Goal: Complete application form: Complete application form

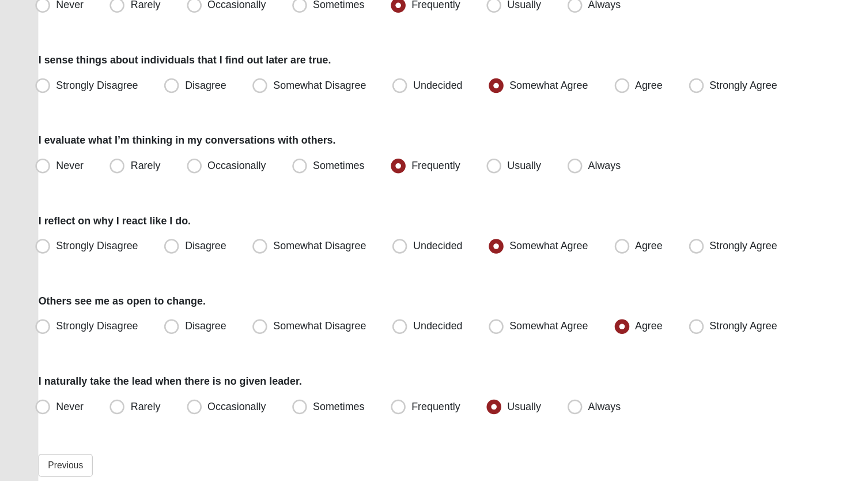
scroll to position [1009, 0]
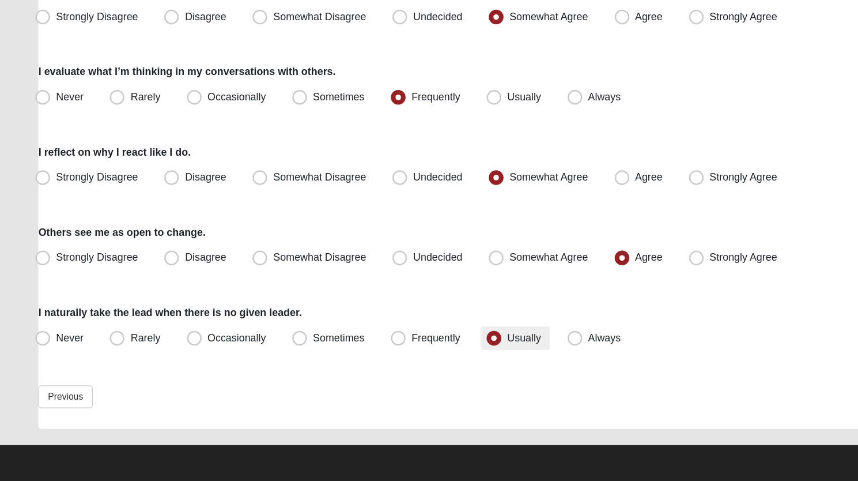
click at [397, 368] on span "Usually" at bounding box center [410, 368] width 27 height 9
click at [387, 368] on input "Usually" at bounding box center [389, 368] width 7 height 7
click input "submit" at bounding box center [0, 0] width 0 height 0
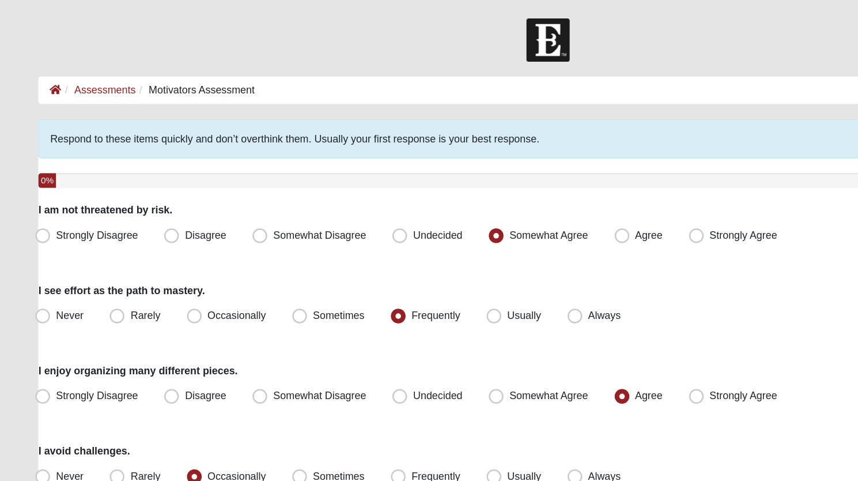
click at [105, 109] on span "Respond to these items quickly and don’t overthink them. Usually your first res…" at bounding box center [230, 108] width 383 height 9
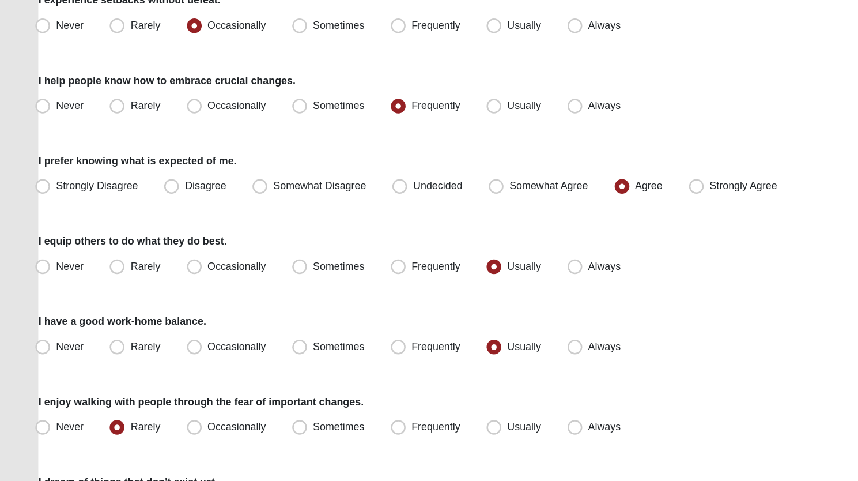
scroll to position [1009, 0]
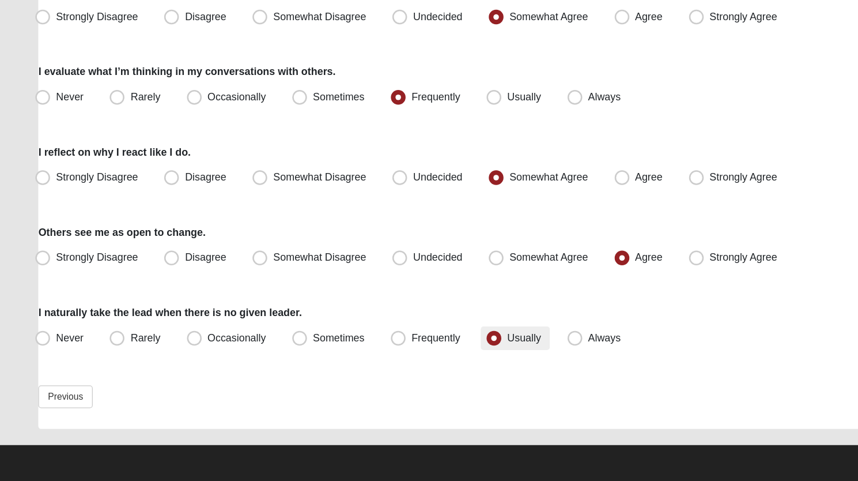
click at [397, 368] on span "Usually" at bounding box center [410, 368] width 27 height 9
click at [387, 368] on input "Usually" at bounding box center [389, 368] width 7 height 7
click input "submit" at bounding box center [0, 0] width 0 height 0
click at [52, 419] on link "Previous" at bounding box center [51, 415] width 43 height 18
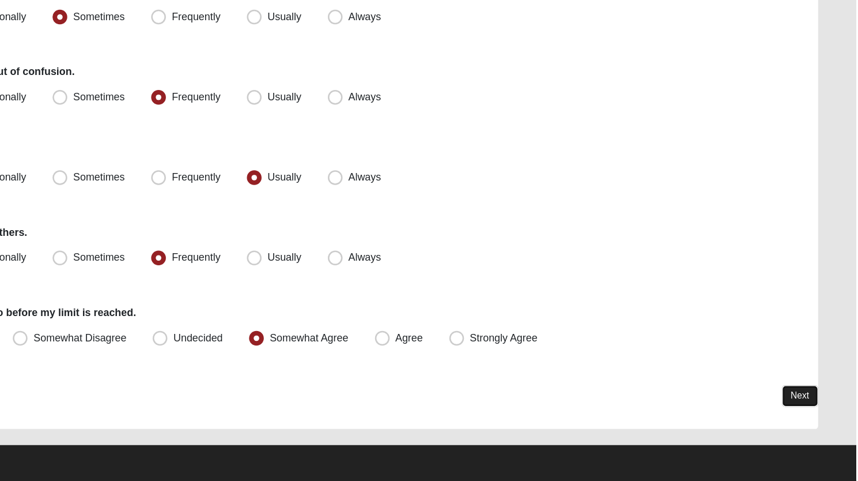
click at [814, 412] on link "Next" at bounding box center [814, 414] width 28 height 17
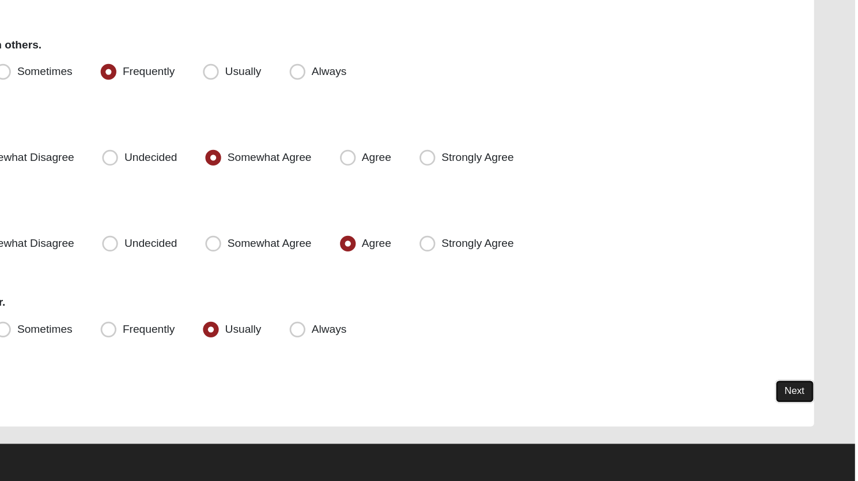
click at [812, 411] on link "Next" at bounding box center [814, 414] width 28 height 17
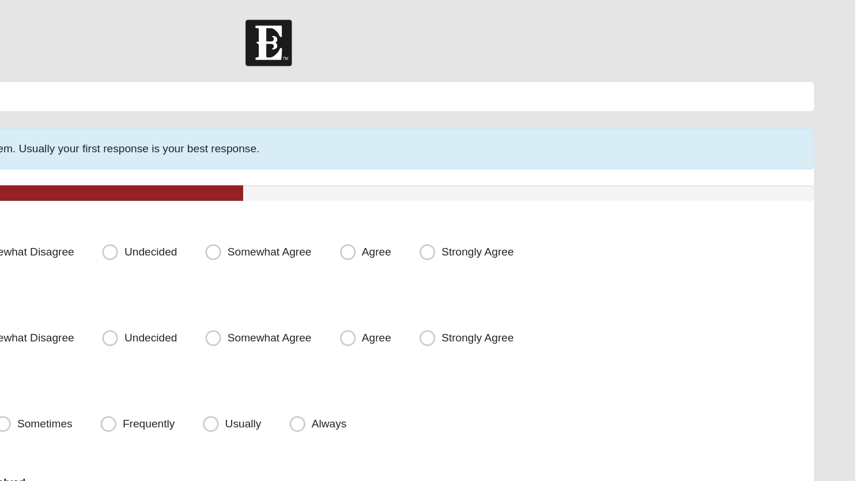
scroll to position [0, 0]
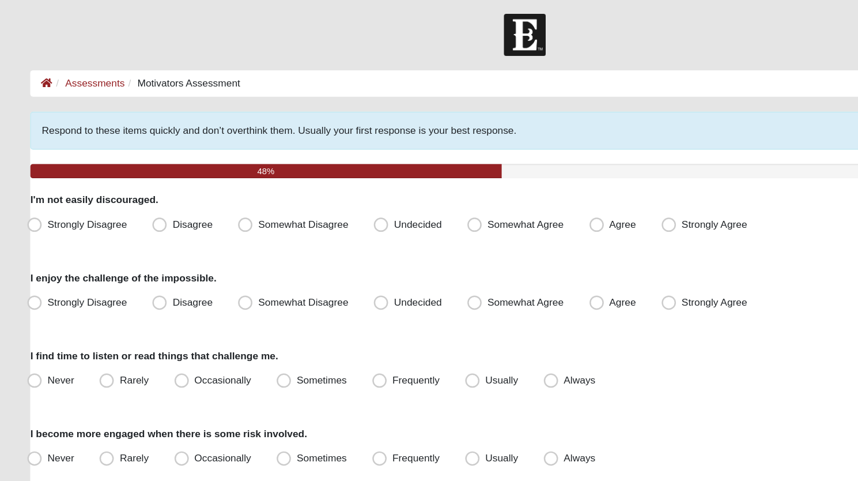
click at [399, 187] on span "Somewhat Agree" at bounding box center [430, 183] width 62 height 9
click at [387, 187] on input "Somewhat Agree" at bounding box center [390, 183] width 7 height 7
radio input "true"
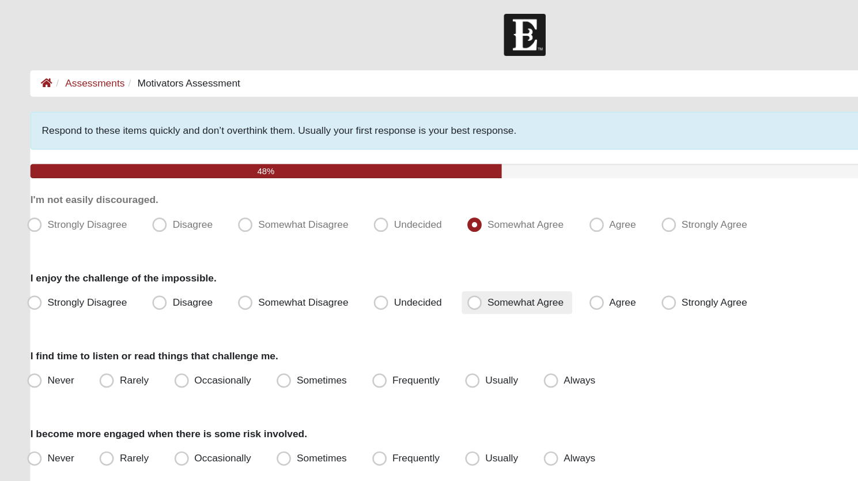
click at [399, 246] on span "Somewhat Agree" at bounding box center [430, 246] width 62 height 9
click at [390, 246] on input "Somewhat Agree" at bounding box center [390, 246] width 7 height 7
radio input "true"
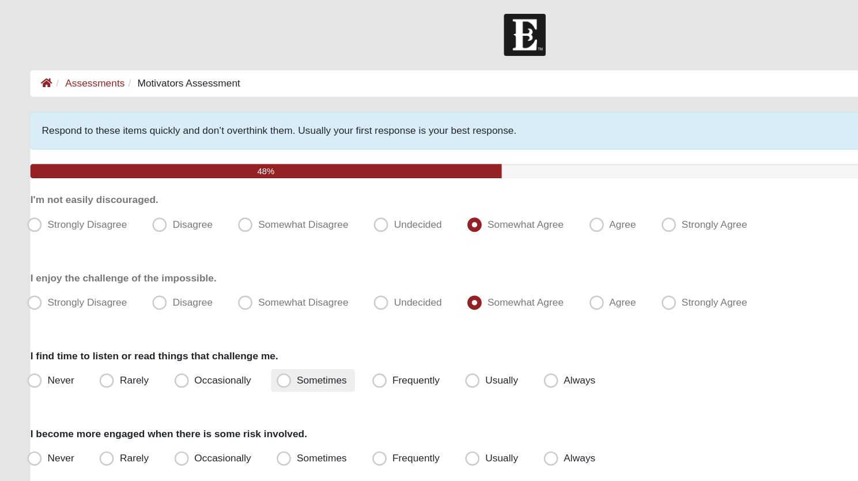
click at [245, 308] on span "Sometimes" at bounding box center [265, 309] width 40 height 9
click at [236, 308] on input "Sometimes" at bounding box center [236, 309] width 7 height 7
radio input "true"
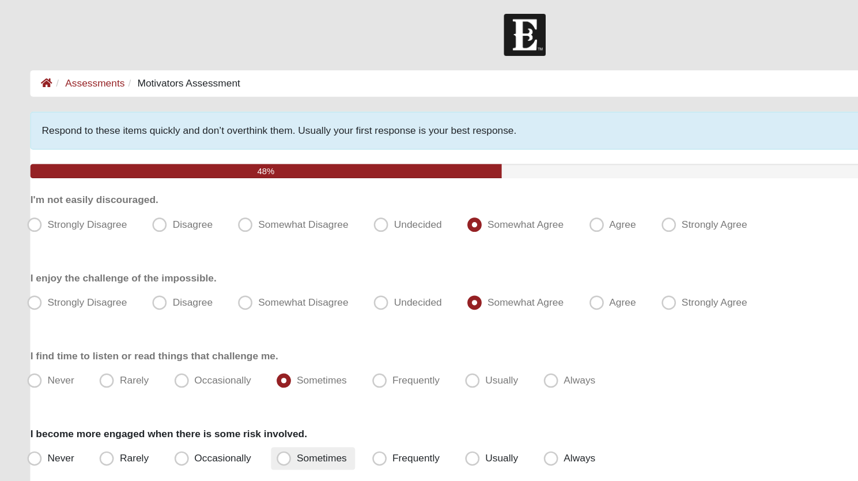
click at [245, 371] on span "Sometimes" at bounding box center [265, 372] width 40 height 9
click at [235, 371] on input "Sometimes" at bounding box center [236, 372] width 7 height 7
radio input "true"
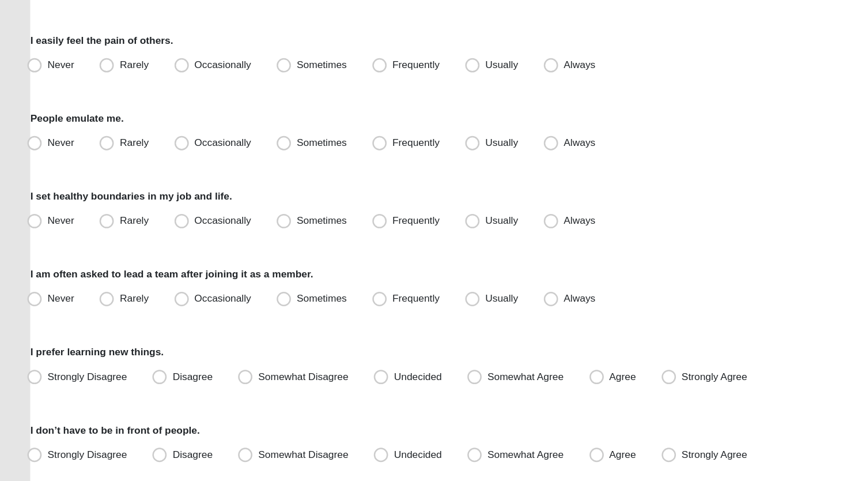
scroll to position [292, 0]
click at [530, 222] on div "Respond to these items quickly and don’t overthink them. Usually your first res…" at bounding box center [429, 479] width 798 height 1355
click at [163, 146] on span "Occasionally" at bounding box center [186, 143] width 46 height 9
click at [151, 146] on input "Occasionally" at bounding box center [154, 143] width 7 height 7
radio input "true"
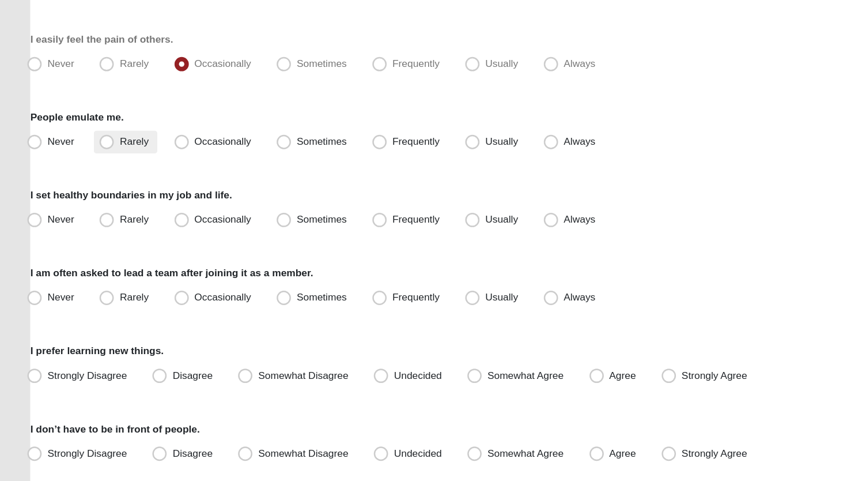
click at [102, 205] on span "Rarely" at bounding box center [113, 206] width 23 height 9
click at [94, 205] on input "Rarely" at bounding box center [93, 206] width 7 height 7
radio input "true"
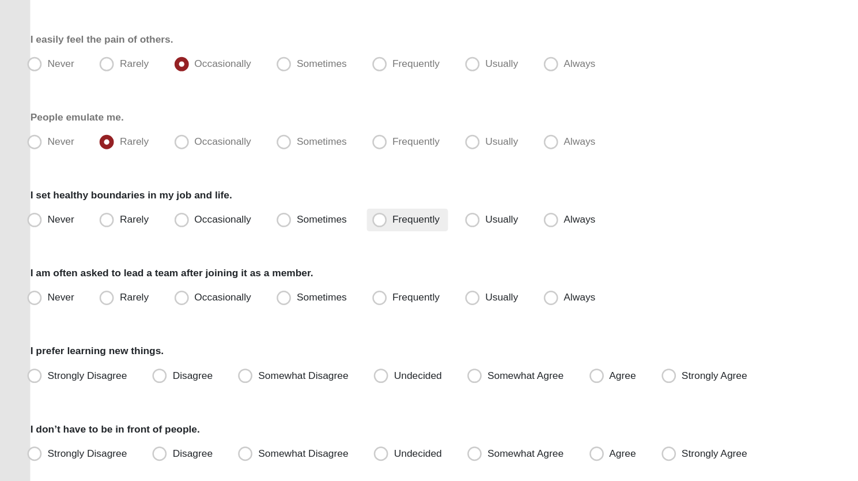
click at [322, 267] on span "Frequently" at bounding box center [341, 269] width 38 height 9
click at [313, 267] on input "Frequently" at bounding box center [314, 269] width 7 height 7
radio input "true"
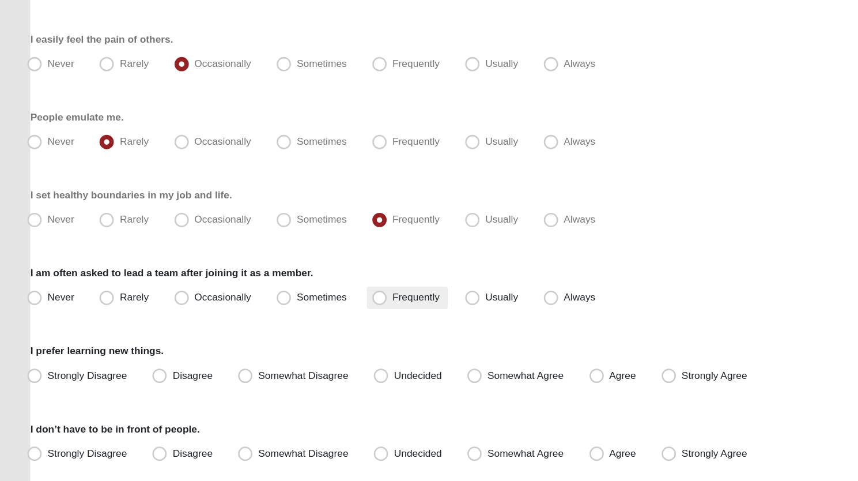
click at [322, 328] on span "Frequently" at bounding box center [341, 331] width 38 height 9
click at [314, 328] on input "Frequently" at bounding box center [314, 331] width 7 height 7
radio input "true"
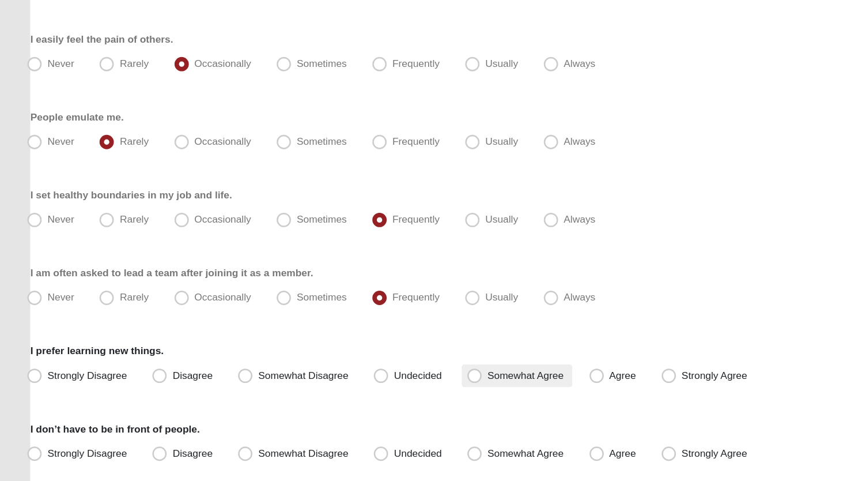
click at [399, 393] on span "Somewhat Agree" at bounding box center [430, 394] width 62 height 9
click at [389, 393] on input "Somewhat Agree" at bounding box center [390, 394] width 7 height 7
radio input "true"
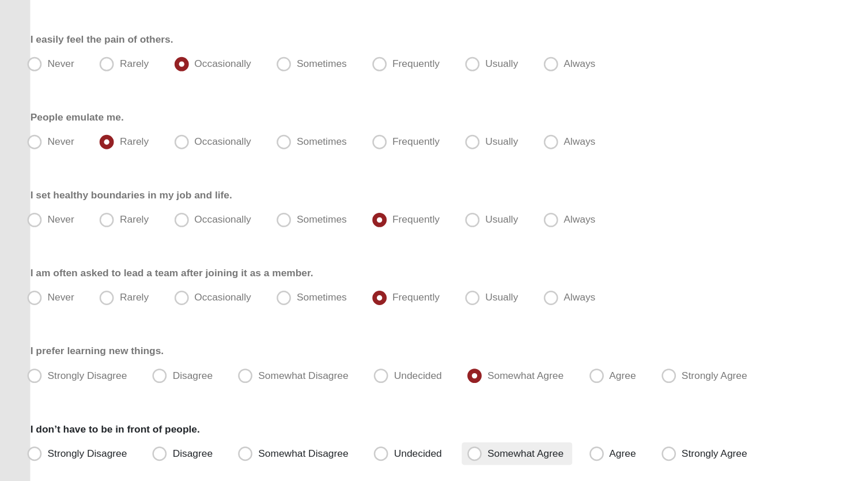
click at [399, 454] on span "Somewhat Agree" at bounding box center [430, 457] width 62 height 9
click at [389, 454] on input "Somewhat Agree" at bounding box center [390, 457] width 7 height 7
radio input "true"
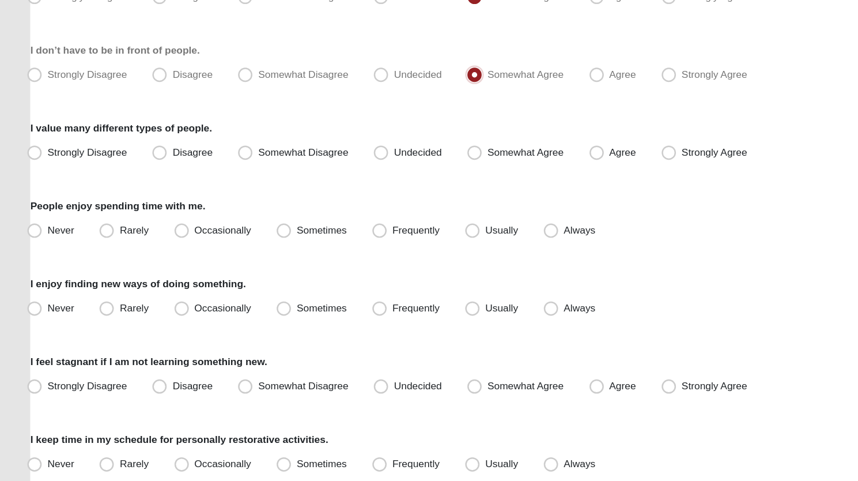
scroll to position [599, 0]
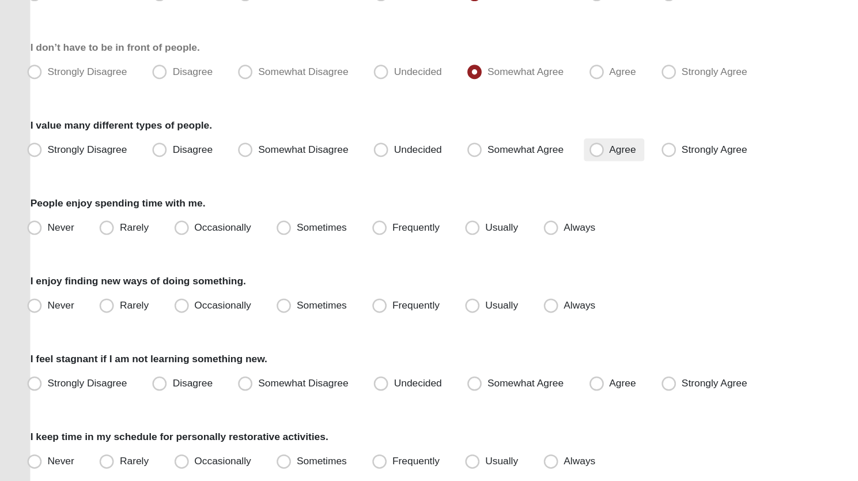
click at [497, 216] on span "Agree" at bounding box center [507, 212] width 21 height 9
click at [486, 216] on input "Agree" at bounding box center [489, 212] width 7 height 7
radio input "true"
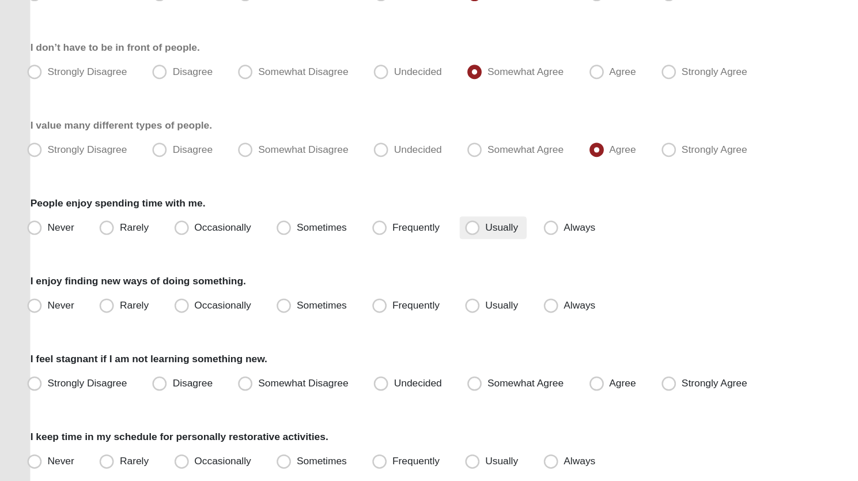
click at [397, 278] on span "Usually" at bounding box center [410, 275] width 27 height 9
click at [386, 278] on input "Usually" at bounding box center [389, 275] width 7 height 7
radio input "true"
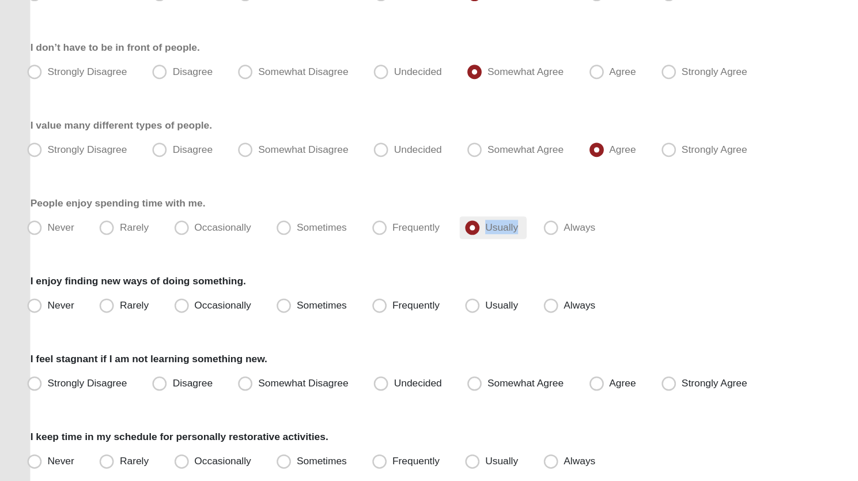
click at [397, 278] on span "Usually" at bounding box center [410, 275] width 27 height 9
click at [386, 278] on input "Usually" at bounding box center [389, 275] width 7 height 7
click at [245, 337] on span "Sometimes" at bounding box center [265, 338] width 40 height 9
click at [233, 337] on input "Sometimes" at bounding box center [236, 338] width 7 height 7
radio input "true"
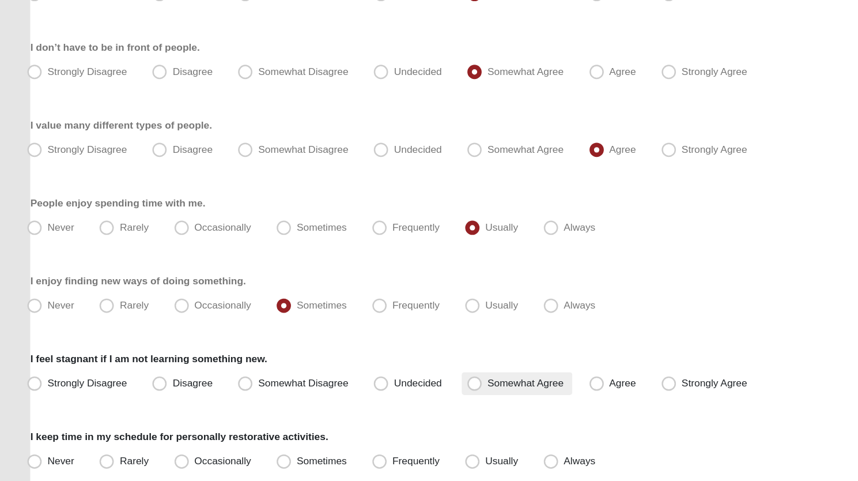
click at [395, 399] on label "Somewhat Agree" at bounding box center [422, 401] width 89 height 18
click at [395, 399] on input "Somewhat Agree" at bounding box center [390, 401] width 7 height 7
radio input "true"
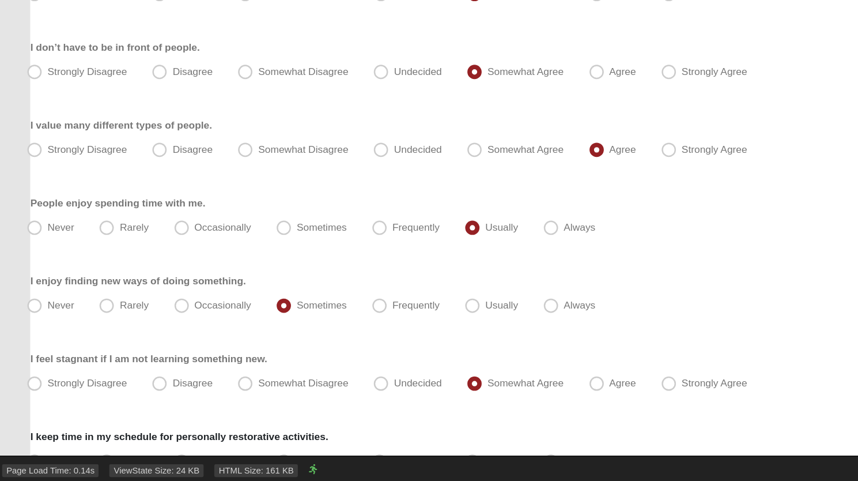
click at [156, 461] on div "Page Load Time: 0.14s ViewState Size: 24 KB HTML Size: 161 KB" at bounding box center [429, 470] width 858 height 21
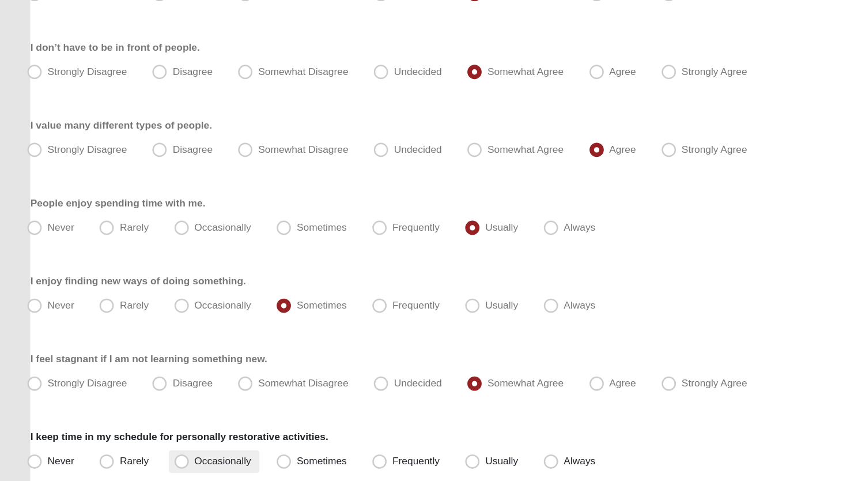
click at [163, 459] on span "Occasionally" at bounding box center [186, 463] width 46 height 9
click at [152, 460] on input "Occasionally" at bounding box center [154, 463] width 7 height 7
radio input "true"
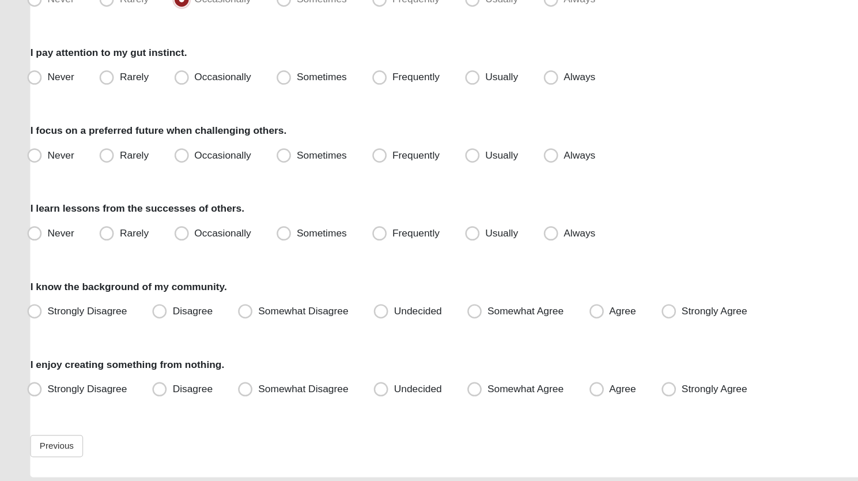
scroll to position [975, 0]
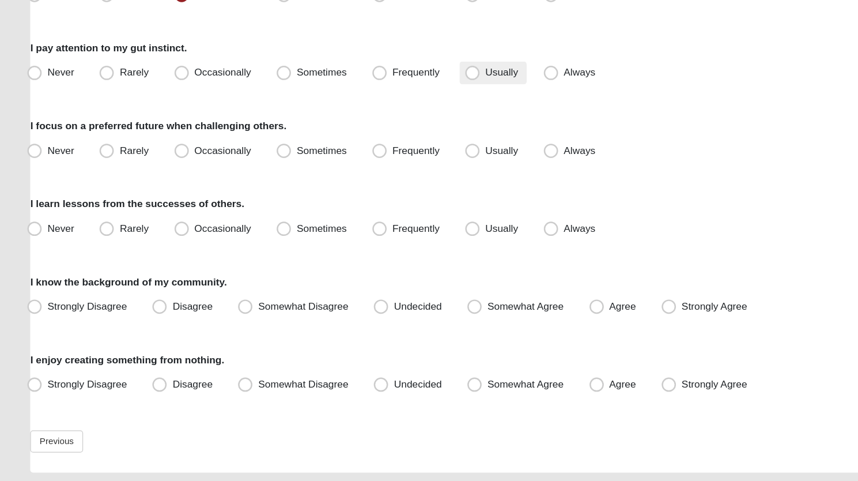
click at [397, 146] on span "Usually" at bounding box center [410, 150] width 27 height 9
click at [388, 148] on input "Usually" at bounding box center [389, 151] width 7 height 7
radio input "true"
click at [322, 213] on span "Frequently" at bounding box center [341, 213] width 38 height 9
click at [315, 213] on input "Frequently" at bounding box center [314, 213] width 7 height 7
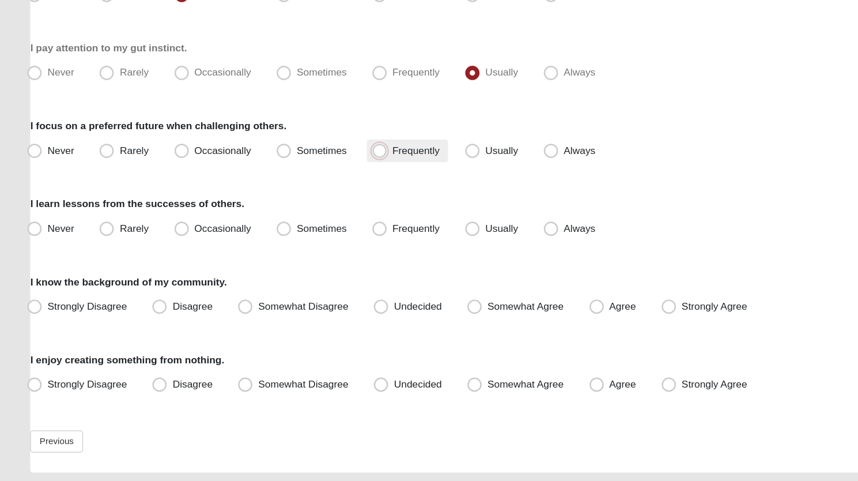
radio input "true"
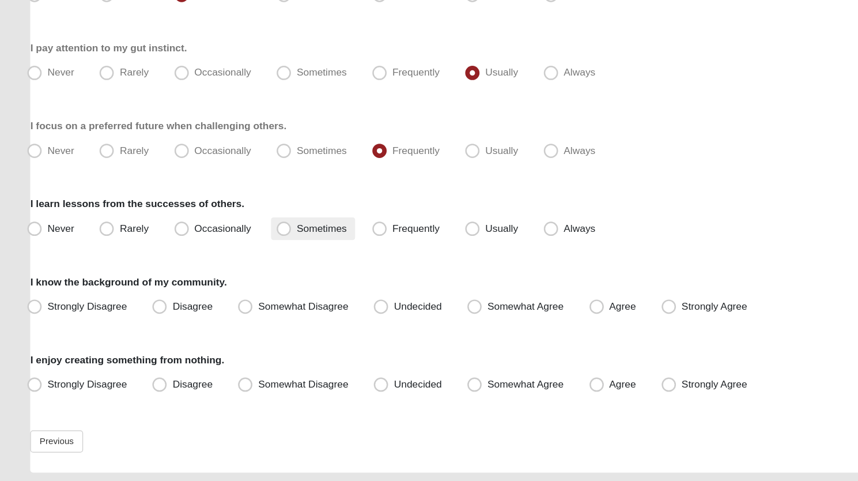
click at [245, 276] on span "Sometimes" at bounding box center [265, 276] width 40 height 9
click at [233, 276] on input "Sometimes" at bounding box center [236, 276] width 7 height 7
radio input "true"
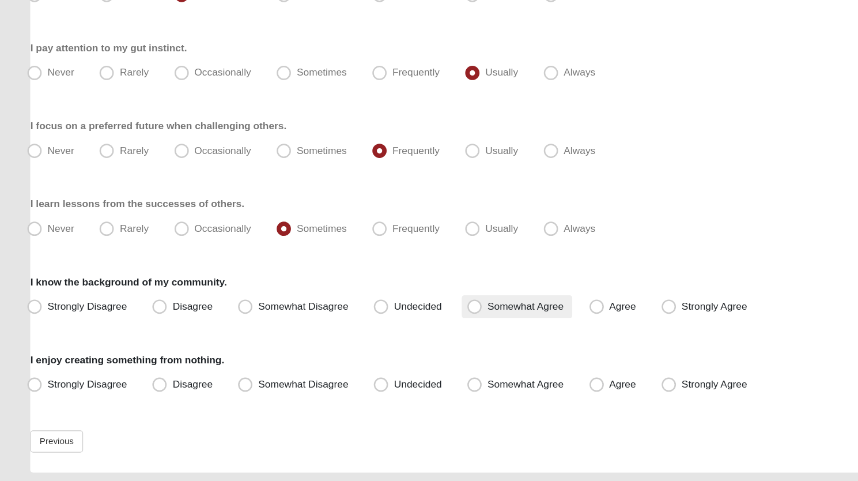
click at [399, 339] on span "Somewhat Agree" at bounding box center [430, 339] width 62 height 9
click at [394, 339] on input "Somewhat Agree" at bounding box center [390, 339] width 7 height 7
radio input "true"
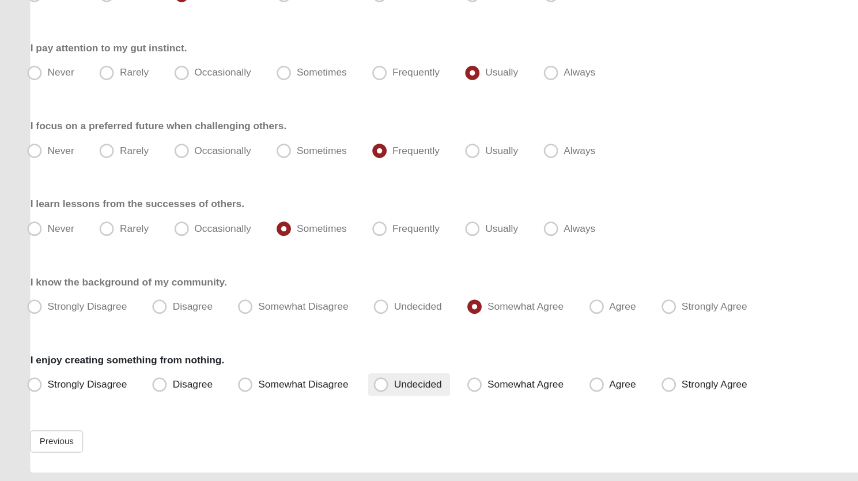
click at [323, 405] on span "Undecided" at bounding box center [342, 402] width 39 height 9
click at [312, 405] on input "Undecided" at bounding box center [315, 402] width 7 height 7
radio input "true"
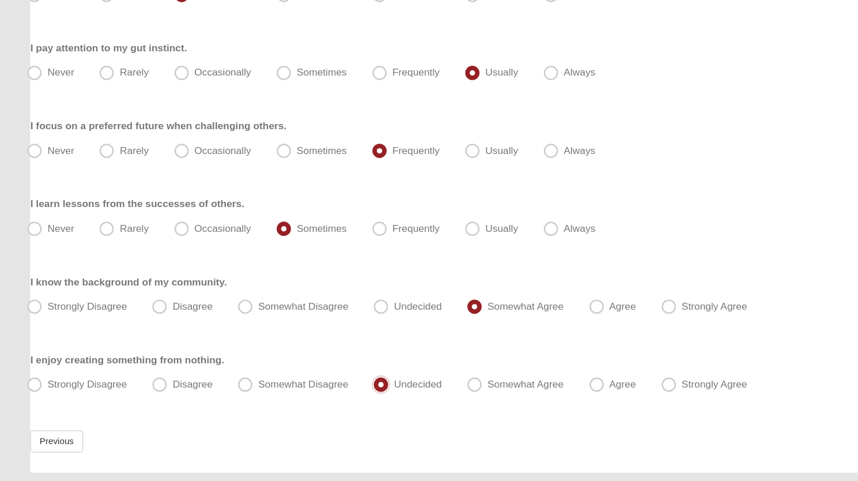
scroll to position [1009, 0]
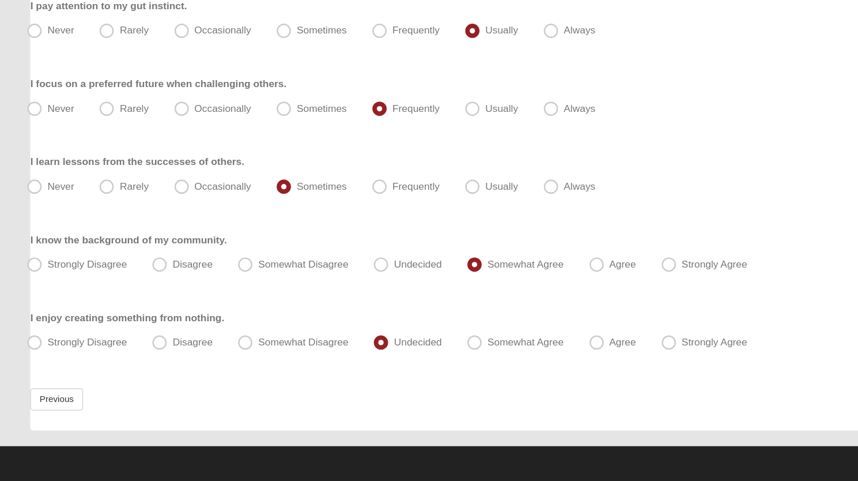
drag, startPoint x: 377, startPoint y: 442, endPoint x: 537, endPoint y: 418, distance: 161.5
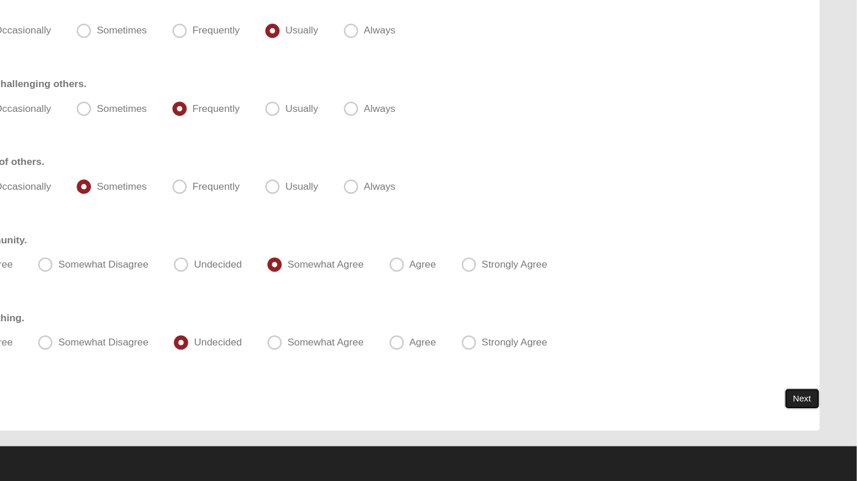
click at [809, 416] on link "Next" at bounding box center [814, 414] width 28 height 17
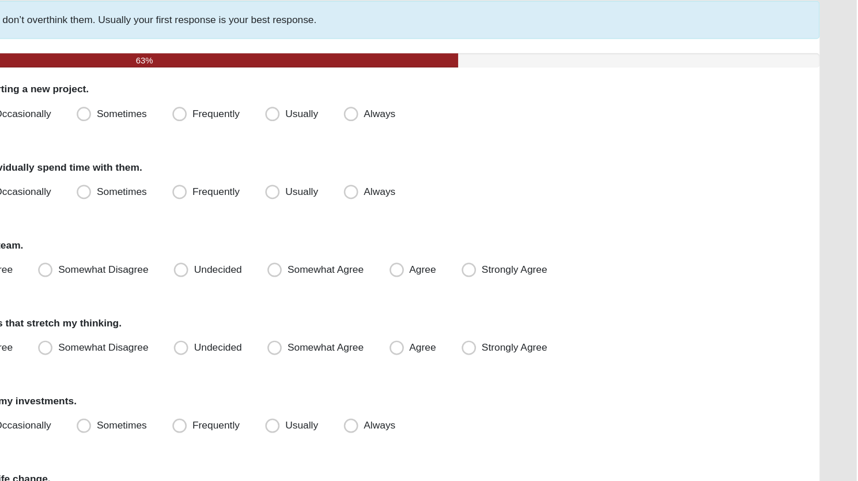
scroll to position [0, 0]
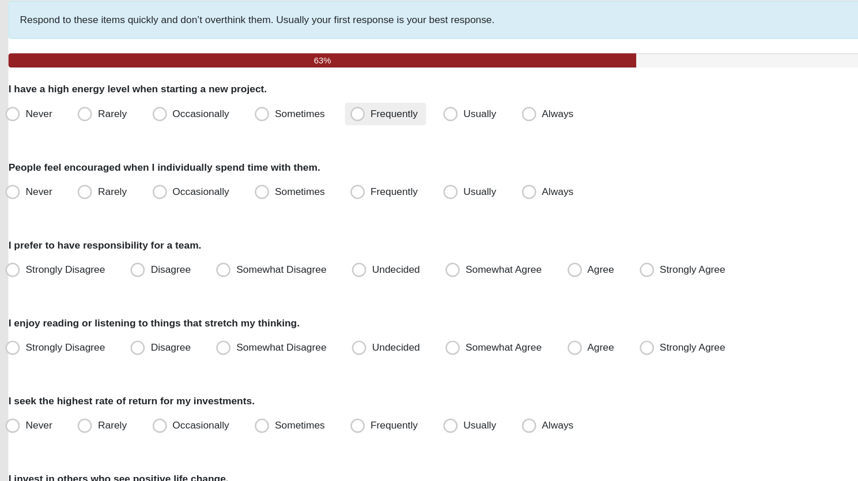
click at [305, 186] on label "Frequently" at bounding box center [334, 184] width 66 height 18
click at [311, 186] on input "Frequently" at bounding box center [314, 183] width 7 height 7
radio input "true"
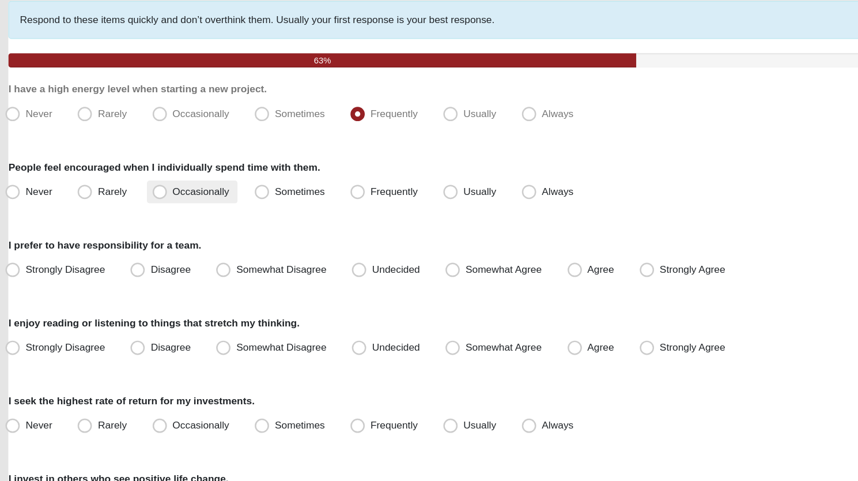
click at [157, 241] on label "Occasionally" at bounding box center [178, 247] width 73 height 18
click at [157, 243] on input "Occasionally" at bounding box center [154, 246] width 7 height 7
radio input "true"
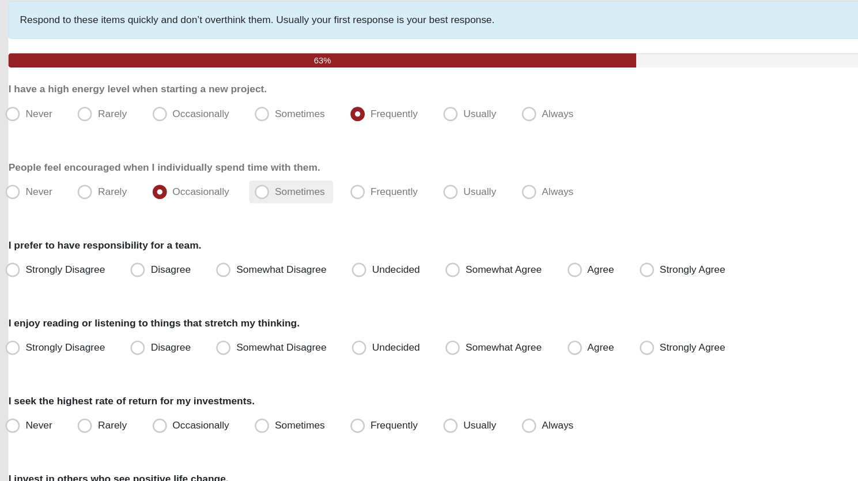
click at [245, 248] on span "Sometimes" at bounding box center [265, 246] width 40 height 9
click at [237, 248] on input "Sometimes" at bounding box center [236, 246] width 7 height 7
radio input "true"
click at [399, 307] on span "Somewhat Agree" at bounding box center [430, 309] width 62 height 9
click at [390, 307] on input "Somewhat Agree" at bounding box center [390, 309] width 7 height 7
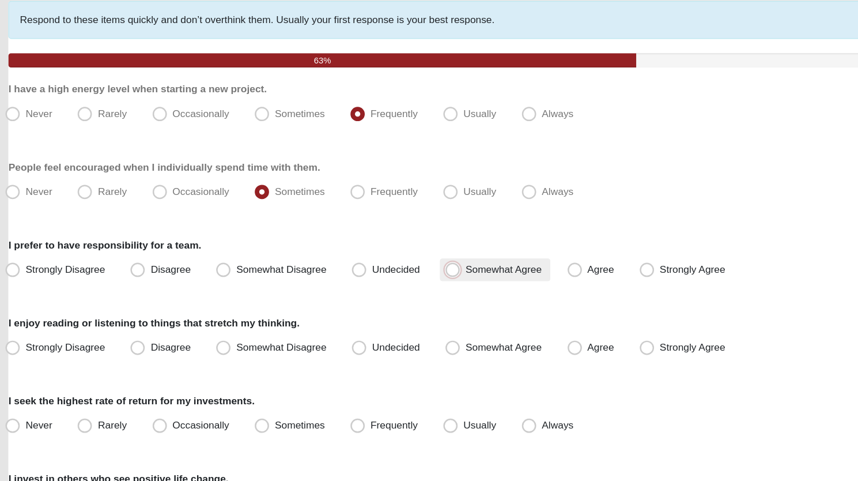
radio input "true"
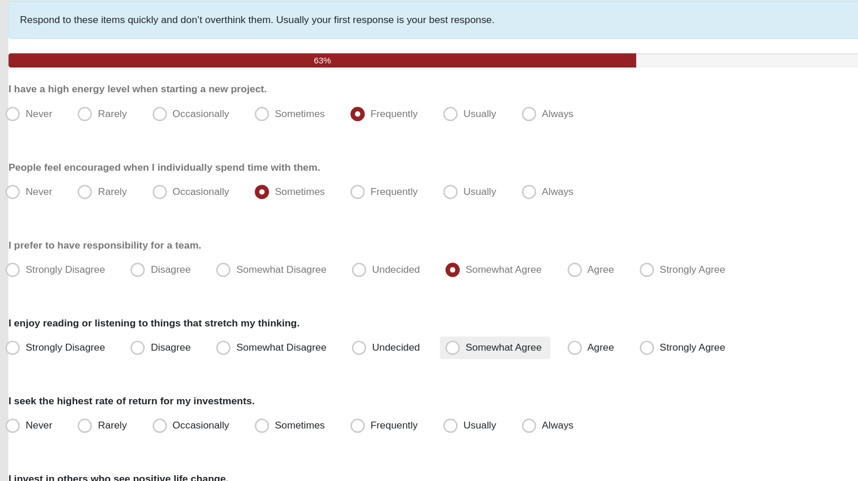
click at [399, 373] on span "Somewhat Agree" at bounding box center [430, 372] width 62 height 9
click at [387, 373] on input "Somewhat Agree" at bounding box center [390, 372] width 7 height 7
radio input "true"
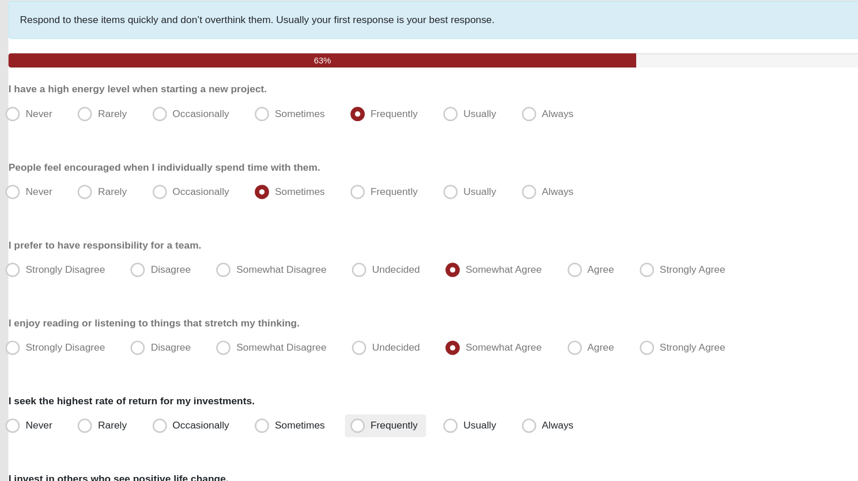
click at [322, 437] on span "Frequently" at bounding box center [341, 435] width 38 height 9
click at [311, 437] on input "Frequently" at bounding box center [314, 435] width 7 height 7
radio input "true"
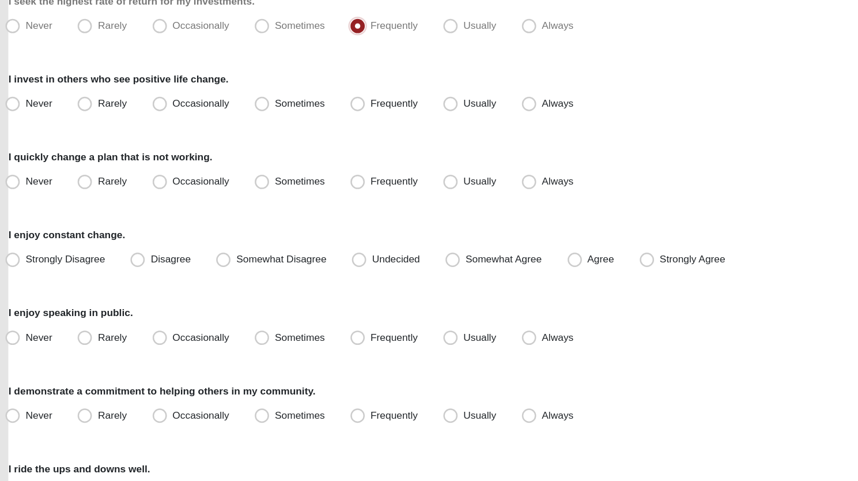
scroll to position [341, 0]
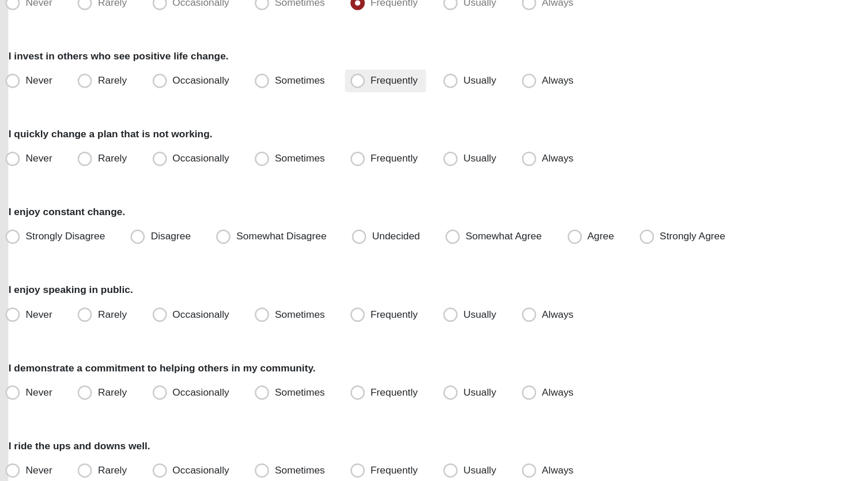
click at [322, 157] on span "Frequently" at bounding box center [341, 157] width 38 height 9
click at [312, 157] on input "Frequently" at bounding box center [314, 157] width 7 height 7
radio input "true"
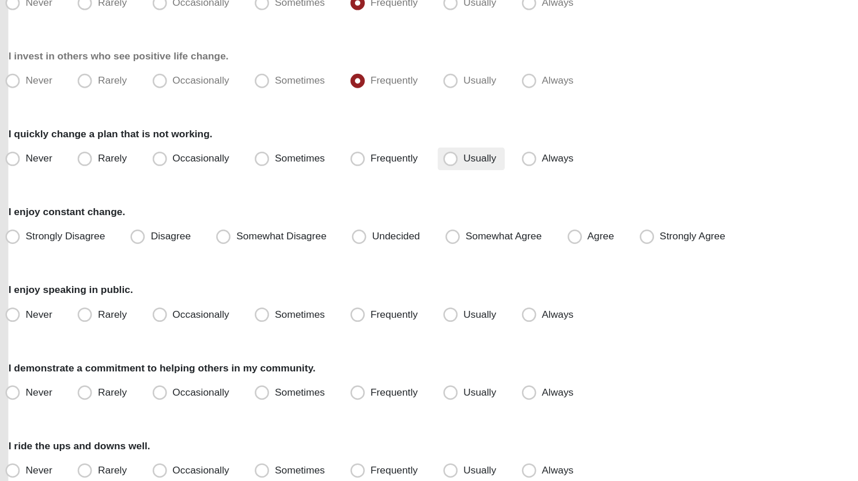
click at [397, 220] on span "Usually" at bounding box center [410, 220] width 27 height 9
click at [388, 220] on input "Usually" at bounding box center [389, 220] width 7 height 7
radio input "true"
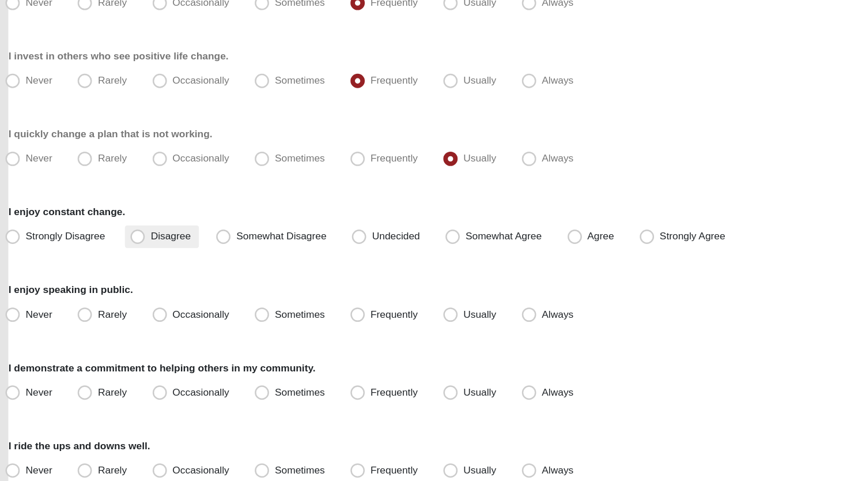
click at [145, 285] on span "Disagree" at bounding box center [161, 282] width 32 height 9
click at [133, 285] on input "Disagree" at bounding box center [136, 283] width 7 height 7
radio input "true"
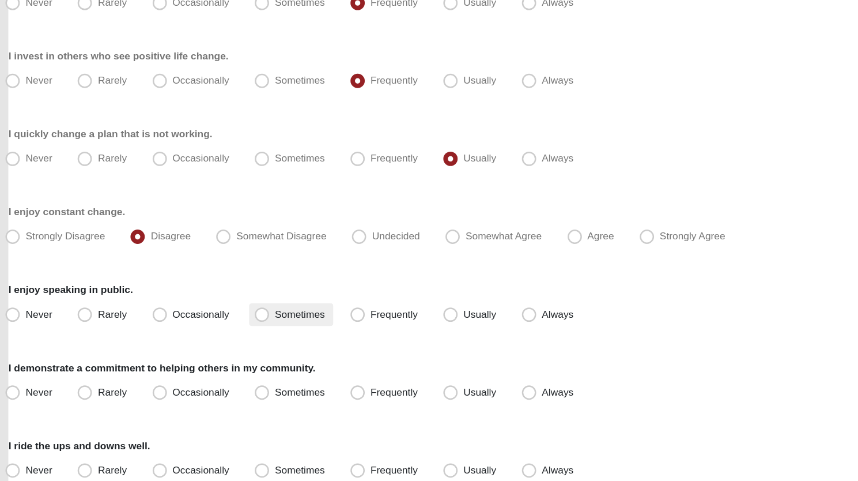
click at [245, 348] on span "Sometimes" at bounding box center [265, 345] width 40 height 9
click at [233, 348] on input "Sometimes" at bounding box center [236, 345] width 7 height 7
radio input "true"
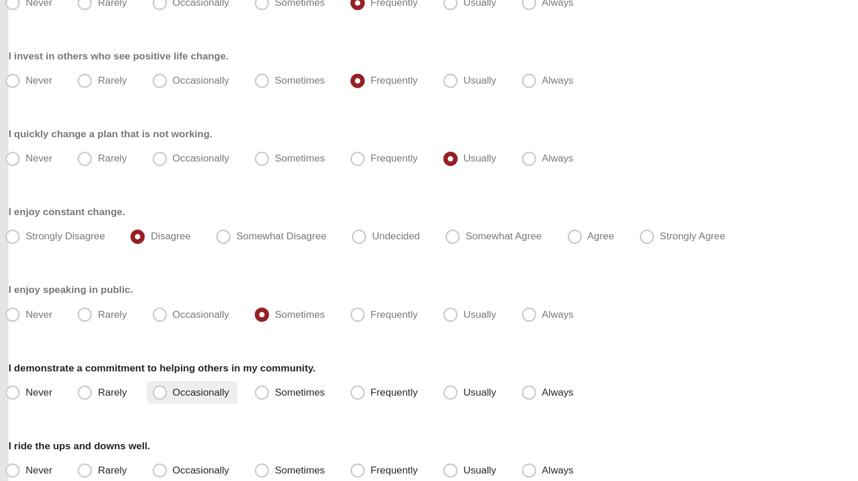
click at [163, 410] on span "Occasionally" at bounding box center [186, 408] width 46 height 9
click at [152, 410] on input "Occasionally" at bounding box center [154, 408] width 7 height 7
radio input "true"
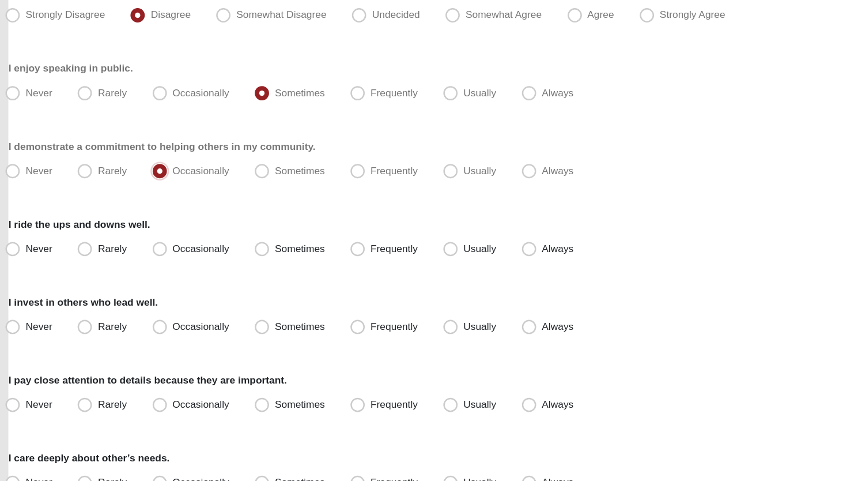
scroll to position [520, 0]
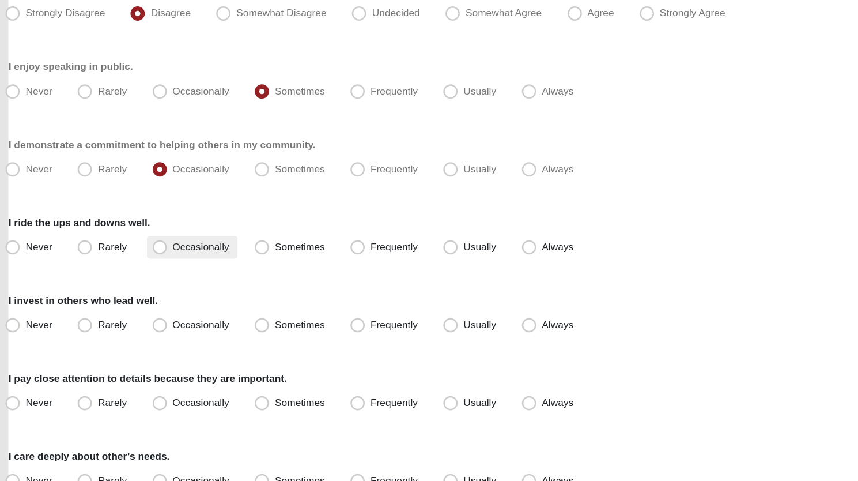
click at [163, 290] on span "Occasionally" at bounding box center [186, 291] width 46 height 9
click at [152, 290] on input "Occasionally" at bounding box center [154, 291] width 7 height 7
radio input "true"
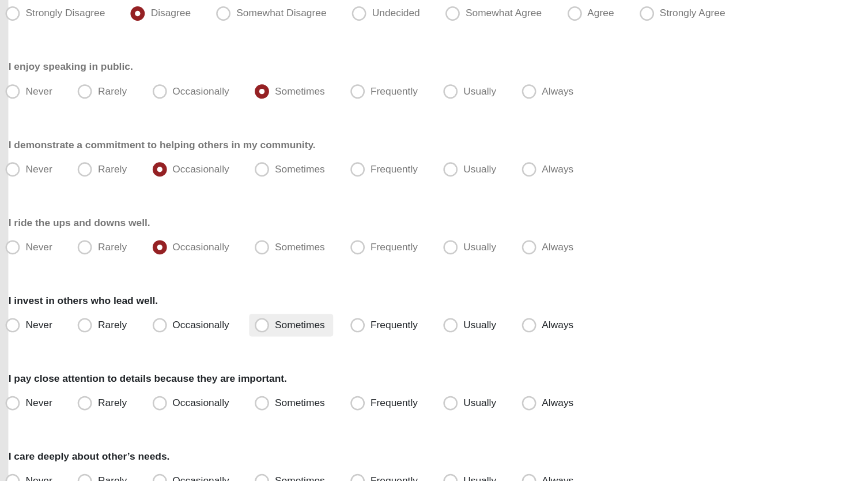
click at [245, 352] on span "Sometimes" at bounding box center [265, 354] width 40 height 9
click at [235, 352] on input "Sometimes" at bounding box center [236, 354] width 7 height 7
radio input "true"
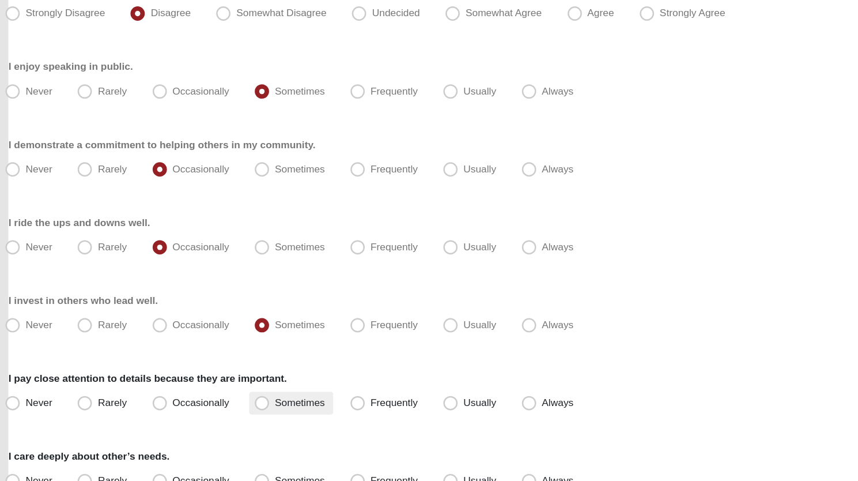
click at [245, 418] on span "Sometimes" at bounding box center [265, 417] width 40 height 9
click at [234, 418] on input "Sometimes" at bounding box center [236, 417] width 7 height 7
radio input "true"
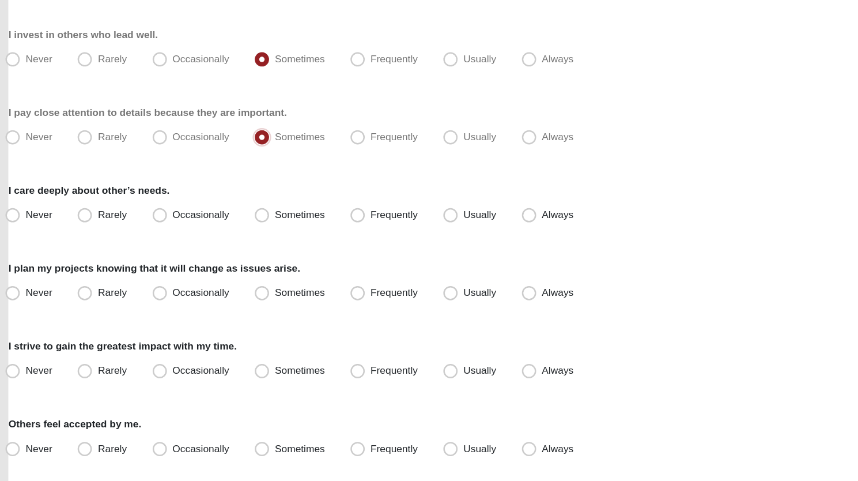
scroll to position [736, 0]
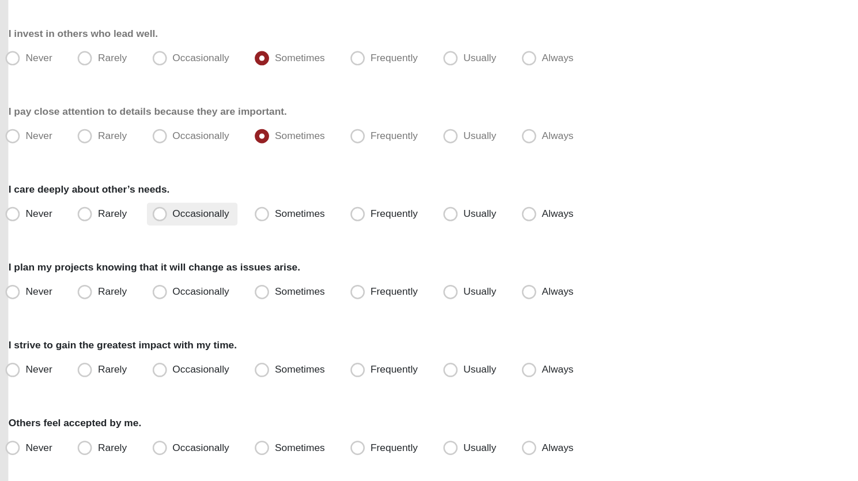
click at [163, 262] on span "Occasionally" at bounding box center [186, 264] width 46 height 9
click at [152, 262] on input "Occasionally" at bounding box center [154, 264] width 7 height 7
radio input "true"
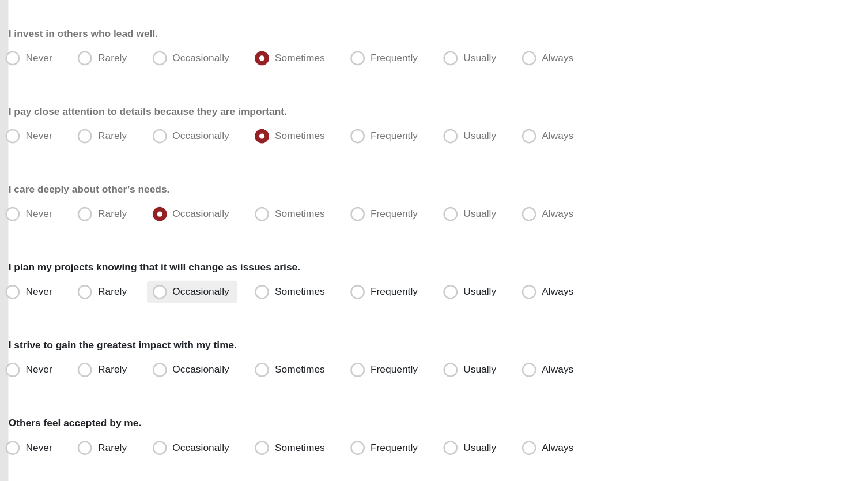
click at [163, 323] on span "Occasionally" at bounding box center [186, 327] width 46 height 9
click at [157, 324] on input "Occasionally" at bounding box center [154, 327] width 7 height 7
radio input "true"
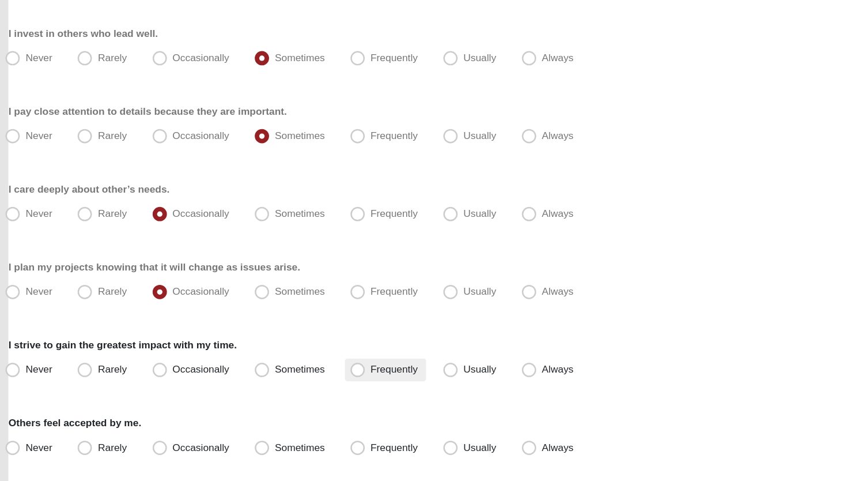
click at [318, 390] on label "Frequently" at bounding box center [334, 391] width 66 height 18
click at [318, 390] on input "Frequently" at bounding box center [314, 390] width 7 height 7
radio input "true"
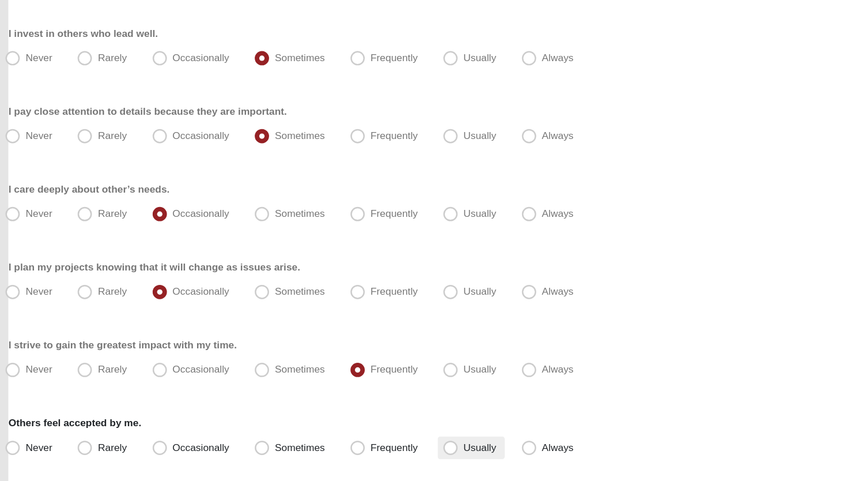
click at [397, 454] on span "Usually" at bounding box center [410, 452] width 27 height 9
click at [390, 454] on input "Usually" at bounding box center [389, 453] width 7 height 7
radio input "true"
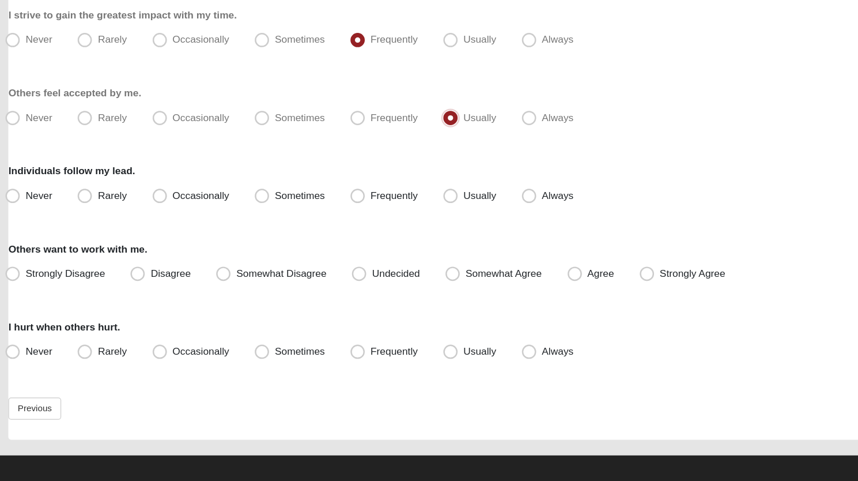
scroll to position [1009, 0]
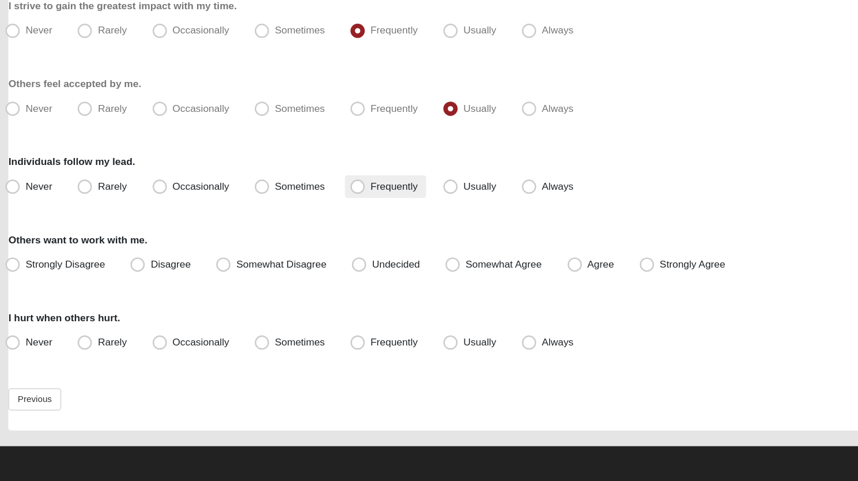
click at [322, 246] on span "Frequently" at bounding box center [341, 242] width 38 height 9
click at [312, 246] on input "Frequently" at bounding box center [314, 242] width 7 height 7
radio input "true"
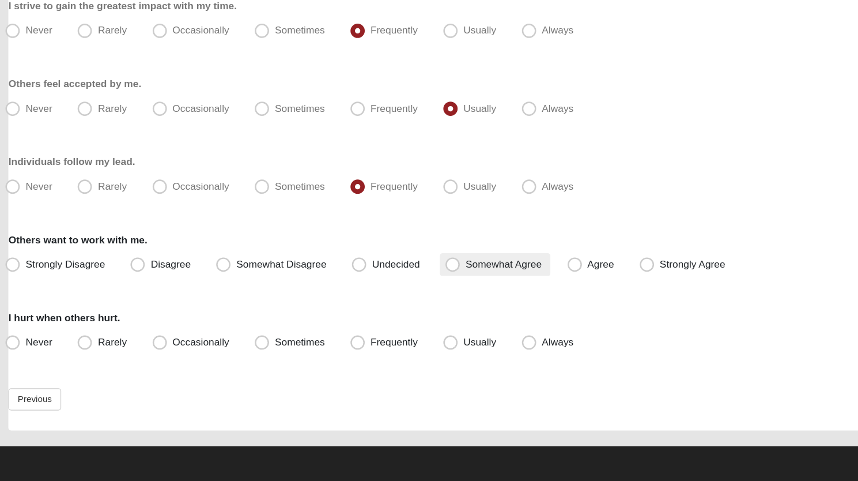
click at [399, 307] on span "Somewhat Agree" at bounding box center [430, 305] width 62 height 9
click at [390, 307] on input "Somewhat Agree" at bounding box center [390, 305] width 7 height 7
radio input "true"
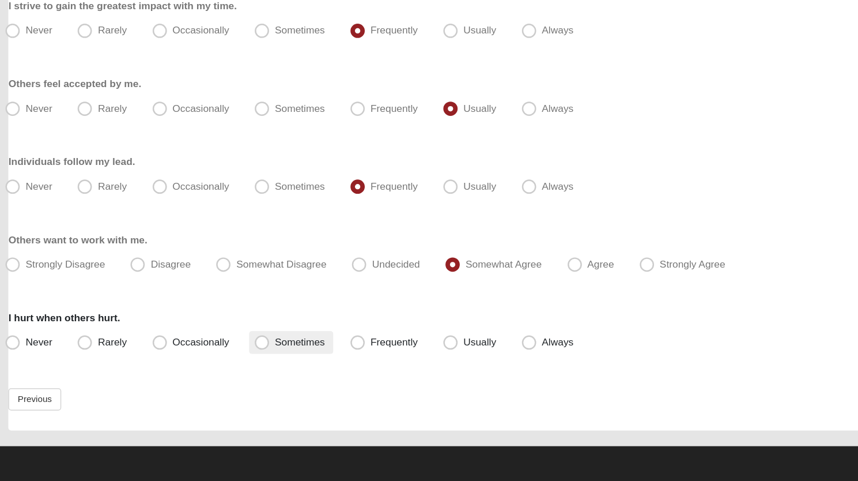
click at [245, 369] on span "Sometimes" at bounding box center [265, 368] width 40 height 9
click at [237, 369] on input "Sometimes" at bounding box center [236, 368] width 7 height 7
radio input "true"
click at [311, 365] on input "Frequently" at bounding box center [314, 368] width 7 height 7
radio input "true"
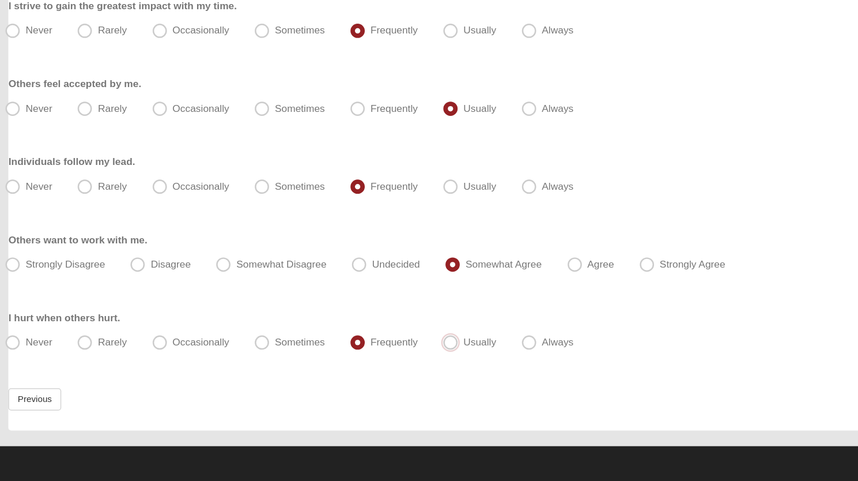
click at [386, 365] on input "Usually" at bounding box center [389, 368] width 7 height 7
radio input "true"
click at [449, 365] on input "Always" at bounding box center [452, 368] width 7 height 7
radio input "true"
click at [32, 365] on input "Never" at bounding box center [35, 368] width 7 height 7
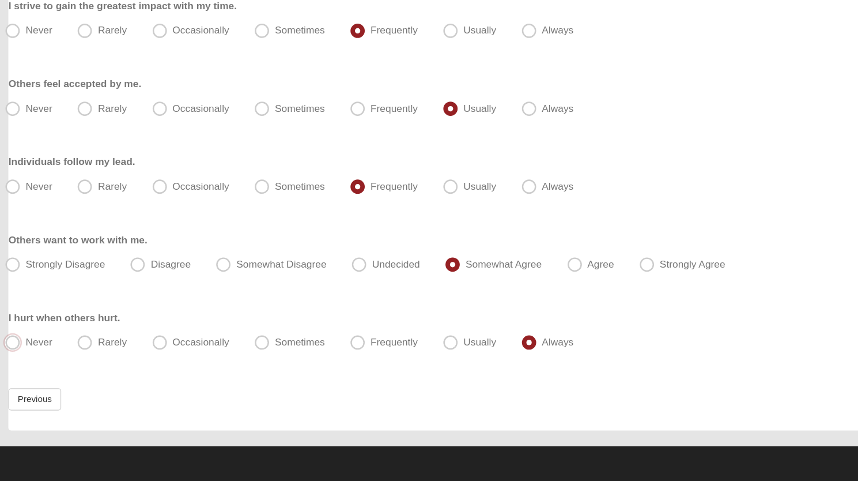
radio input "true"
click at [90, 365] on input "Rarely" at bounding box center [93, 368] width 7 height 7
radio input "true"
click at [151, 365] on input "Occasionally" at bounding box center [154, 368] width 7 height 7
radio input "true"
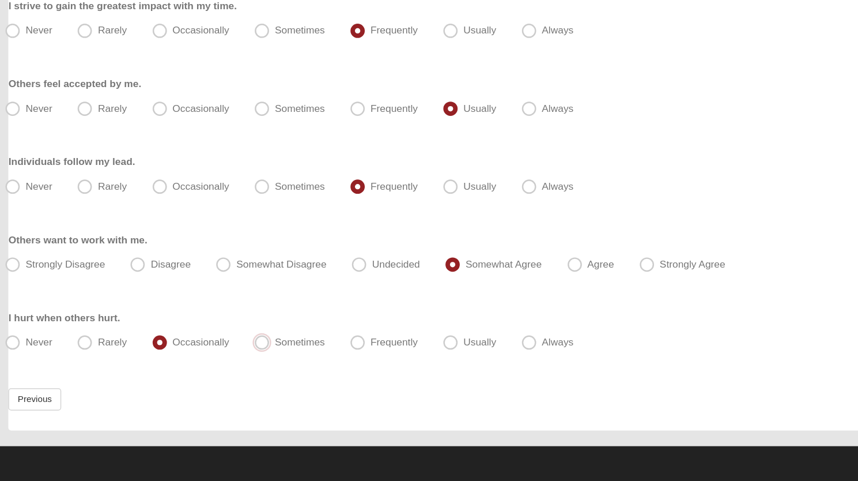
click at [233, 365] on input "Sometimes" at bounding box center [236, 368] width 7 height 7
radio input "true"
click at [311, 365] on input "Frequently" at bounding box center [314, 368] width 7 height 7
radio input "true"
click at [386, 365] on input "Usually" at bounding box center [389, 368] width 7 height 7
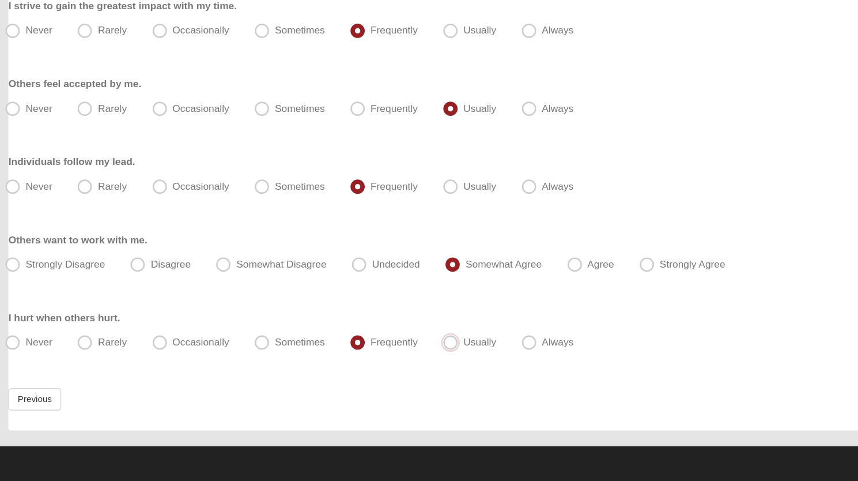
radio input "true"
click at [449, 365] on input "Always" at bounding box center [452, 368] width 7 height 7
radio input "true"
click at [32, 365] on input "Never" at bounding box center [35, 368] width 7 height 7
radio input "true"
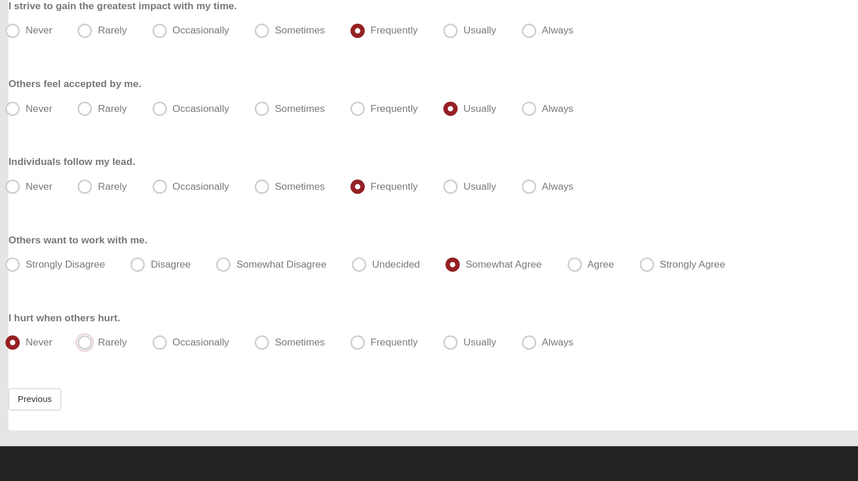
click at [90, 365] on input "Rarely" at bounding box center [93, 368] width 7 height 7
radio input "true"
click at [151, 365] on input "Occasionally" at bounding box center [154, 368] width 7 height 7
radio input "true"
click at [233, 365] on input "Sometimes" at bounding box center [236, 368] width 7 height 7
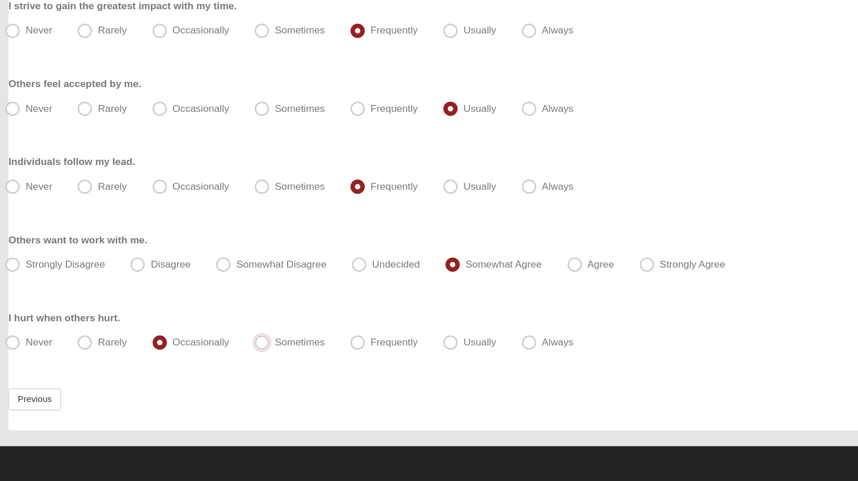
radio input "true"
click at [311, 365] on input "Frequently" at bounding box center [314, 368] width 7 height 7
radio input "true"
click at [386, 365] on input "Usually" at bounding box center [389, 368] width 7 height 7
radio input "true"
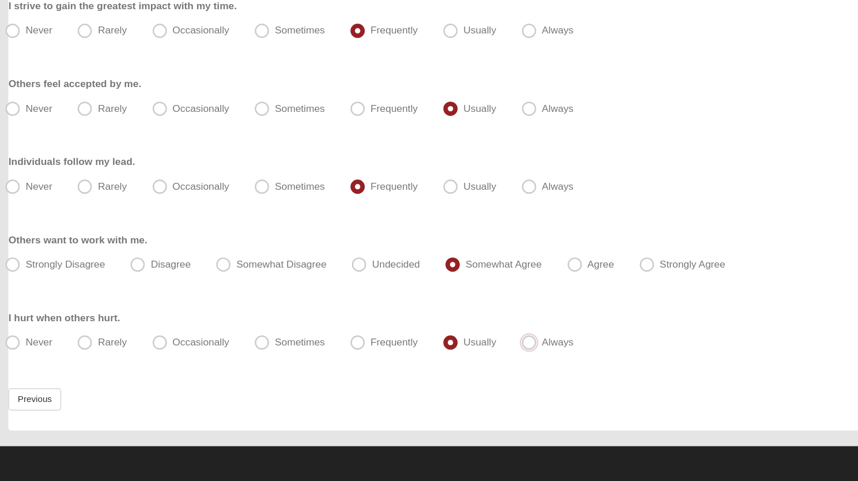
click at [449, 365] on input "Always" at bounding box center [452, 368] width 7 height 7
radio input "true"
click at [32, 365] on input "Never" at bounding box center [35, 368] width 7 height 7
radio input "true"
click at [90, 365] on input "Rarely" at bounding box center [93, 368] width 7 height 7
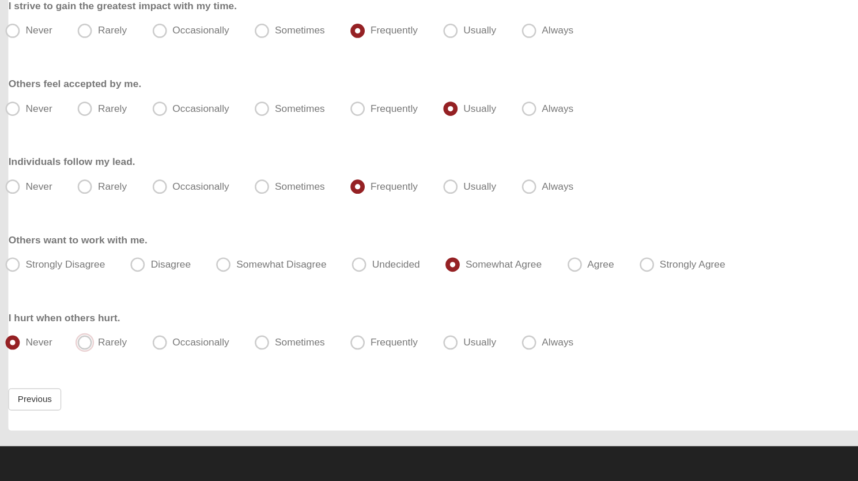
radio input "true"
click at [151, 365] on input "Occasionally" at bounding box center [154, 368] width 7 height 7
radio input "true"
click at [233, 365] on input "Sometimes" at bounding box center [236, 368] width 7 height 7
radio input "true"
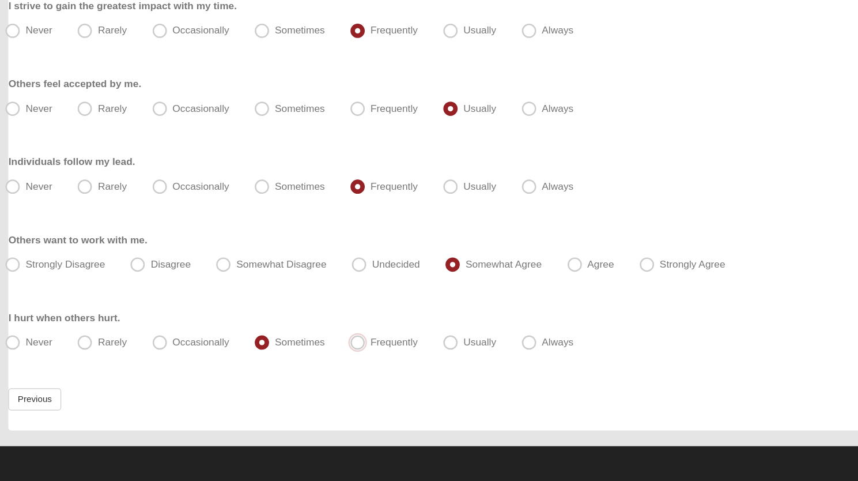
click at [311, 365] on input "Frequently" at bounding box center [314, 368] width 7 height 7
radio input "true"
click at [386, 365] on input "Usually" at bounding box center [389, 368] width 7 height 7
radio input "true"
click at [449, 365] on input "Always" at bounding box center [452, 368] width 7 height 7
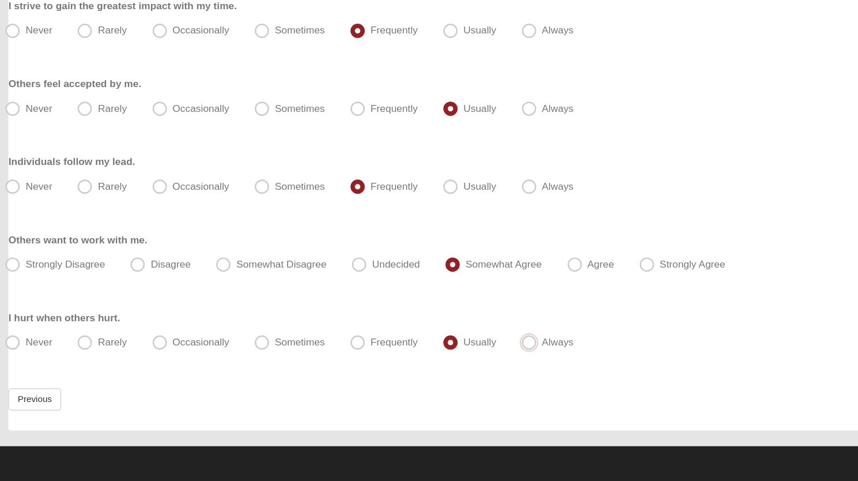
radio input "true"
click at [32, 365] on input "Never" at bounding box center [35, 368] width 7 height 7
radio input "true"
click at [90, 365] on input "Rarely" at bounding box center [93, 368] width 7 height 7
radio input "true"
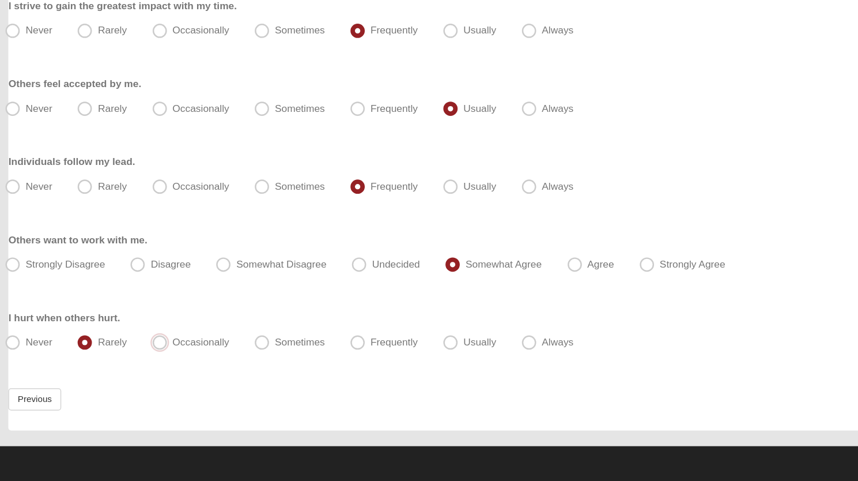
click at [151, 365] on input "Occasionally" at bounding box center [154, 368] width 7 height 7
radio input "true"
click at [245, 367] on span "Sometimes" at bounding box center [265, 368] width 40 height 9
click at [239, 367] on input "Sometimes" at bounding box center [236, 368] width 7 height 7
radio input "true"
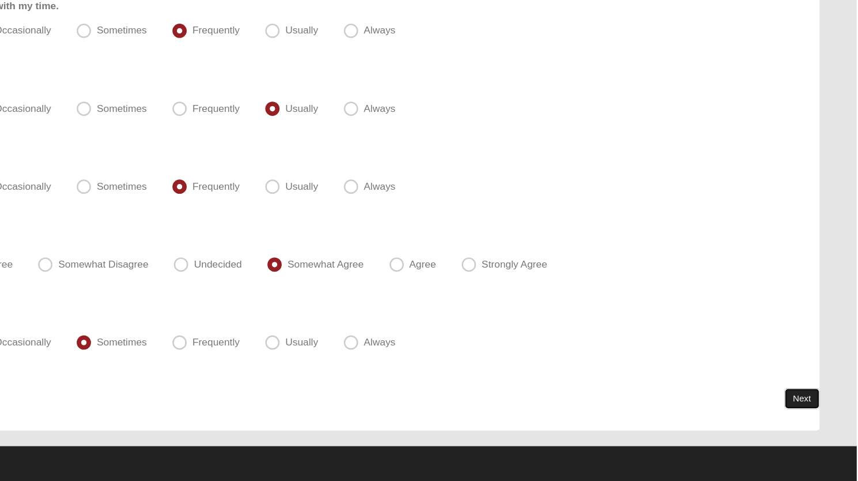
click at [810, 407] on link "Next" at bounding box center [814, 414] width 28 height 17
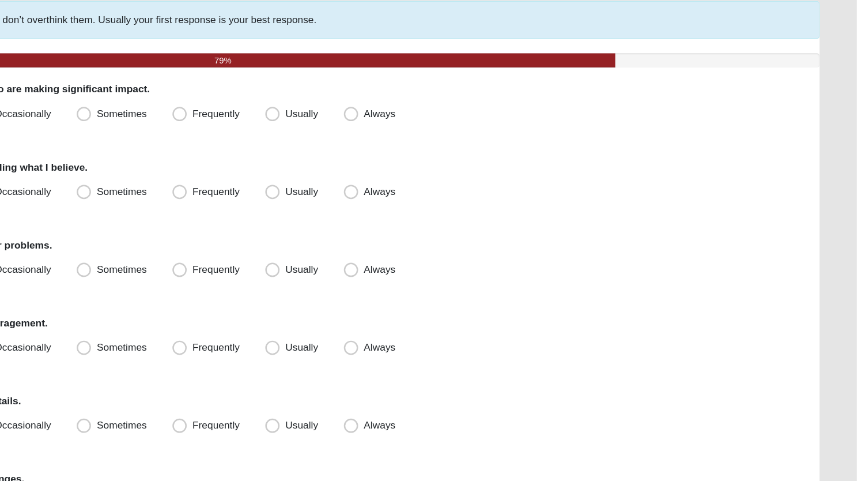
scroll to position [0, 0]
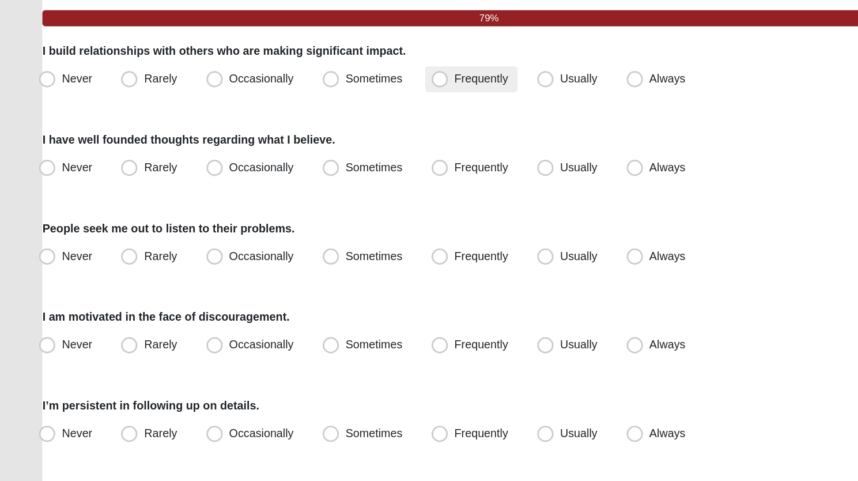
click at [322, 186] on span "Frequently" at bounding box center [341, 183] width 38 height 9
click at [314, 186] on input "Frequently" at bounding box center [314, 183] width 7 height 7
radio input "true"
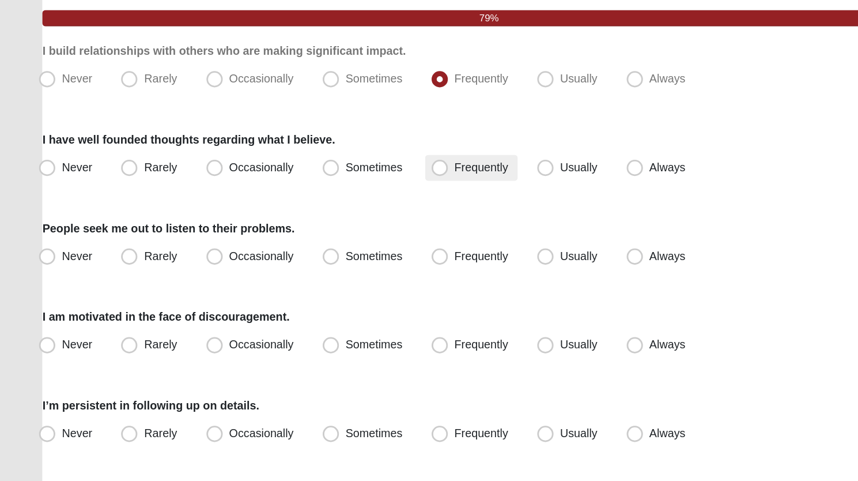
click at [322, 248] on span "Frequently" at bounding box center [341, 246] width 38 height 9
click at [315, 248] on input "Frequently" at bounding box center [314, 246] width 7 height 7
radio input "true"
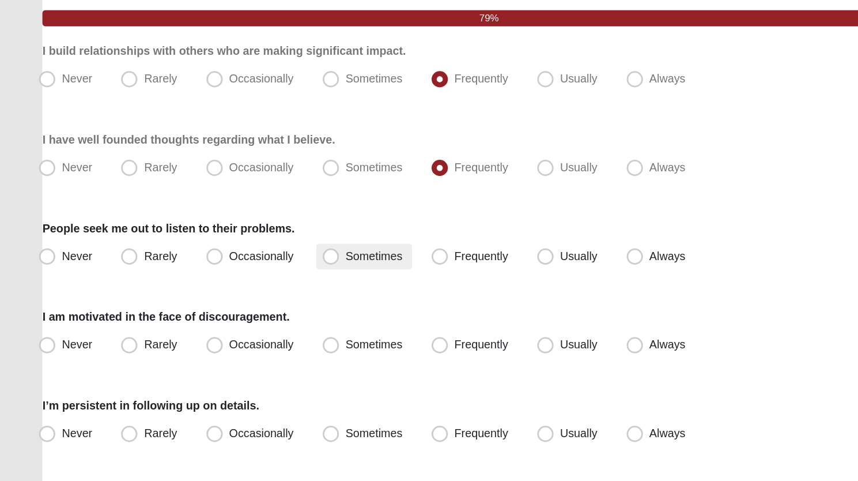
click at [245, 311] on span "Sometimes" at bounding box center [265, 309] width 40 height 9
click at [236, 311] on input "Sometimes" at bounding box center [236, 309] width 7 height 7
radio input "true"
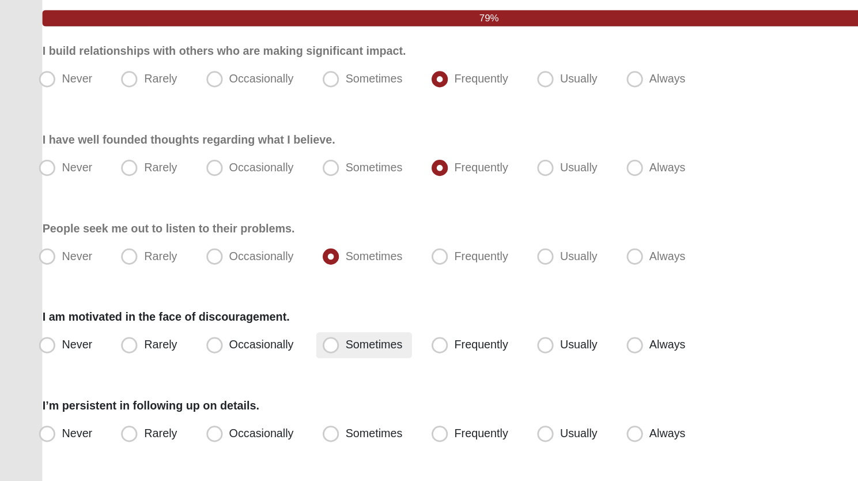
click at [245, 372] on span "Sometimes" at bounding box center [265, 372] width 40 height 9
click at [236, 372] on input "Sometimes" at bounding box center [236, 372] width 7 height 7
radio input "true"
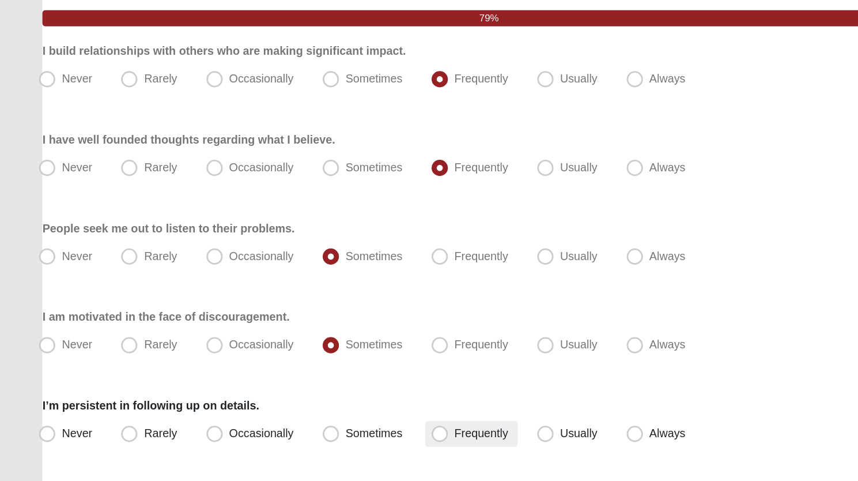
click at [322, 437] on span "Frequently" at bounding box center [341, 435] width 38 height 9
click at [311, 437] on input "Frequently" at bounding box center [314, 435] width 7 height 7
radio input "true"
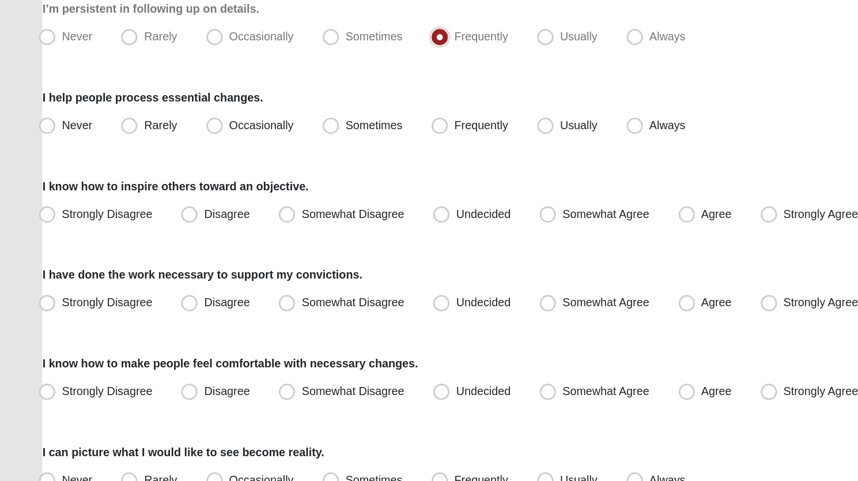
scroll to position [308, 0]
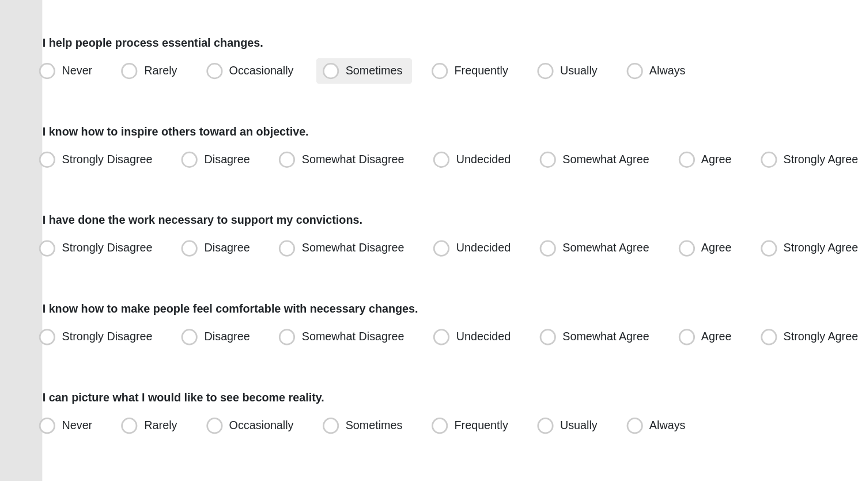
click at [245, 190] on span "Sometimes" at bounding box center [265, 189] width 40 height 9
click at [235, 190] on input "Sometimes" at bounding box center [236, 189] width 7 height 7
radio input "true"
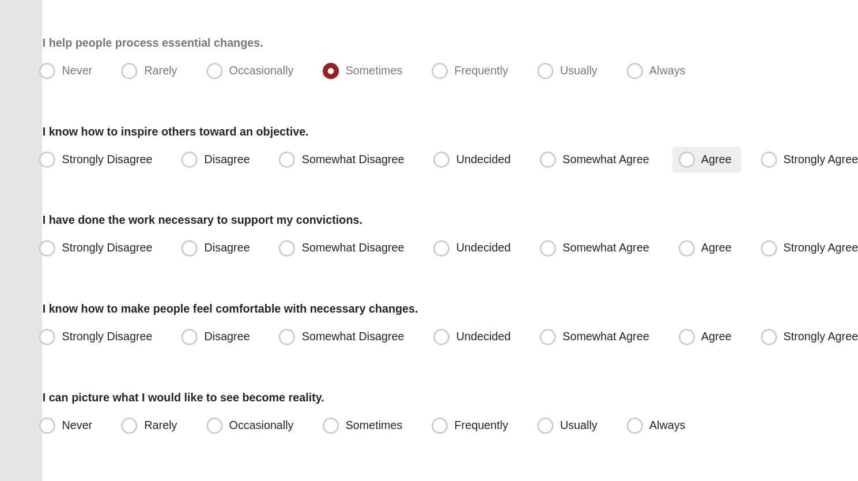
click at [497, 254] on span "Agree" at bounding box center [507, 252] width 21 height 9
click at [486, 254] on input "Agree" at bounding box center [489, 252] width 7 height 7
radio input "true"
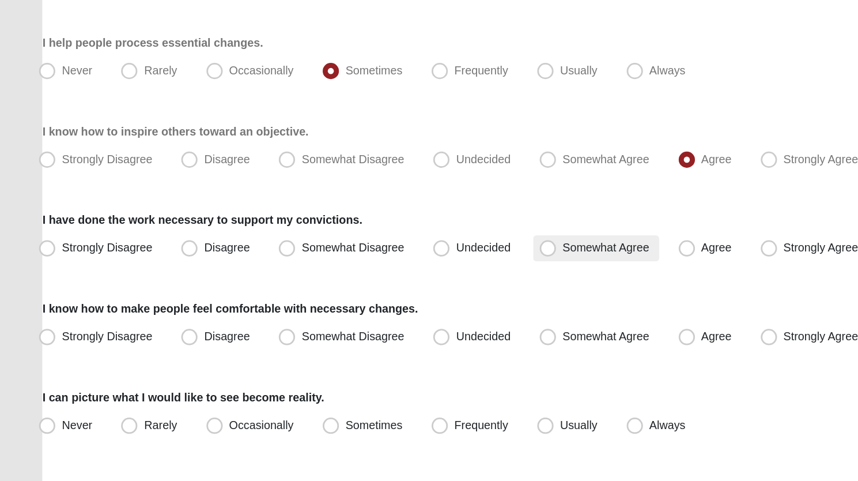
click at [399, 318] on span "Somewhat Agree" at bounding box center [430, 315] width 62 height 9
click at [392, 318] on input "Somewhat Agree" at bounding box center [390, 315] width 7 height 7
radio input "true"
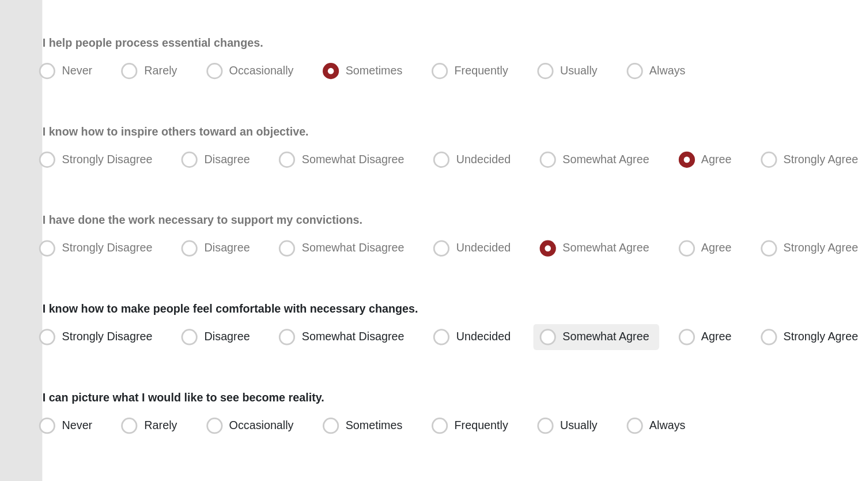
click at [399, 378] on span "Somewhat Agree" at bounding box center [430, 377] width 62 height 9
click at [389, 378] on input "Somewhat Agree" at bounding box center [390, 378] width 7 height 7
radio input "true"
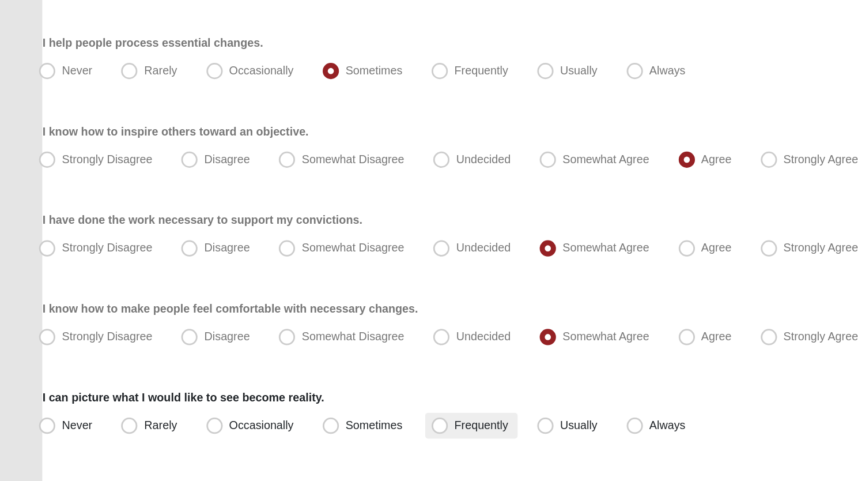
click at [322, 440] on span "Frequently" at bounding box center [341, 440] width 38 height 9
click at [311, 440] on input "Frequently" at bounding box center [314, 440] width 7 height 7
radio input "true"
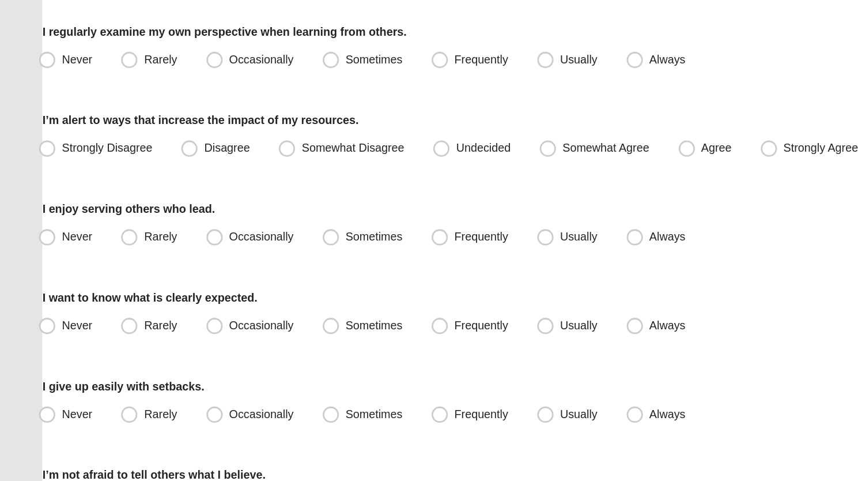
scroll to position [635, 0]
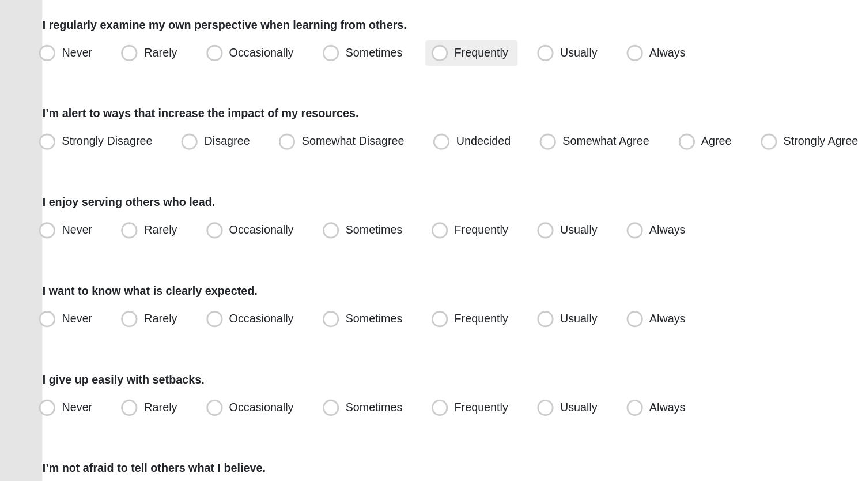
click at [322, 177] on span "Frequently" at bounding box center [341, 176] width 38 height 9
click at [314, 177] on input "Frequently" at bounding box center [314, 176] width 7 height 7
radio input "true"
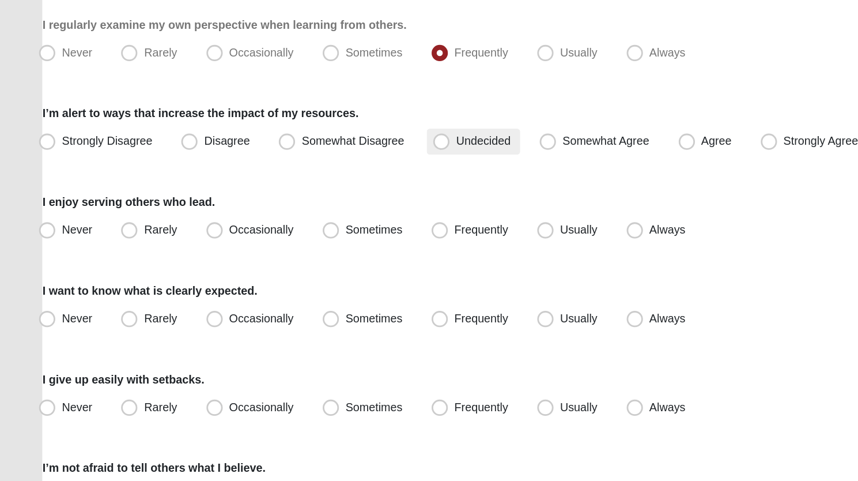
click at [323, 241] on span "Undecided" at bounding box center [342, 239] width 39 height 9
click at [314, 241] on input "Undecided" at bounding box center [315, 239] width 7 height 7
radio input "true"
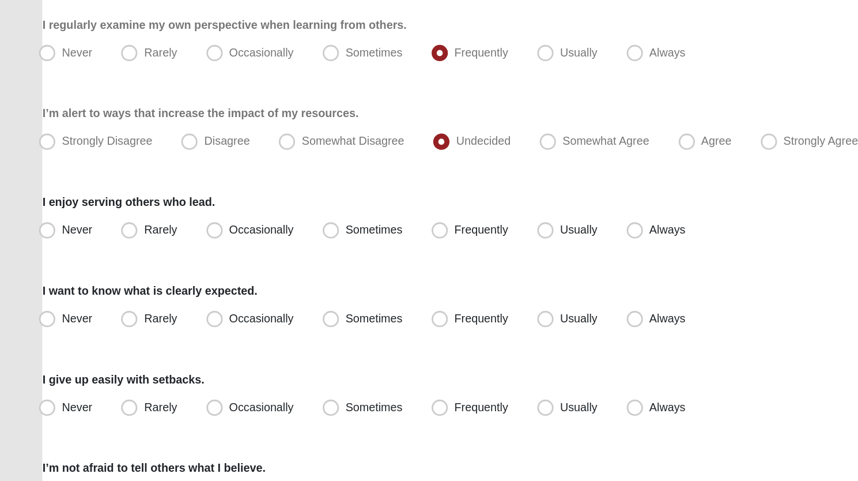
click at [157, 289] on div "I enjoy serving others who lead. Never Rarely Occasionally Sometimes Frequently…" at bounding box center [429, 294] width 798 height 35
click at [322, 300] on span "Frequently" at bounding box center [341, 302] width 38 height 9
click at [311, 300] on input "Frequently" at bounding box center [314, 302] width 7 height 7
radio input "true"
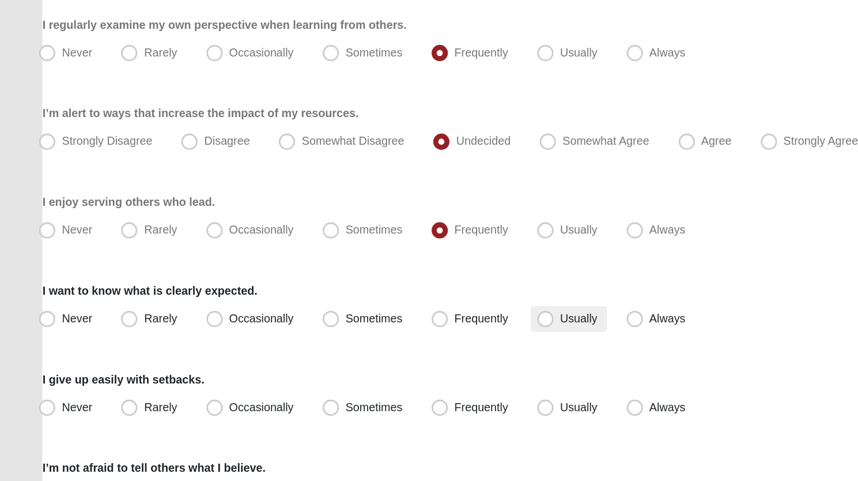
click at [397, 367] on span "Usually" at bounding box center [410, 365] width 27 height 9
click at [390, 367] on input "Usually" at bounding box center [389, 365] width 7 height 7
radio input "true"
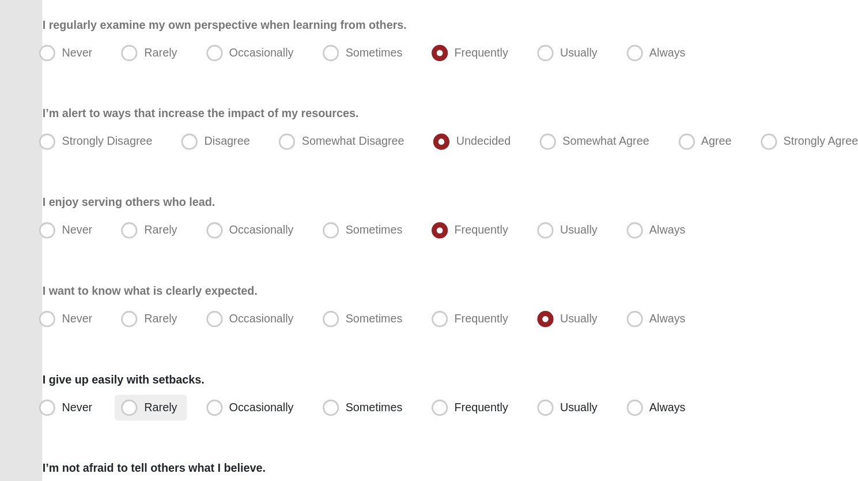
click at [102, 426] on span "Rarely" at bounding box center [113, 428] width 23 height 9
click at [97, 426] on input "Rarely" at bounding box center [93, 428] width 7 height 7
radio input "true"
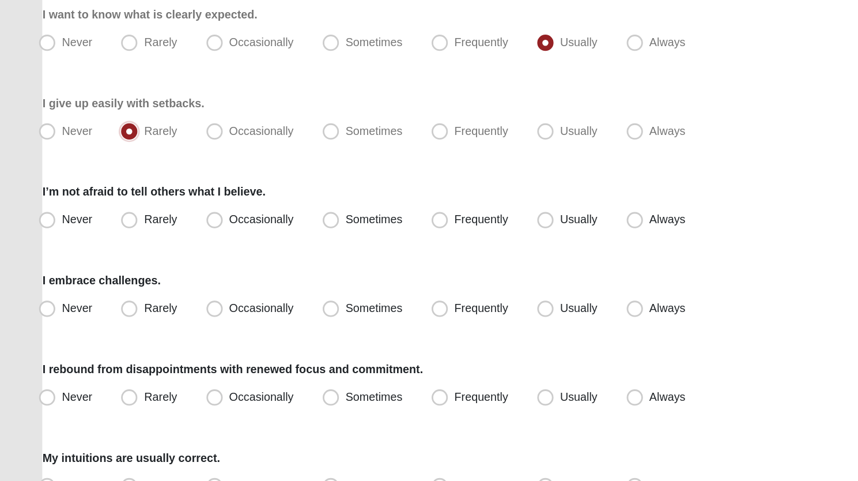
scroll to position [838, 0]
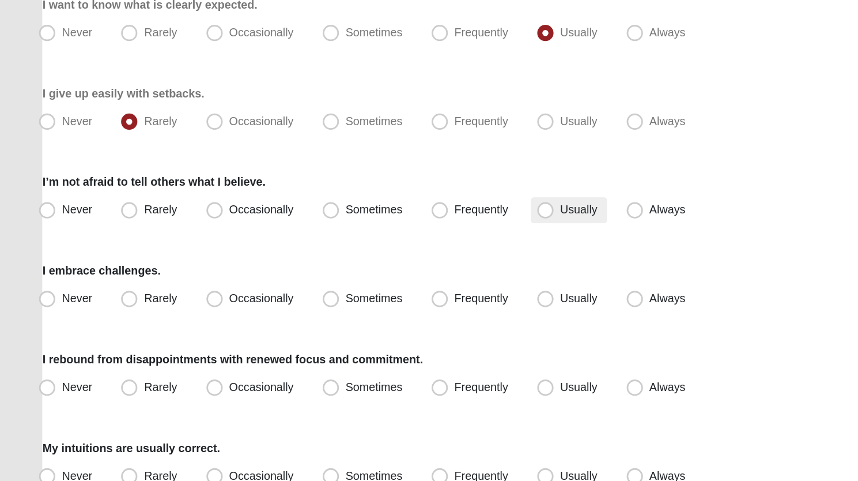
click at [397, 285] on span "Usually" at bounding box center [410, 288] width 27 height 9
click at [386, 285] on input "Usually" at bounding box center [389, 288] width 7 height 7
radio input "true"
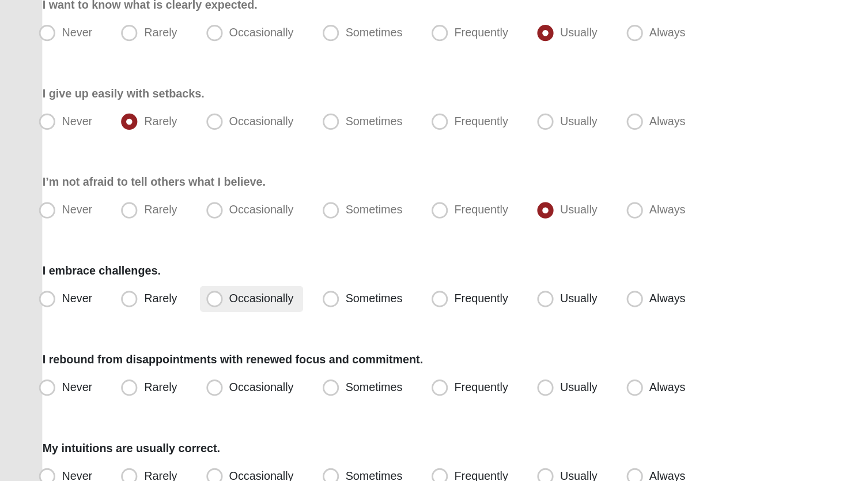
click at [163, 349] on span "Occasionally" at bounding box center [186, 350] width 46 height 9
click at [151, 349] on input "Occasionally" at bounding box center [154, 351] width 7 height 7
radio input "true"
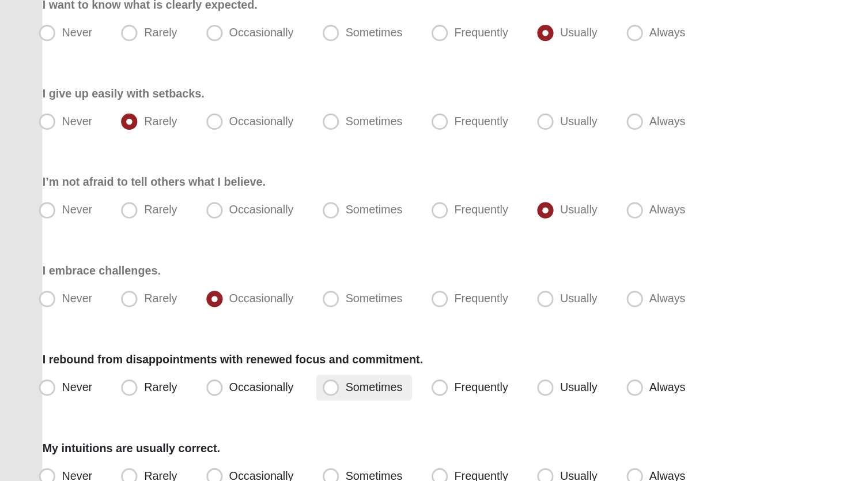
click at [245, 413] on span "Sometimes" at bounding box center [265, 413] width 40 height 9
click at [239, 413] on input "Sometimes" at bounding box center [236, 413] width 7 height 7
radio input "true"
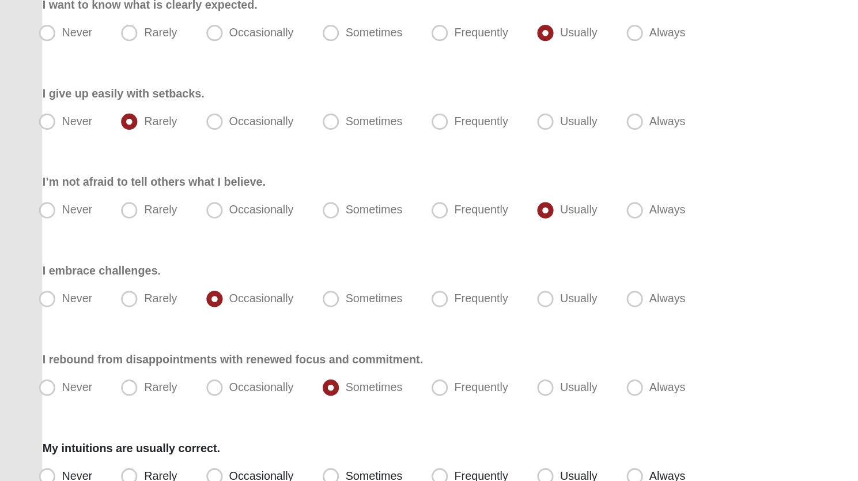
click at [247, 454] on div "My intuitions are usually correct. Never Rarely Occasionally Sometimes Frequent…" at bounding box center [429, 468] width 798 height 35
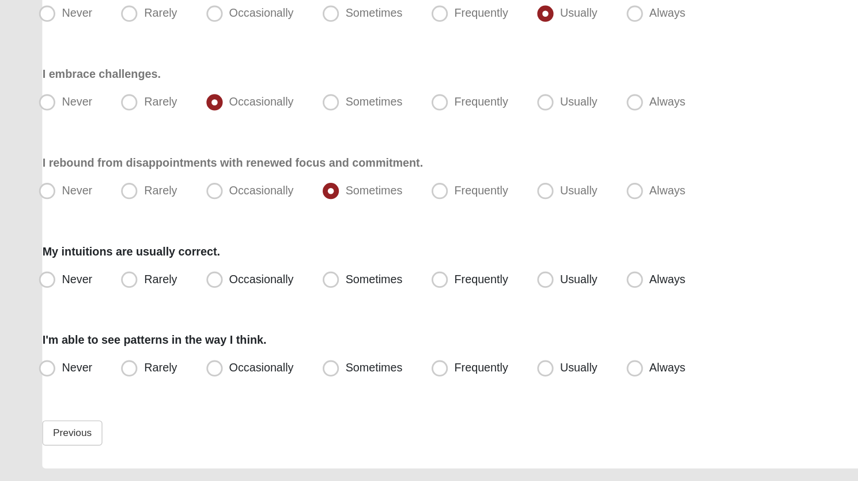
scroll to position [1000, 0]
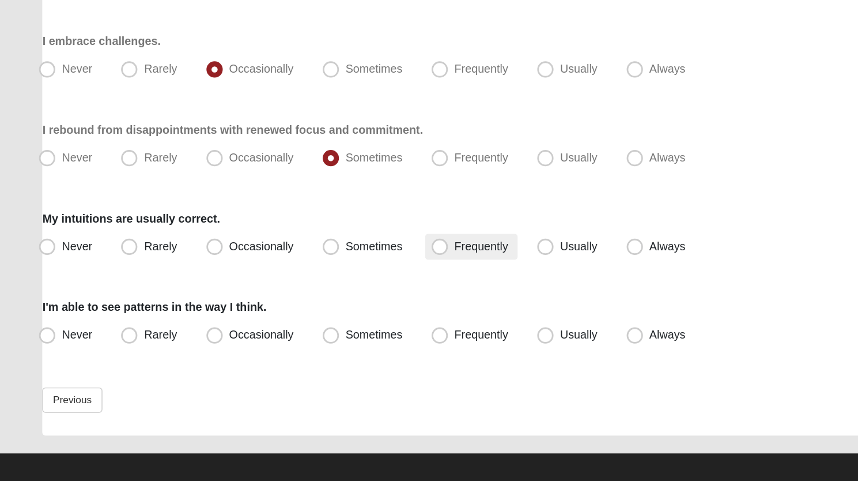
click at [322, 311] on span "Frequently" at bounding box center [341, 313] width 38 height 9
click at [312, 311] on input "Frequently" at bounding box center [314, 314] width 7 height 7
radio input "true"
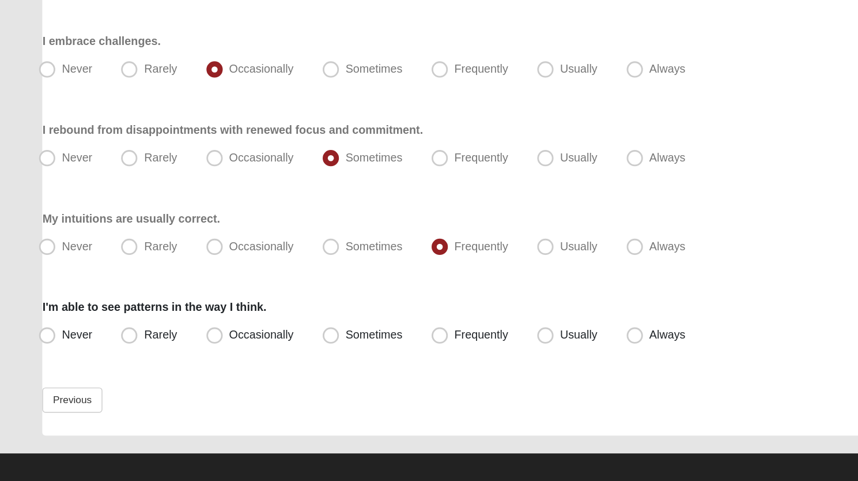
click at [138, 362] on label "I'm able to see patterns in the way I think." at bounding box center [109, 358] width 159 height 12
click at [322, 378] on span "Frequently" at bounding box center [341, 376] width 38 height 9
click at [315, 378] on input "Frequently" at bounding box center [314, 376] width 7 height 7
radio input "true"
click at [386, 373] on input "Usually" at bounding box center [389, 376] width 7 height 7
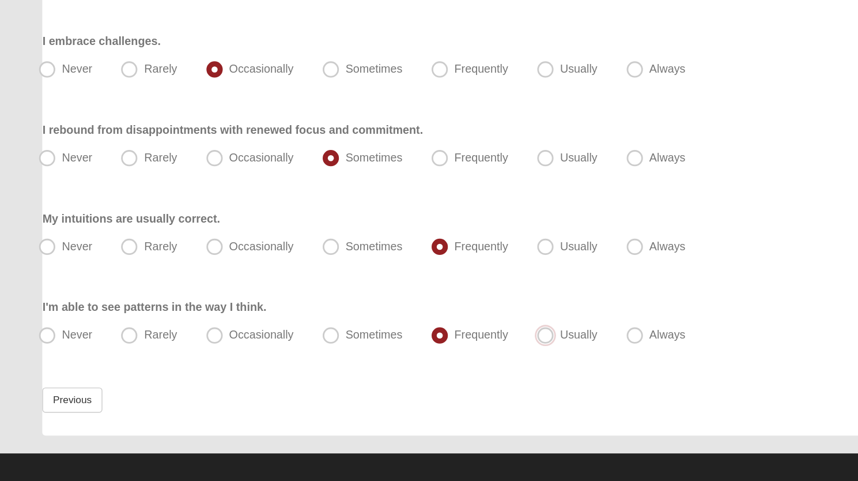
radio input "true"
click at [449, 373] on input "Always" at bounding box center [452, 376] width 7 height 7
radio input "true"
click at [32, 373] on input "Never" at bounding box center [35, 376] width 7 height 7
radio input "true"
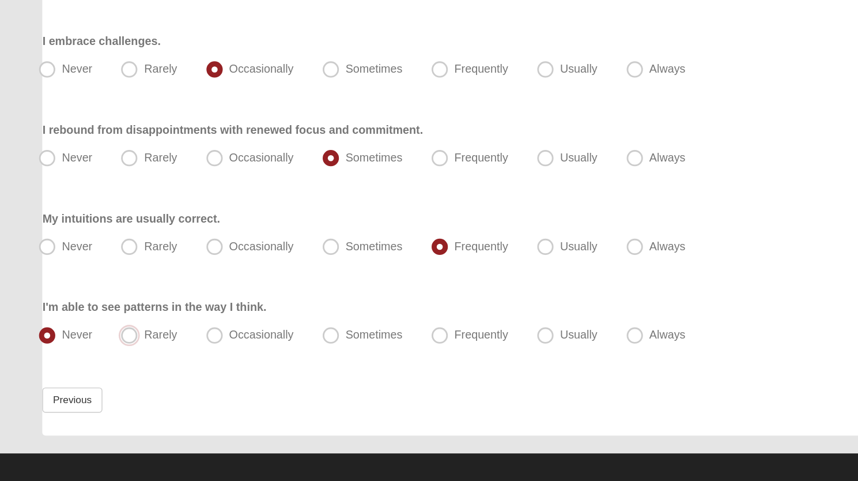
click at [90, 373] on input "Rarely" at bounding box center [93, 376] width 7 height 7
radio input "true"
click at [151, 373] on input "Occasionally" at bounding box center [154, 376] width 7 height 7
radio input "true"
click at [233, 373] on input "Sometimes" at bounding box center [236, 376] width 7 height 7
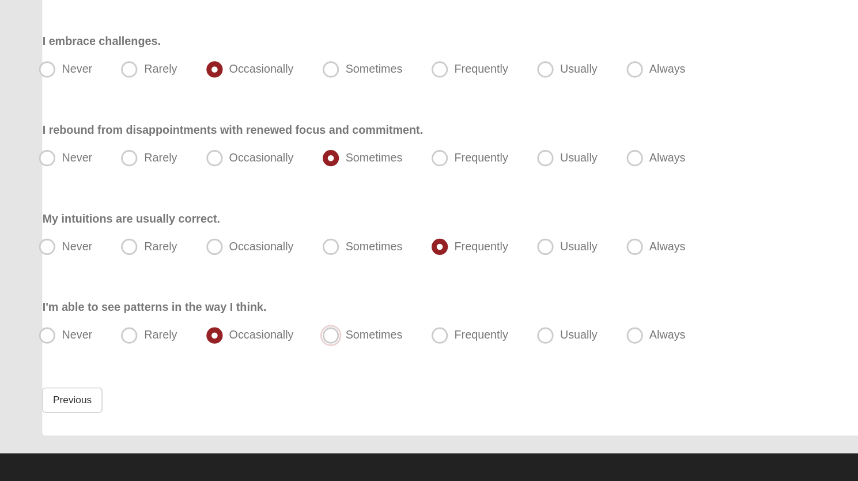
radio input "true"
click at [311, 373] on input "Frequently" at bounding box center [314, 376] width 7 height 7
radio input "true"
click at [386, 373] on input "Usually" at bounding box center [389, 376] width 7 height 7
radio input "true"
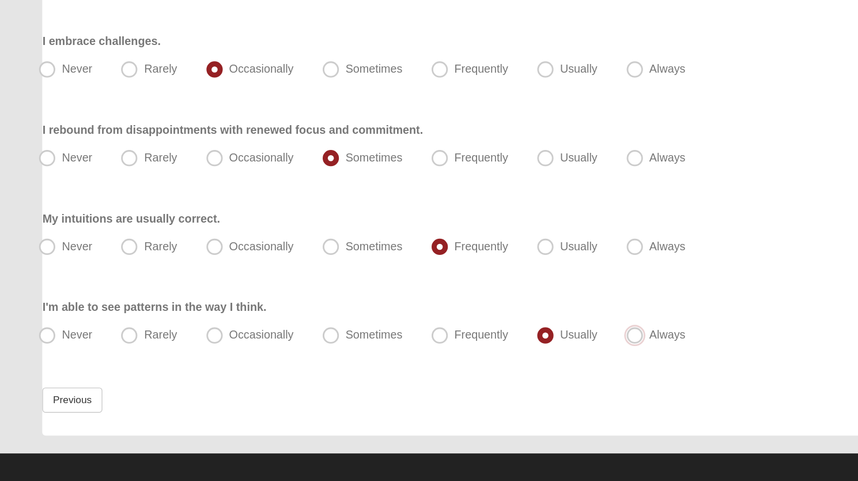
click at [449, 373] on input "Always" at bounding box center [452, 376] width 7 height 7
radio input "true"
click at [32, 373] on input "Never" at bounding box center [35, 376] width 7 height 7
radio input "true"
click at [90, 373] on input "Rarely" at bounding box center [93, 376] width 7 height 7
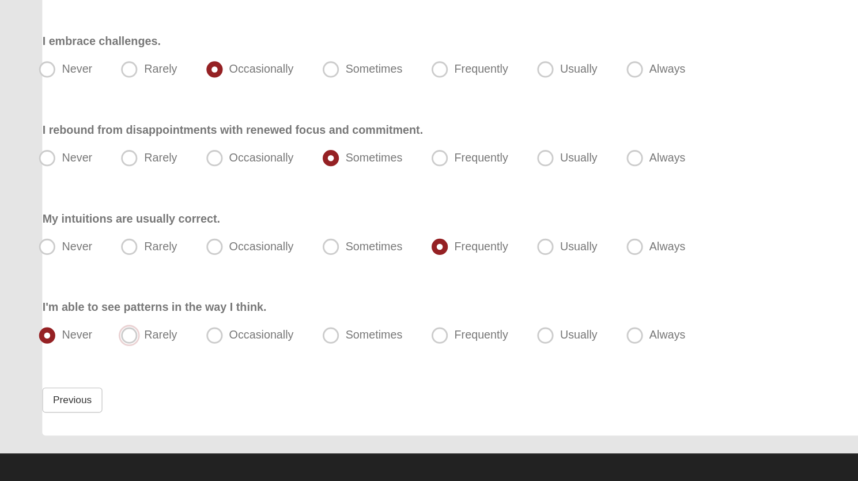
radio input "true"
click at [151, 373] on input "Occasionally" at bounding box center [154, 376] width 7 height 7
radio input "true"
click at [233, 373] on input "Sometimes" at bounding box center [236, 376] width 7 height 7
radio input "true"
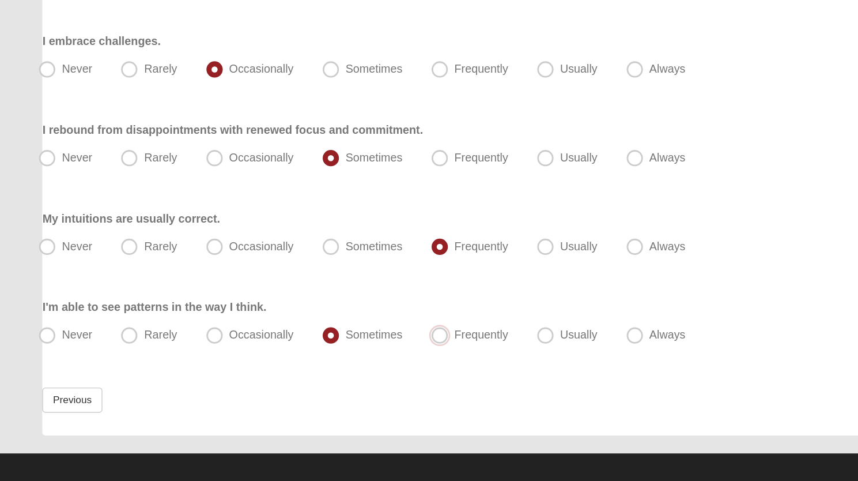
click at [311, 373] on input "Frequently" at bounding box center [314, 376] width 7 height 7
radio input "true"
click at [386, 373] on input "Usually" at bounding box center [389, 376] width 7 height 7
radio input "true"
click at [449, 373] on input "Always" at bounding box center [452, 376] width 7 height 7
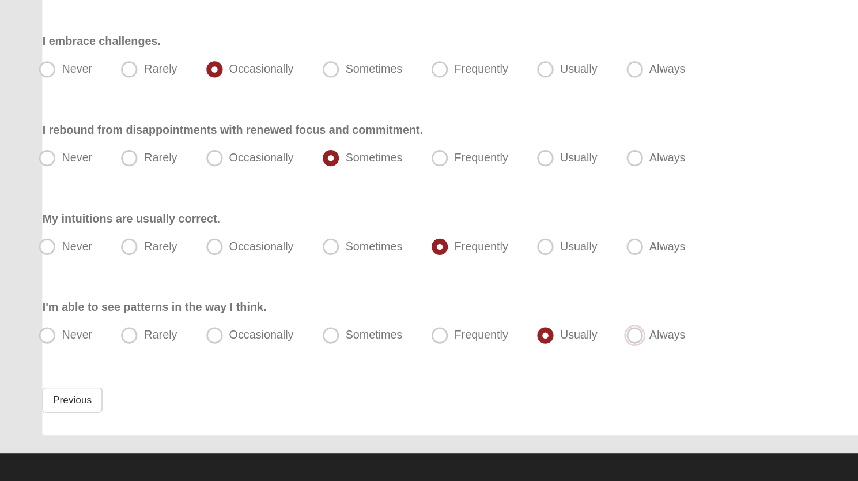
radio input "true"
radio input "false"
click at [32, 373] on input "Never" at bounding box center [35, 376] width 7 height 7
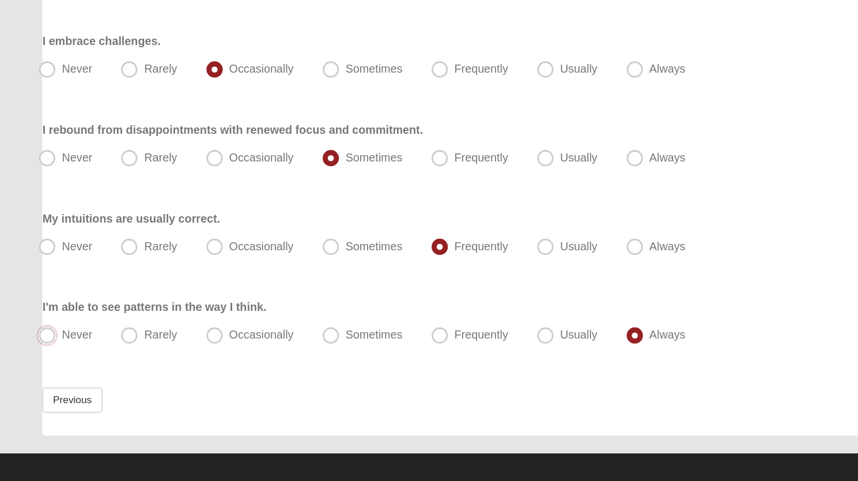
radio input "true"
click at [322, 375] on span "Frequently" at bounding box center [341, 376] width 38 height 9
click at [312, 375] on input "Frequently" at bounding box center [314, 376] width 7 height 7
radio input "true"
click at [142, 425] on div "Previous Next" at bounding box center [429, 431] width 798 height 34
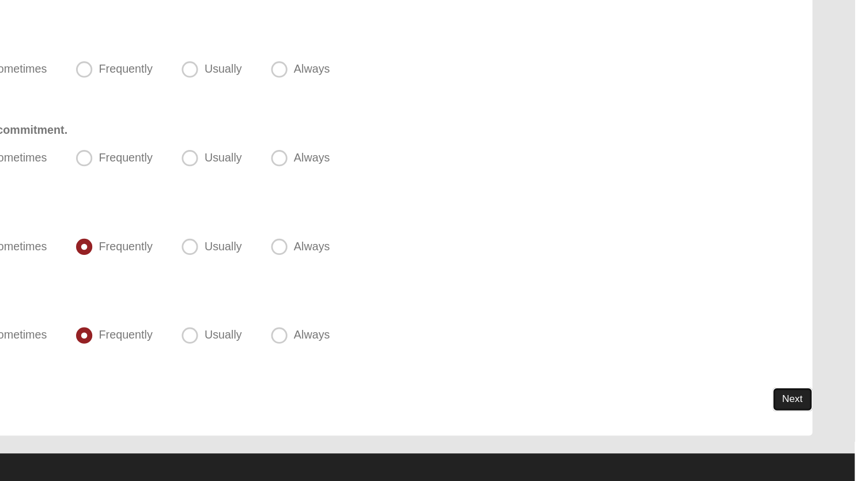
click at [810, 422] on link "Next" at bounding box center [814, 422] width 28 height 17
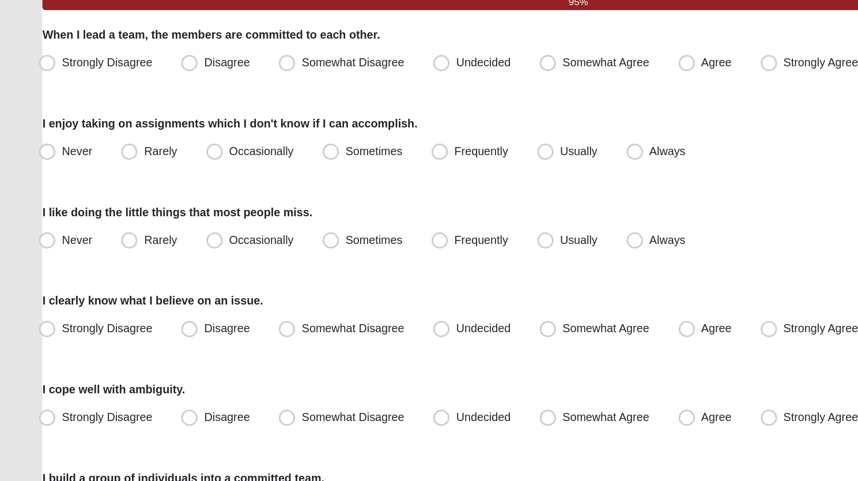
scroll to position [0, 0]
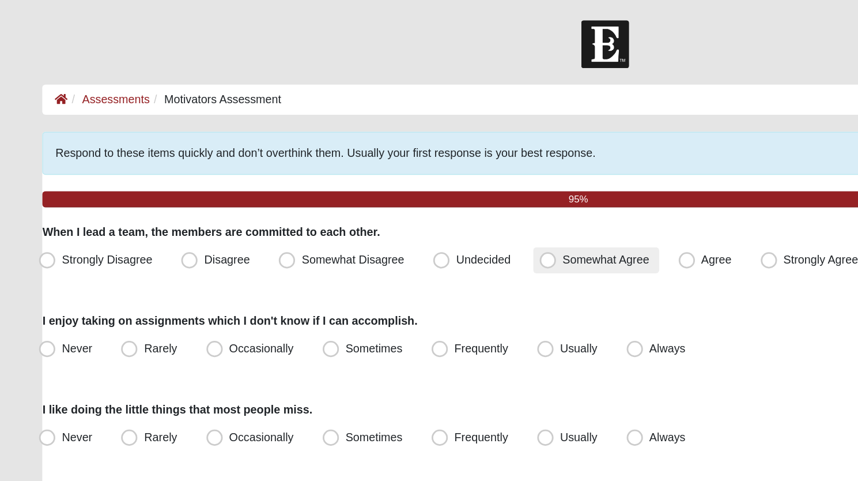
click at [399, 186] on span "Somewhat Agree" at bounding box center [430, 183] width 62 height 9
click at [387, 186] on input "Somewhat Agree" at bounding box center [390, 183] width 7 height 7
radio input "true"
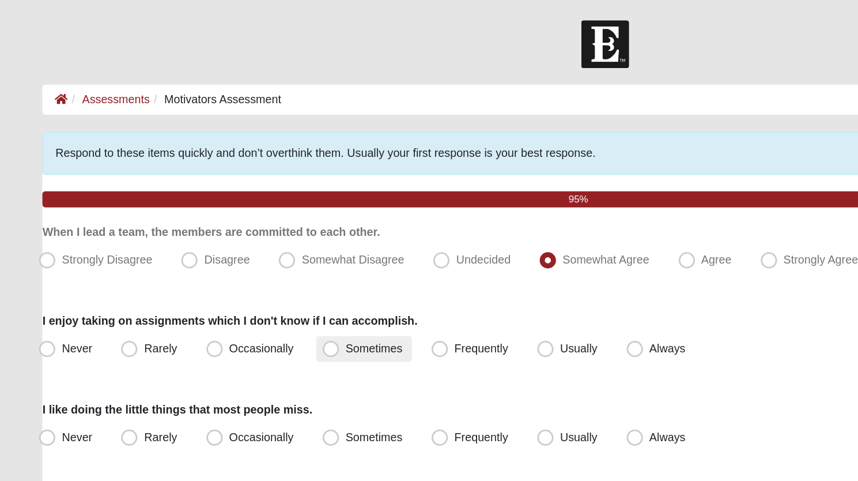
click at [245, 245] on span "Sometimes" at bounding box center [265, 246] width 40 height 9
click at [235, 245] on input "Sometimes" at bounding box center [236, 246] width 7 height 7
radio input "true"
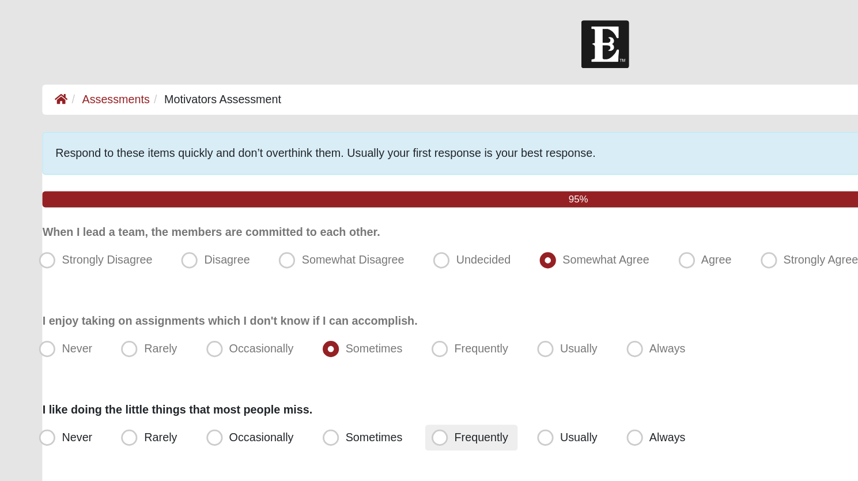
click at [322, 308] on span "Frequently" at bounding box center [341, 309] width 38 height 9
click at [311, 308] on input "Frequently" at bounding box center [314, 309] width 7 height 7
radio input "true"
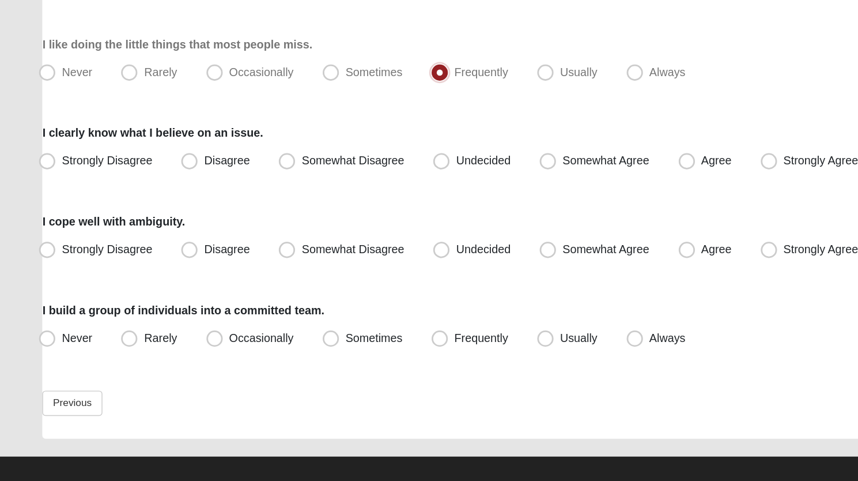
scroll to position [130, 0]
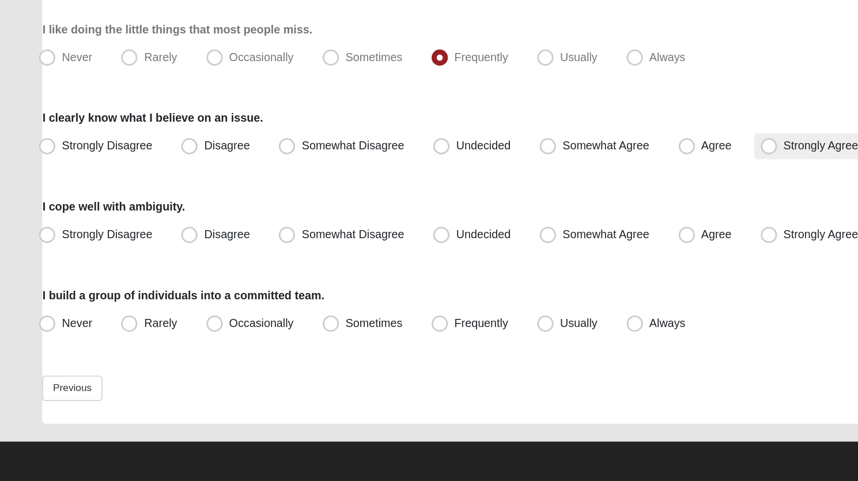
click at [556, 243] on span "Strongly Agree" at bounding box center [582, 242] width 53 height 9
click at [544, 243] on input "Strongly Agree" at bounding box center [547, 242] width 7 height 7
radio input "true"
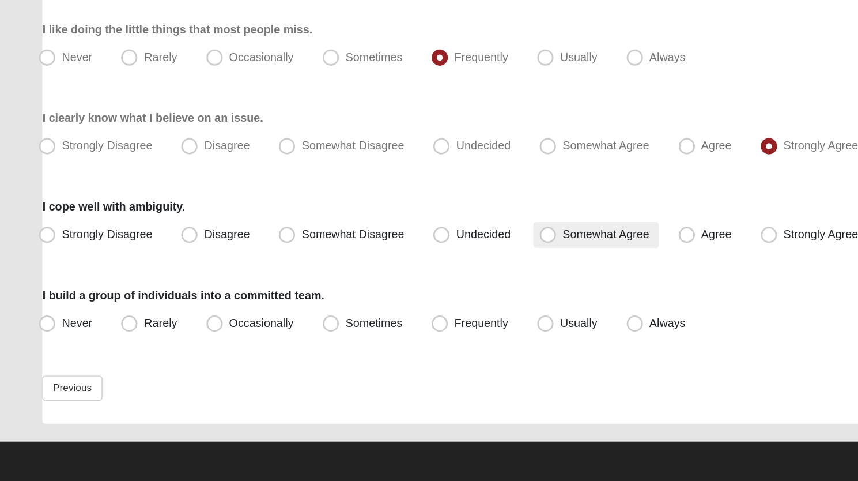
click at [399, 306] on span "Somewhat Agree" at bounding box center [430, 305] width 62 height 9
click at [388, 306] on input "Somewhat Agree" at bounding box center [390, 305] width 7 height 7
radio input "true"
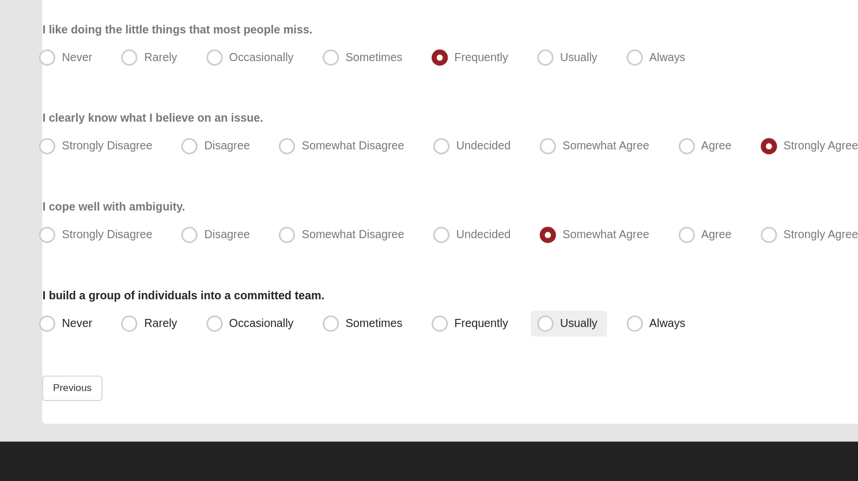
click at [397, 365] on span "Usually" at bounding box center [410, 368] width 27 height 9
click at [386, 365] on input "Usually" at bounding box center [389, 368] width 7 height 7
radio input "true"
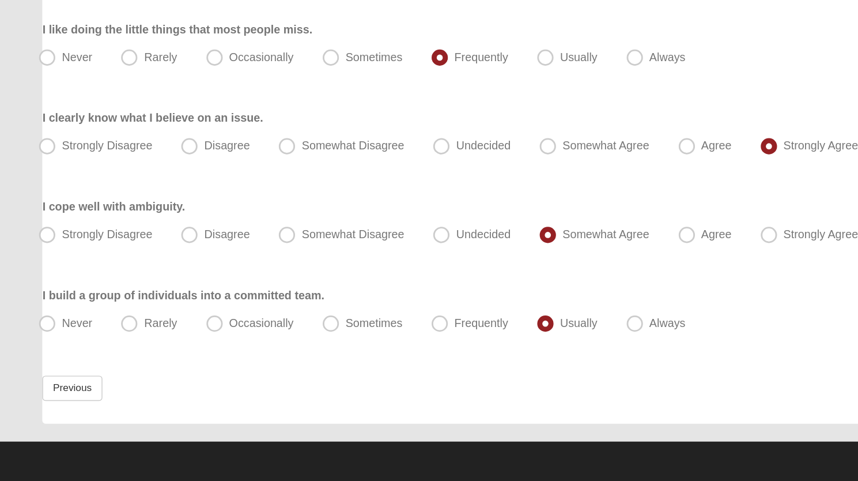
click at [357, 446] on div "Motivators Assessment Respond to these items quickly and don’t overthink them. …" at bounding box center [428, 208] width 815 height 488
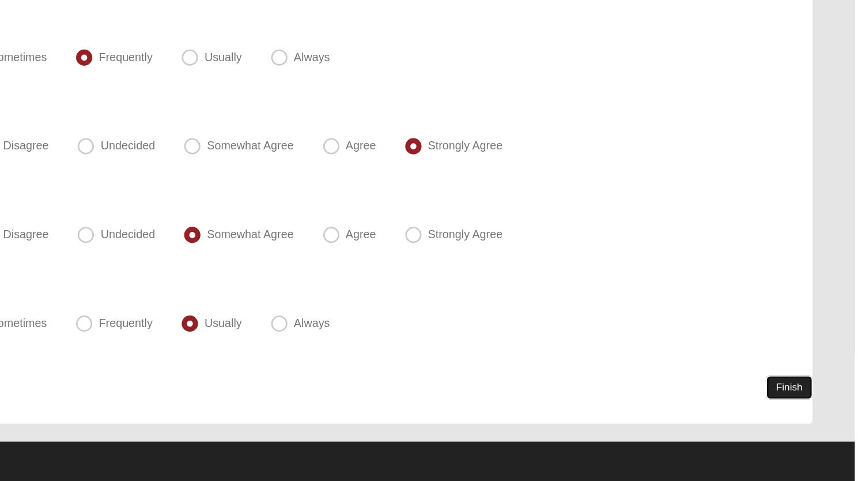
click at [809, 415] on link "Finish" at bounding box center [811, 414] width 33 height 17
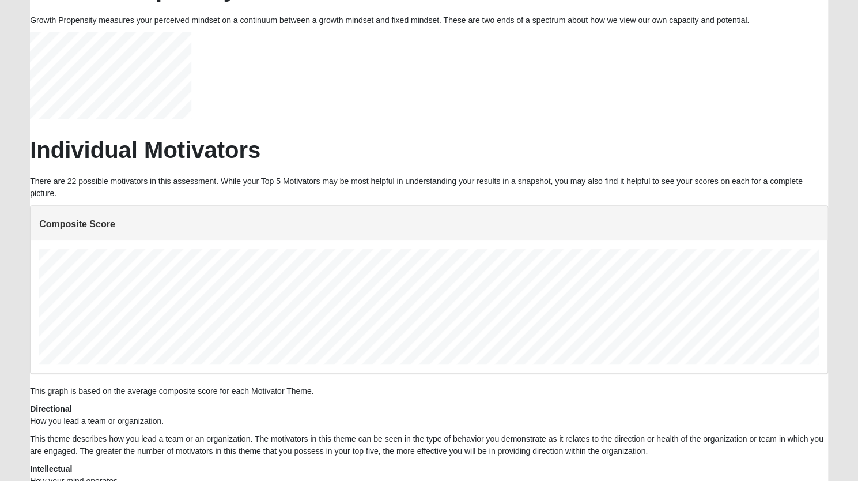
scroll to position [147, 0]
click at [779, 40] on div "Tina, here are your motivators results. We’ve listed your Top 5 Motivators, you…" at bounding box center [429, 445] width 798 height 998
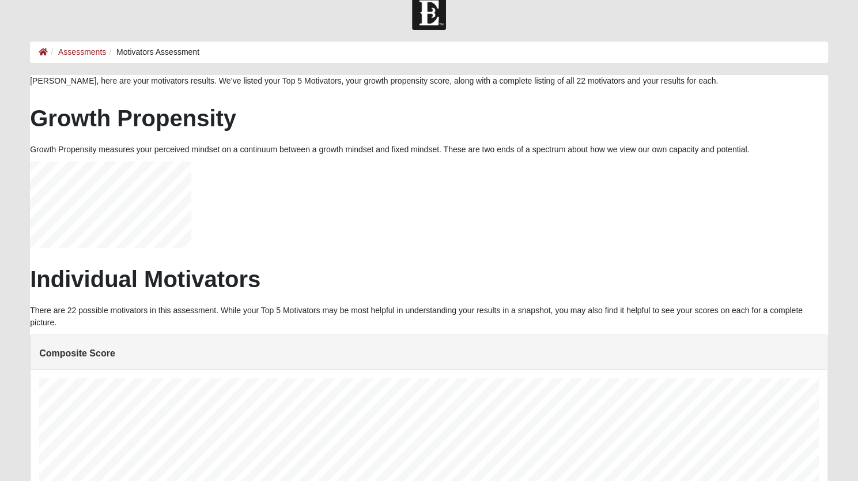
scroll to position [0, 0]
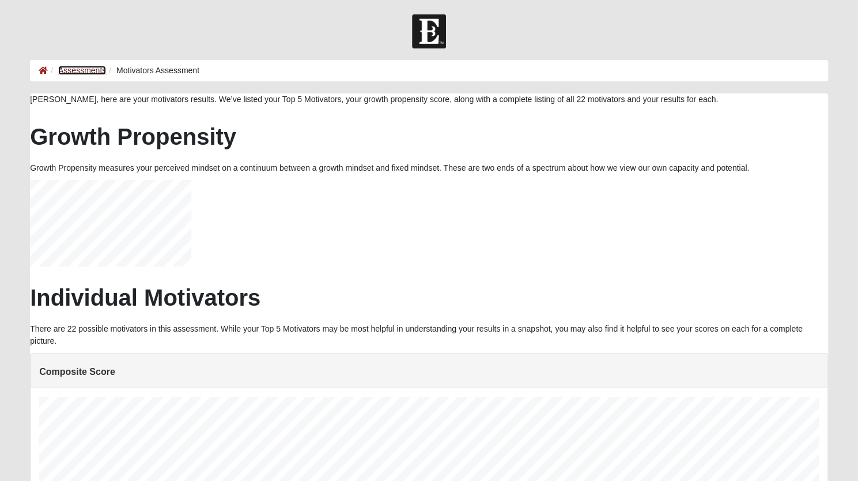
click at [76, 69] on link "Assessments" at bounding box center [82, 70] width 48 height 9
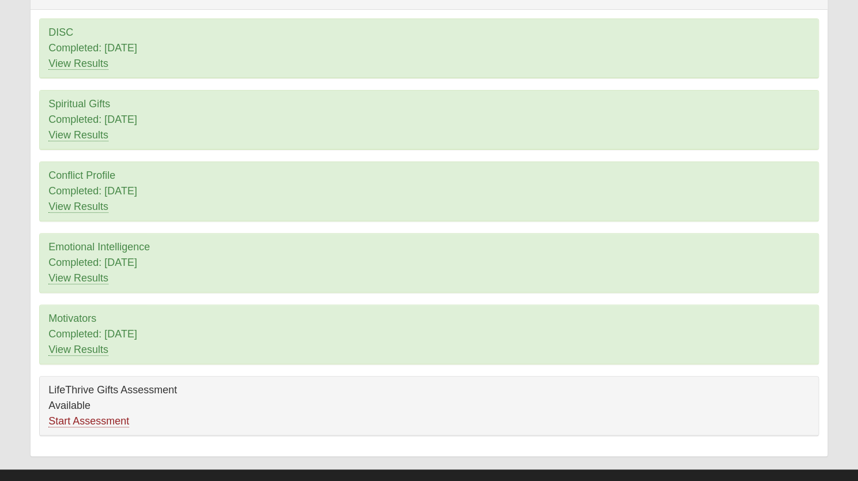
scroll to position [122, 0]
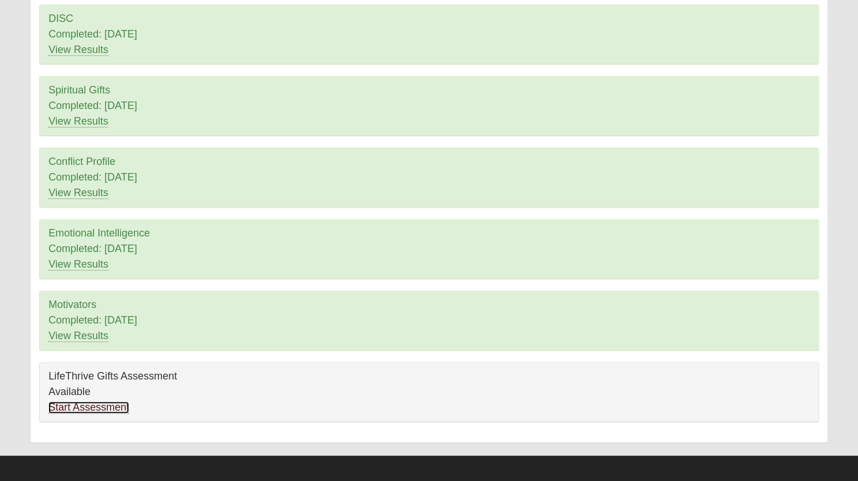
click at [96, 402] on link "Start Assessment" at bounding box center [88, 407] width 81 height 12
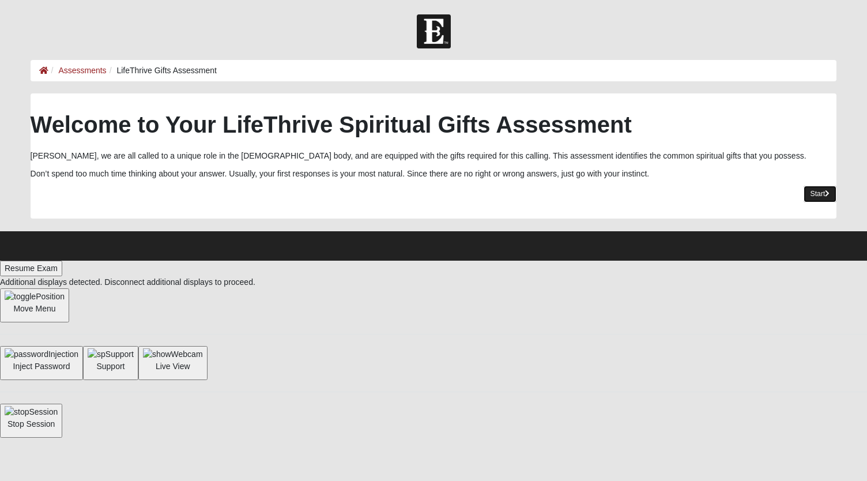
click at [818, 191] on link "Start" at bounding box center [819, 194] width 33 height 17
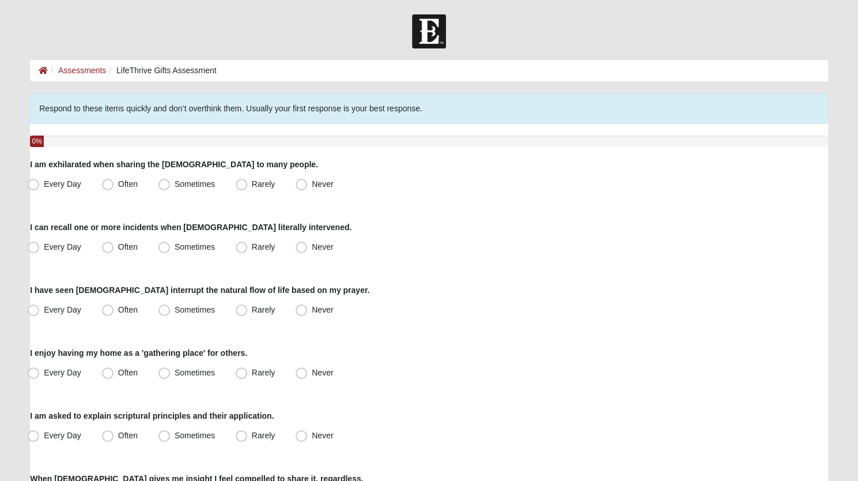
click at [273, 143] on div "0%" at bounding box center [429, 141] width 798 height 12
click at [175, 183] on span "Sometimes" at bounding box center [195, 183] width 40 height 9
click at [163, 183] on input "Sometimes" at bounding box center [166, 183] width 7 height 7
radio input "true"
click at [252, 248] on span "Rarely" at bounding box center [263, 246] width 23 height 9
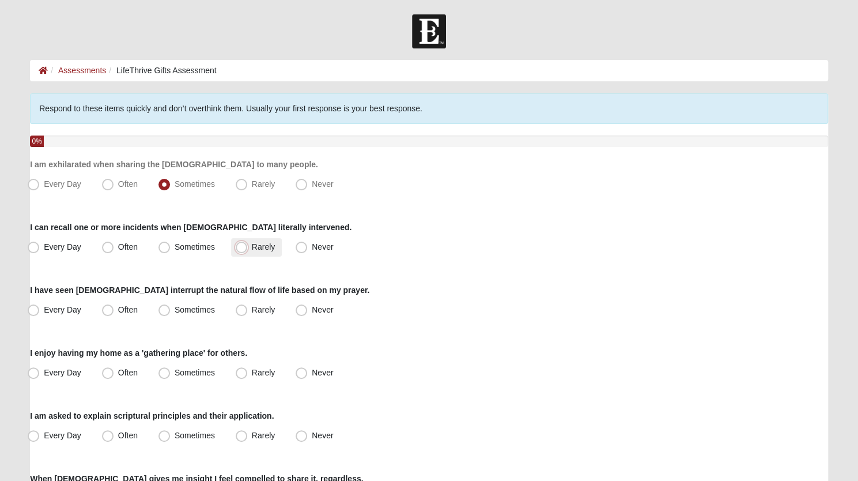
click at [241, 248] on input "Rarely" at bounding box center [243, 246] width 7 height 7
radio input "true"
click at [252, 311] on span "Rarely" at bounding box center [263, 309] width 23 height 9
click at [245, 311] on input "Rarely" at bounding box center [243, 309] width 7 height 7
radio input "true"
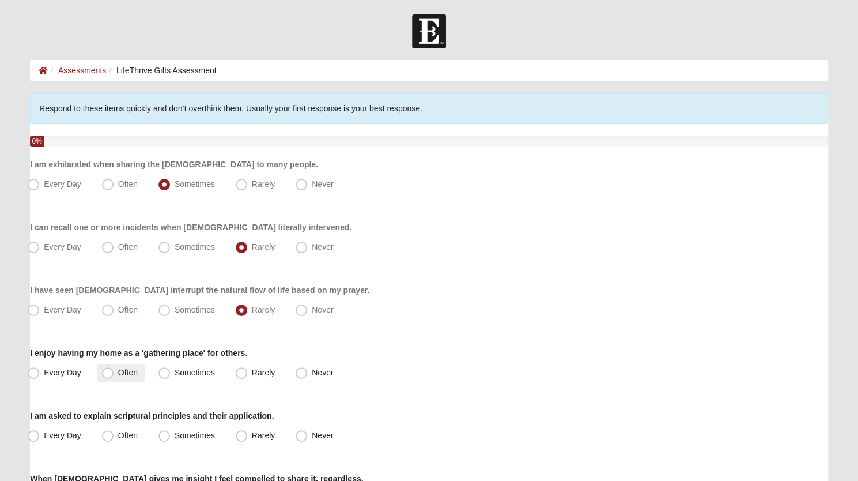
click at [118, 376] on span "Often" at bounding box center [128, 372] width 20 height 9
click at [107, 376] on input "Often" at bounding box center [110, 372] width 7 height 7
radio input "true"
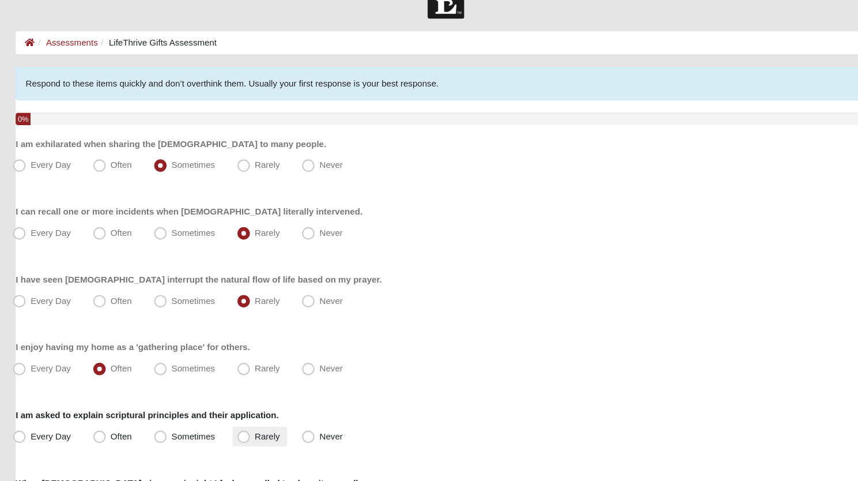
click at [252, 437] on span "Rarely" at bounding box center [263, 435] width 23 height 9
click at [240, 437] on input "Rarely" at bounding box center [243, 435] width 7 height 7
radio input "true"
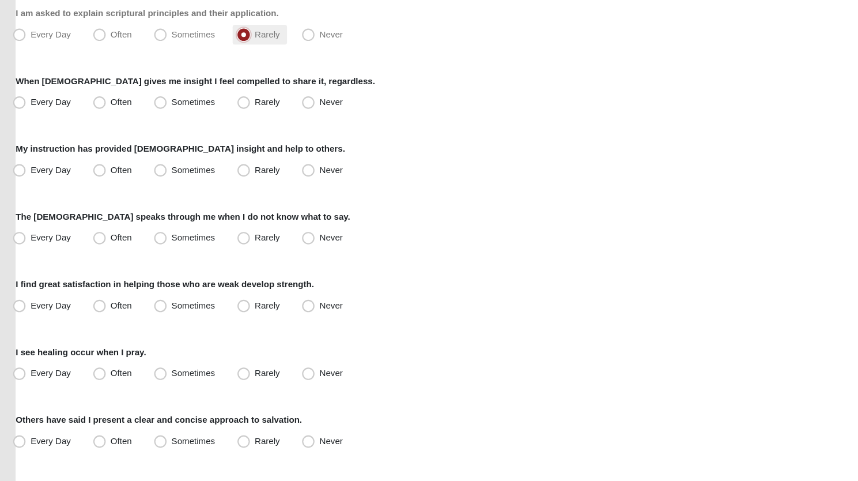
scroll to position [383, 0]
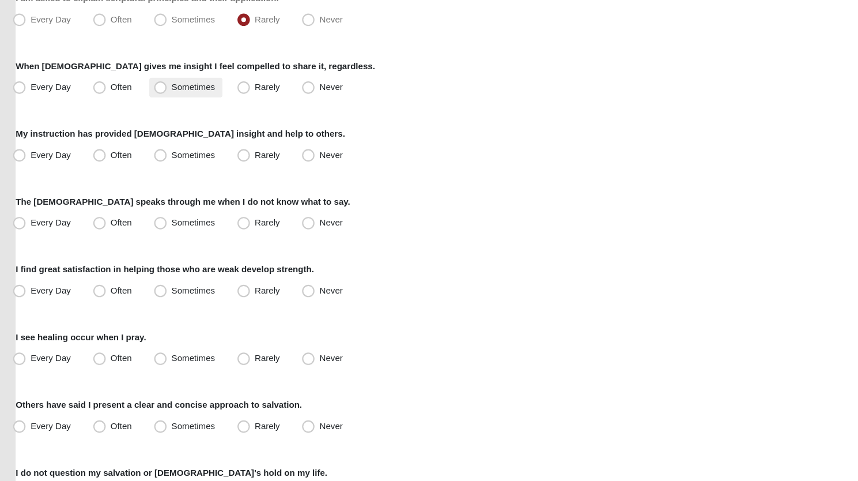
click at [175, 114] on span "Sometimes" at bounding box center [195, 115] width 40 height 9
click at [164, 114] on input "Sometimes" at bounding box center [166, 115] width 7 height 7
radio input "true"
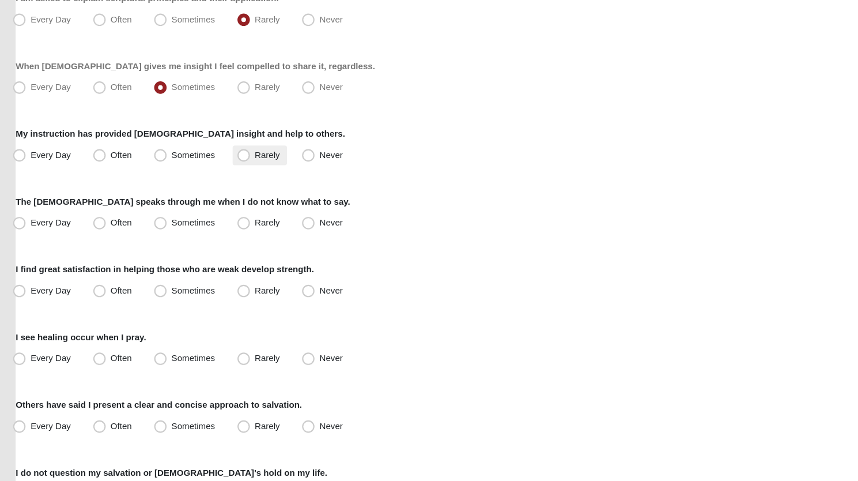
click at [252, 176] on span "Rarely" at bounding box center [263, 177] width 23 height 9
click at [242, 176] on input "Rarely" at bounding box center [243, 178] width 7 height 7
radio input "true"
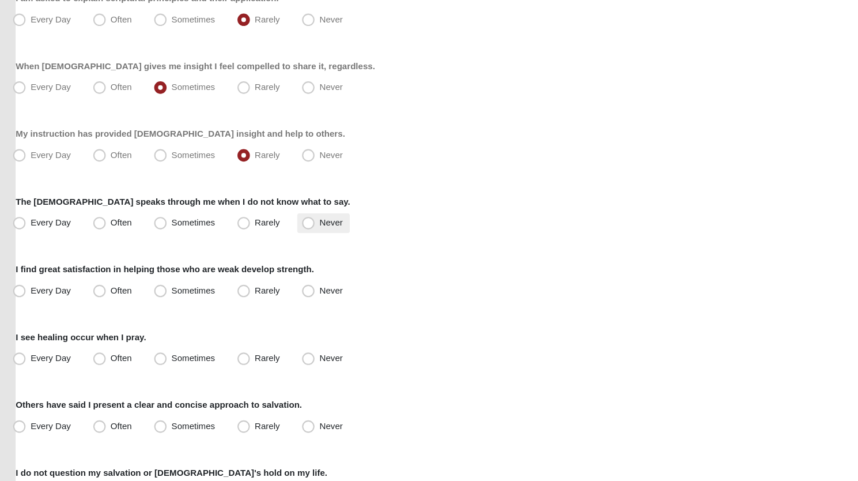
click at [312, 244] on span "Never" at bounding box center [322, 240] width 21 height 9
click at [304, 244] on input "Never" at bounding box center [303, 240] width 7 height 7
radio input "true"
click at [312, 182] on span "Never" at bounding box center [322, 177] width 21 height 9
click at [305, 182] on input "Never" at bounding box center [303, 178] width 7 height 7
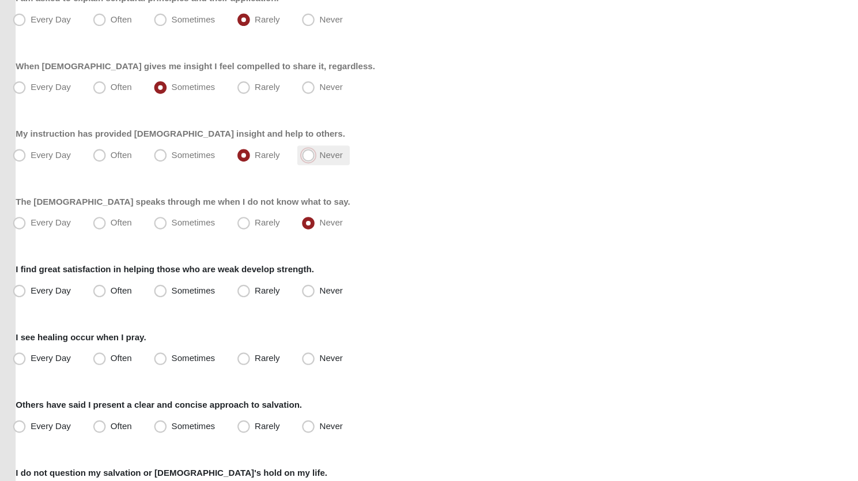
radio input "true"
click at [138, 287] on label "I find great satisfaction in helping those who are weak develop strength." at bounding box center [168, 284] width 277 height 12
click at [252, 301] on span "Rarely" at bounding box center [263, 303] width 23 height 9
click at [244, 301] on input "Rarely" at bounding box center [243, 303] width 7 height 7
radio input "true"
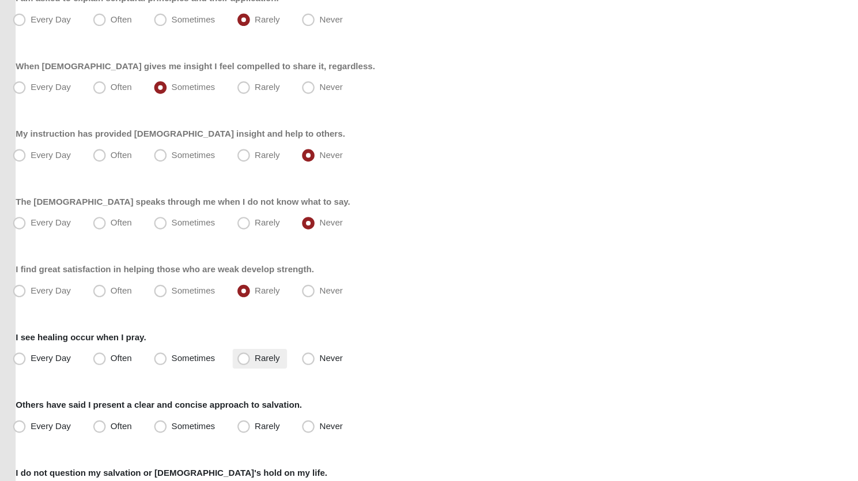
click at [252, 369] on span "Rarely" at bounding box center [263, 366] width 23 height 9
click at [241, 369] on input "Rarely" at bounding box center [243, 366] width 7 height 7
radio input "true"
click at [252, 428] on span "Rarely" at bounding box center [263, 429] width 23 height 9
click at [246, 428] on input "Rarely" at bounding box center [243, 429] width 7 height 7
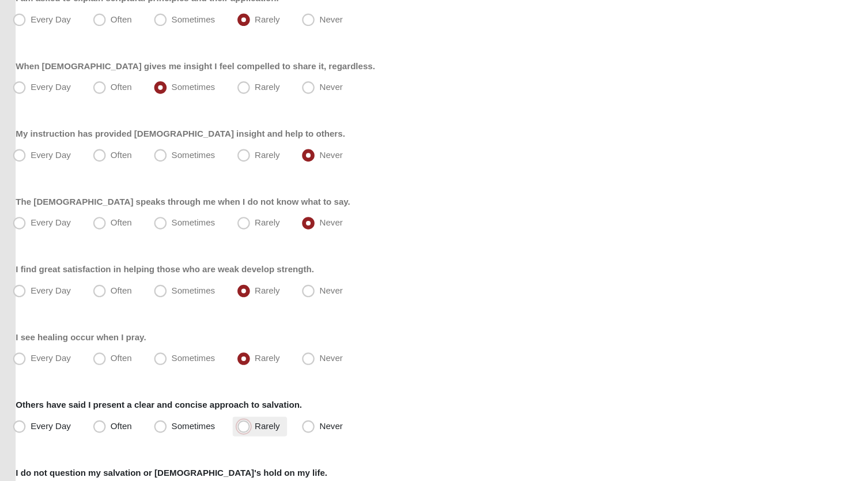
radio input "true"
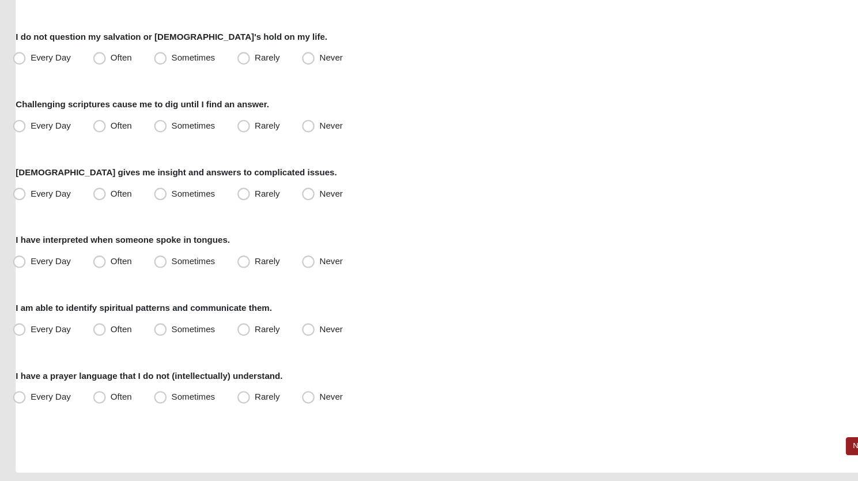
scroll to position [790, 0]
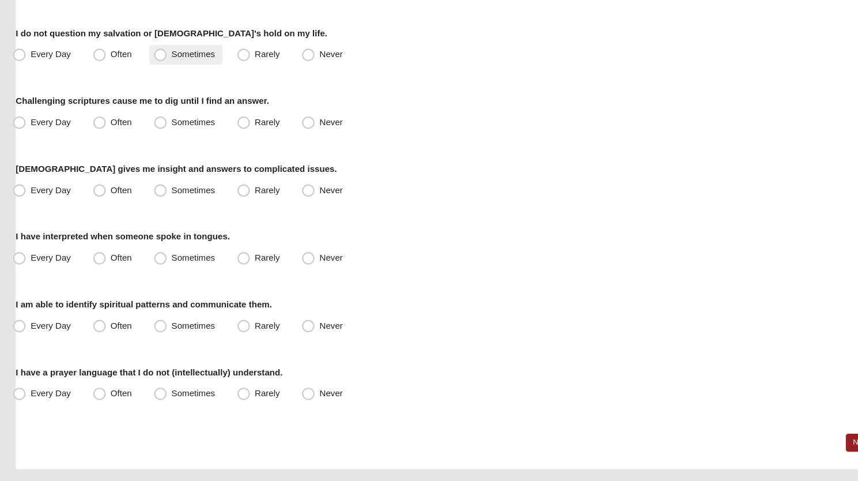
click at [175, 83] on span "Sometimes" at bounding box center [195, 84] width 40 height 9
click at [163, 83] on input "Sometimes" at bounding box center [166, 84] width 7 height 7
radio input "true"
click at [118, 148] on span "Often" at bounding box center [128, 147] width 20 height 9
click at [108, 148] on input "Often" at bounding box center [110, 147] width 7 height 7
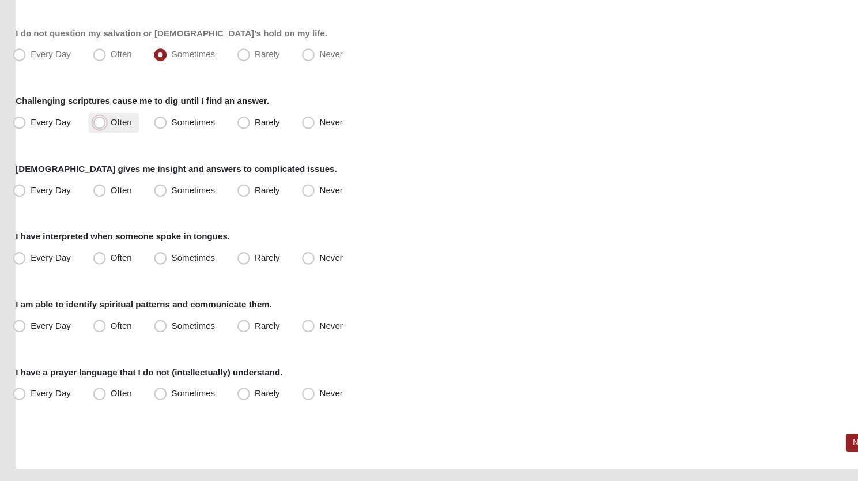
radio input "true"
click at [175, 209] on span "Sometimes" at bounding box center [195, 210] width 40 height 9
click at [166, 209] on input "Sometimes" at bounding box center [166, 210] width 7 height 7
radio input "true"
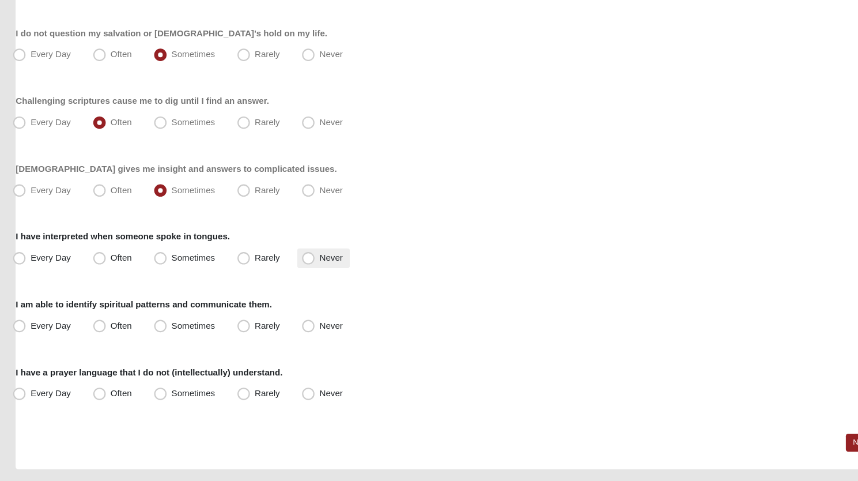
click at [312, 274] on span "Never" at bounding box center [322, 273] width 21 height 9
click at [303, 274] on input "Never" at bounding box center [303, 273] width 7 height 7
radio input "true"
click at [252, 337] on span "Rarely" at bounding box center [263, 335] width 23 height 9
click at [245, 337] on input "Rarely" at bounding box center [243, 336] width 7 height 7
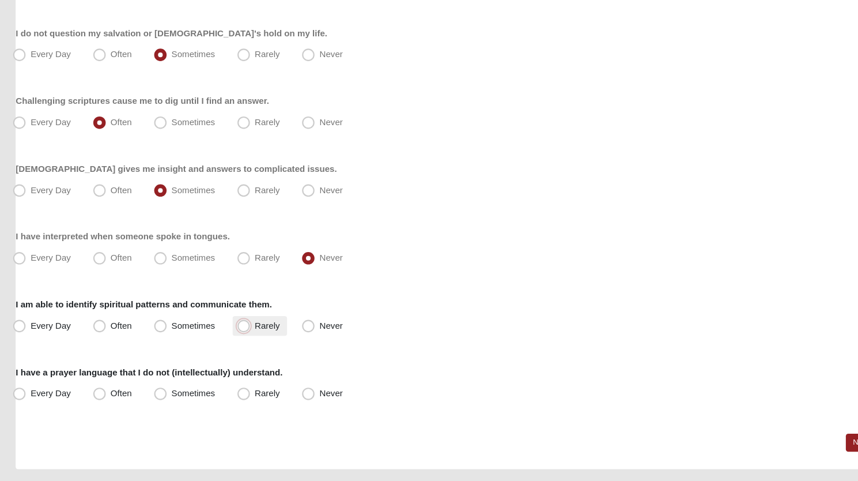
radio input "true"
click at [175, 334] on span "Sometimes" at bounding box center [195, 335] width 40 height 9
click at [165, 334] on input "Sometimes" at bounding box center [166, 336] width 7 height 7
radio input "true"
click at [312, 398] on span "Never" at bounding box center [322, 398] width 21 height 9
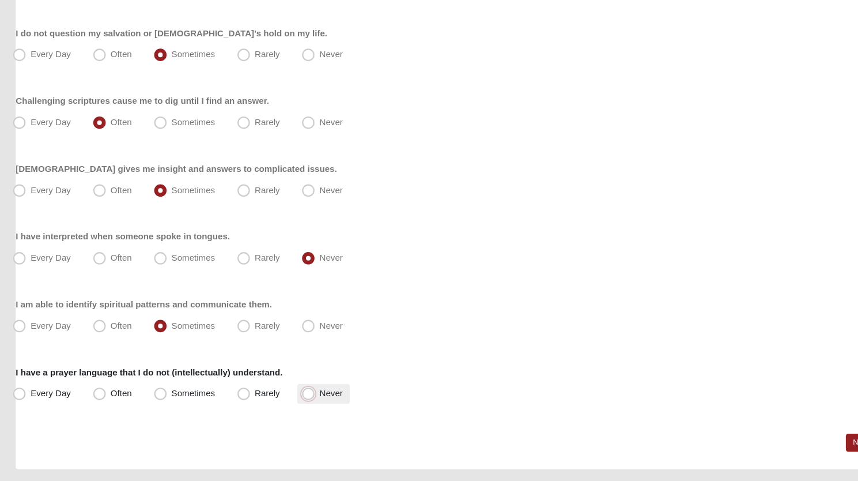
click at [305, 398] on input "Never" at bounding box center [303, 398] width 7 height 7
radio input "true"
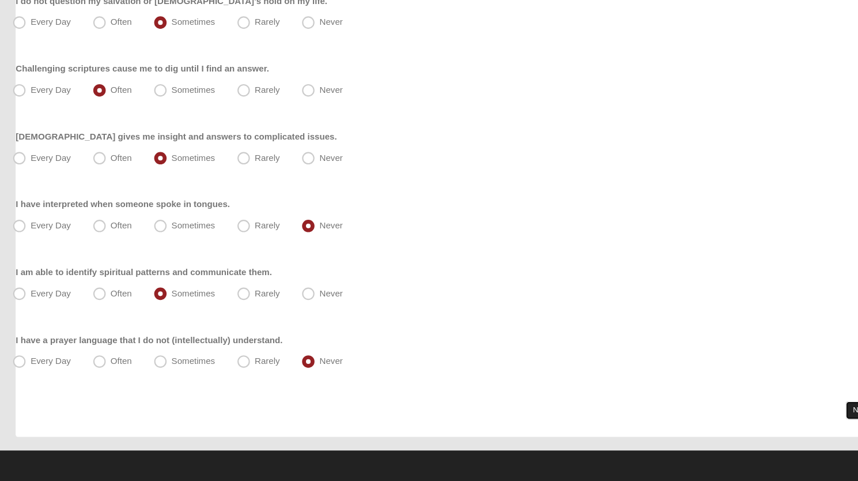
click at [808, 414] on link "Next" at bounding box center [814, 414] width 28 height 17
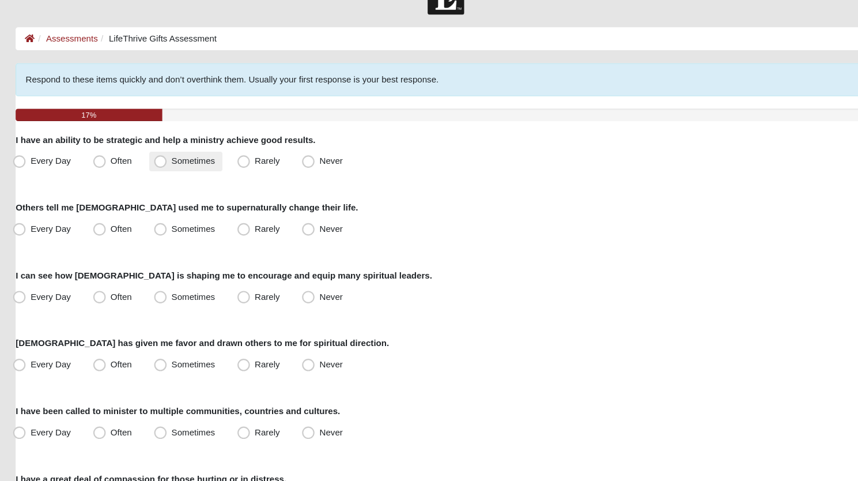
click at [175, 184] on span "Sometimes" at bounding box center [195, 183] width 40 height 9
click at [163, 184] on input "Sometimes" at bounding box center [166, 183] width 7 height 7
radio input "true"
drag, startPoint x: 241, startPoint y: 245, endPoint x: 333, endPoint y: 269, distance: 95.3
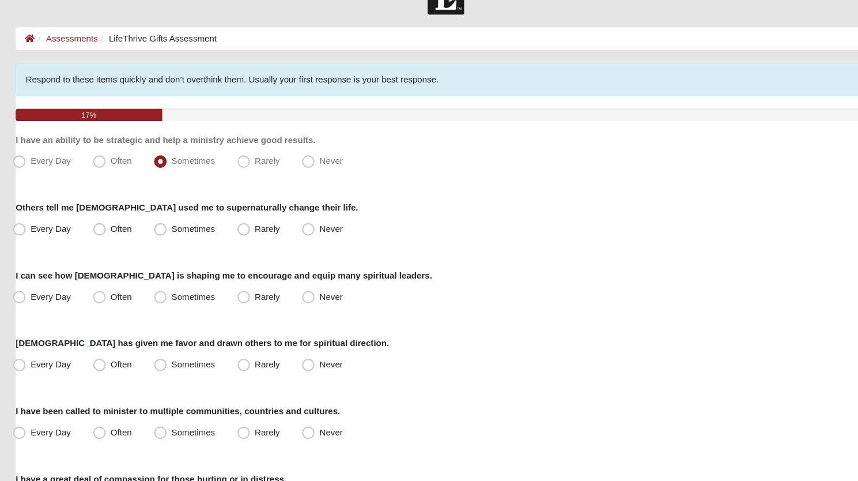
drag, startPoint x: 244, startPoint y: 312, endPoint x: 357, endPoint y: 395, distance: 139.7
drag, startPoint x: 357, startPoint y: 395, endPoint x: 239, endPoint y: 372, distance: 120.4
click at [252, 372] on span "Rarely" at bounding box center [263, 372] width 23 height 9
click at [240, 372] on input "Rarely" at bounding box center [243, 372] width 7 height 7
radio input "true"
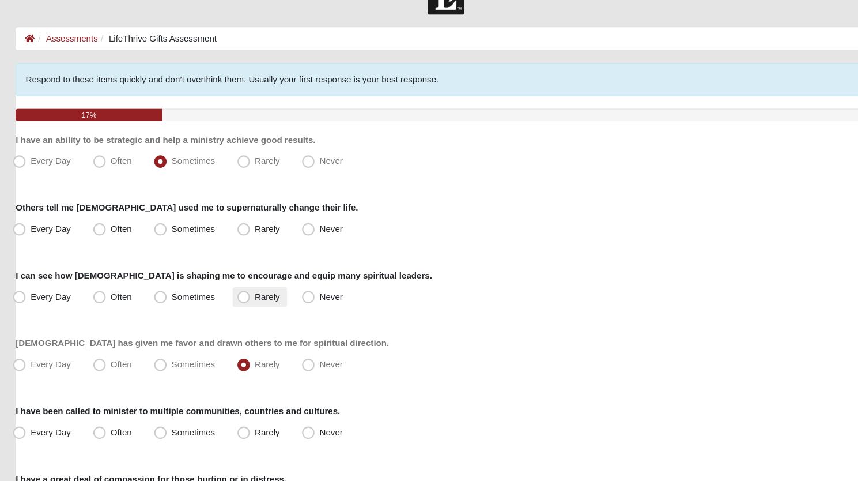
click at [252, 307] on span "Rarely" at bounding box center [263, 309] width 23 height 9
click at [240, 307] on input "Rarely" at bounding box center [243, 309] width 7 height 7
radio input "true"
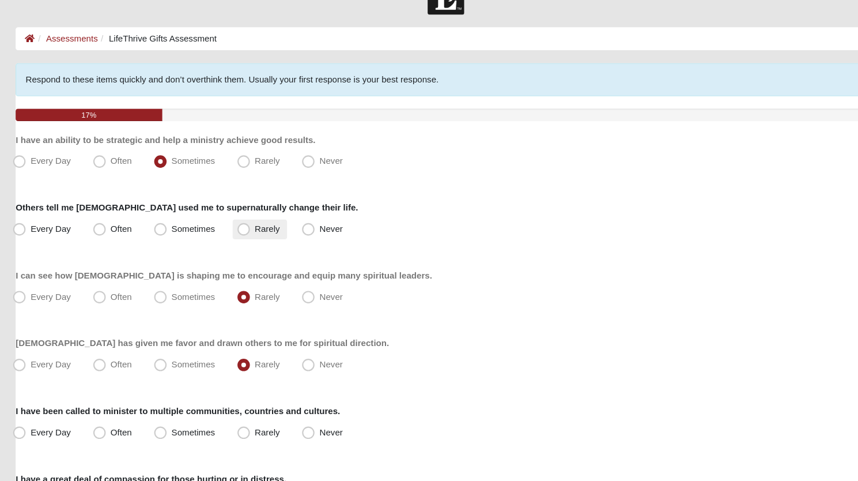
click at [252, 250] on span "Rarely" at bounding box center [263, 246] width 23 height 9
click at [240, 250] on input "Rarely" at bounding box center [243, 246] width 7 height 7
radio input "true"
click at [252, 435] on span "Rarely" at bounding box center [263, 435] width 23 height 9
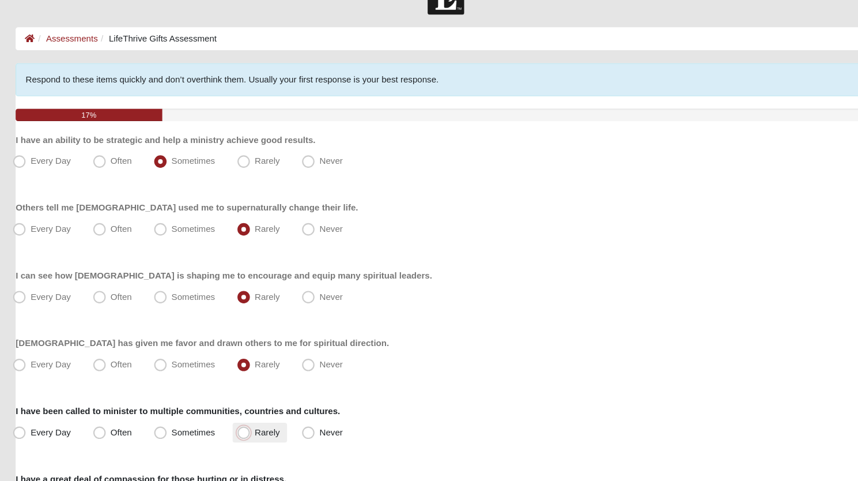
click at [240, 435] on input "Rarely" at bounding box center [243, 435] width 7 height 7
radio input "true"
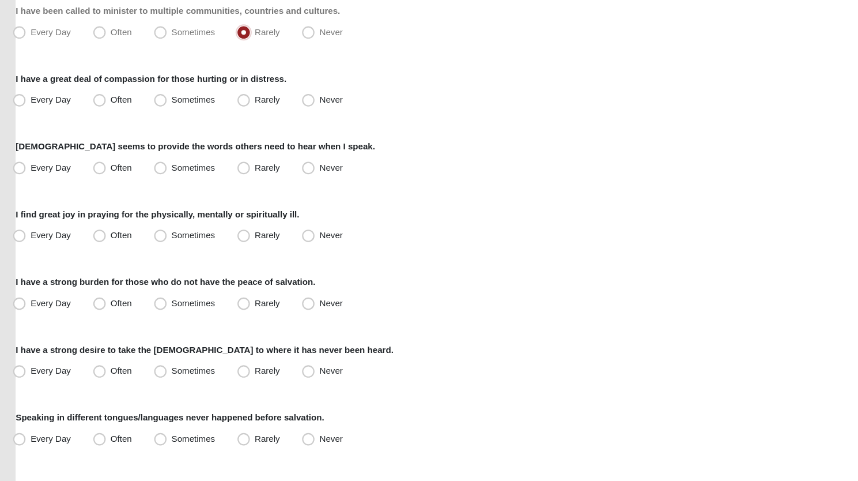
scroll to position [384, 0]
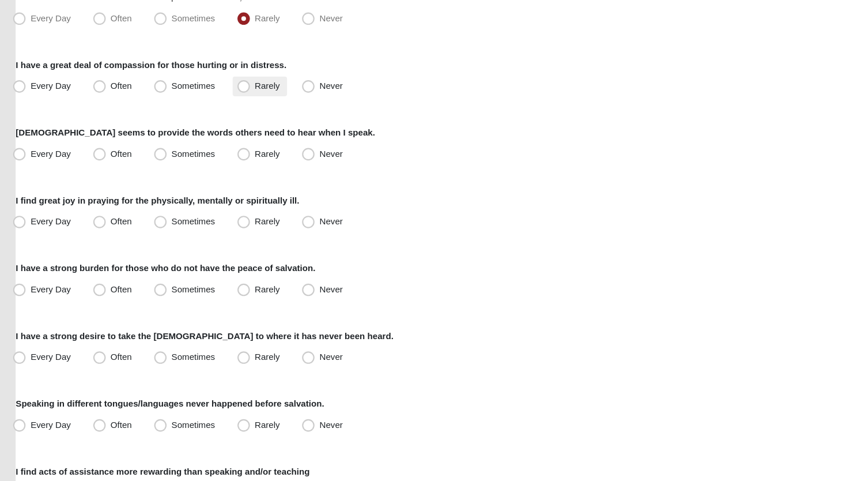
click at [252, 112] on span "Rarely" at bounding box center [263, 113] width 23 height 9
click at [240, 112] on input "Rarely" at bounding box center [243, 114] width 7 height 7
radio input "true"
click at [252, 179] on span "Rarely" at bounding box center [263, 176] width 23 height 9
click at [243, 179] on input "Rarely" at bounding box center [243, 176] width 7 height 7
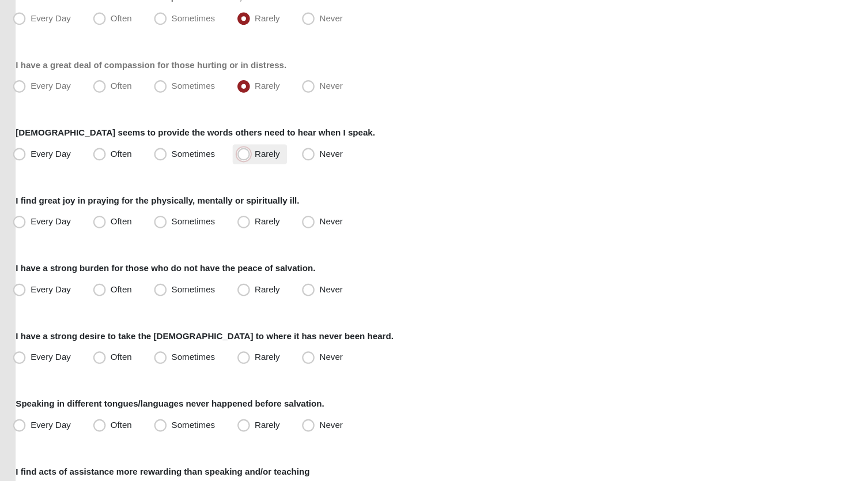
radio input "true"
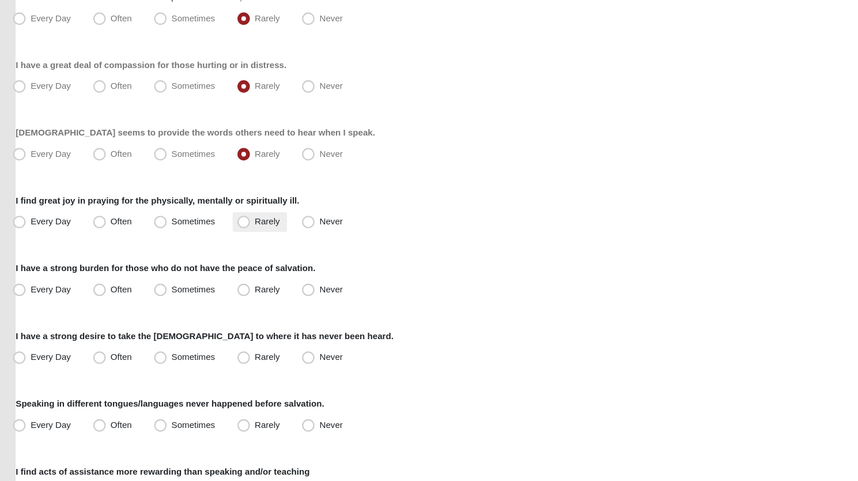
click at [252, 240] on span "Rarely" at bounding box center [263, 239] width 23 height 9
click at [246, 240] on input "Rarely" at bounding box center [243, 239] width 7 height 7
radio input "true"
click at [175, 244] on span "Sometimes" at bounding box center [195, 239] width 40 height 9
click at [163, 244] on input "Sometimes" at bounding box center [166, 239] width 7 height 7
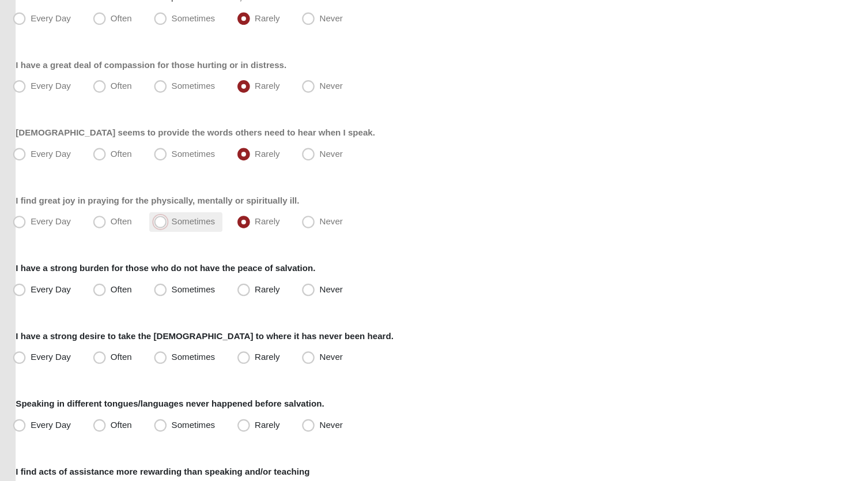
radio input "true"
click at [118, 300] on span "Often" at bounding box center [128, 302] width 20 height 9
click at [112, 300] on input "Often" at bounding box center [110, 302] width 7 height 7
radio input "true"
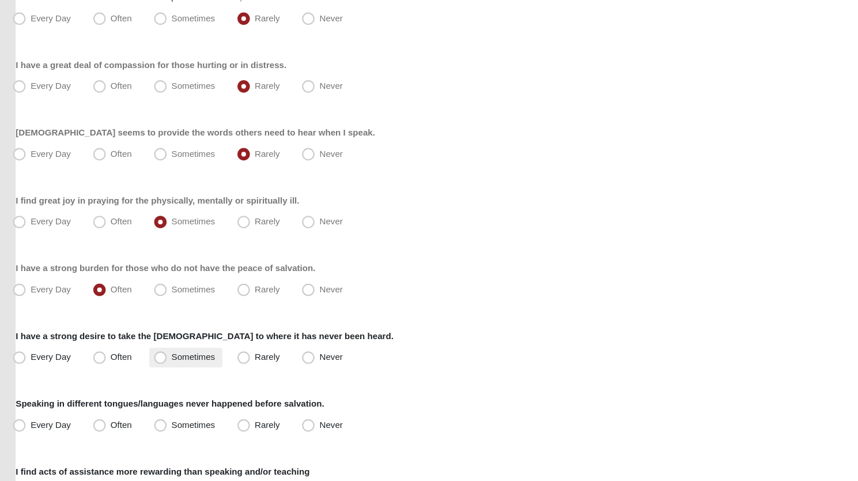
click at [175, 366] on span "Sometimes" at bounding box center [195, 365] width 40 height 9
click at [166, 366] on input "Sometimes" at bounding box center [166, 365] width 7 height 7
radio input "true"
drag, startPoint x: 304, startPoint y: 428, endPoint x: 546, endPoint y: 366, distance: 249.2
click at [546, 366] on div "Every Day Often Sometimes Rarely Never" at bounding box center [429, 366] width 798 height 18
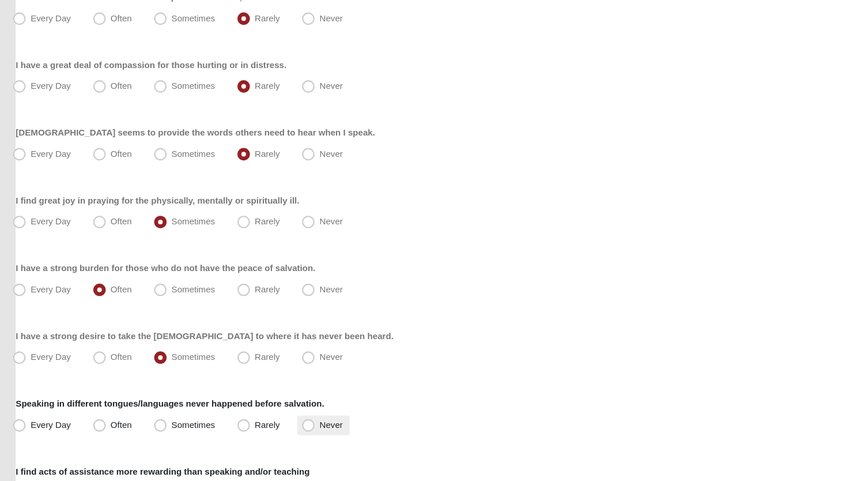
click at [312, 429] on span "Never" at bounding box center [322, 428] width 21 height 9
click at [300, 429] on input "Never" at bounding box center [303, 428] width 7 height 7
radio input "true"
click at [32, 425] on input "Every Day" at bounding box center [35, 428] width 7 height 7
radio input "true"
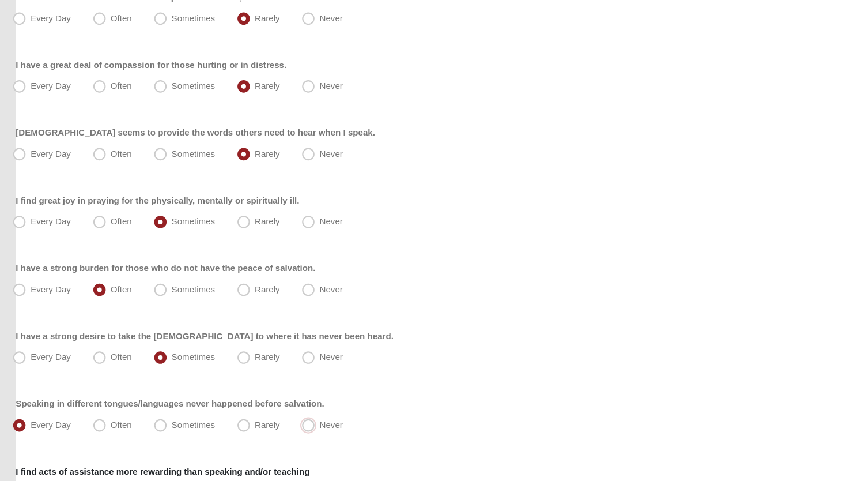
click at [300, 425] on input "Never" at bounding box center [303, 428] width 7 height 7
radio input "true"
click at [240, 425] on input "Rarely" at bounding box center [243, 428] width 7 height 7
radio input "true"
click at [300, 425] on input "Never" at bounding box center [303, 428] width 7 height 7
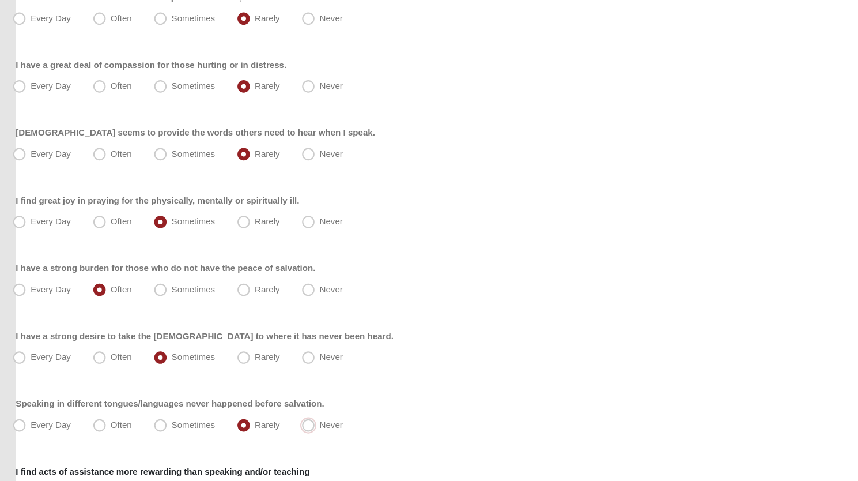
radio input "true"
click at [32, 425] on input "Every Day" at bounding box center [35, 428] width 7 height 7
radio input "true"
click at [312, 430] on span "Never" at bounding box center [322, 428] width 21 height 9
click at [301, 430] on input "Never" at bounding box center [303, 428] width 7 height 7
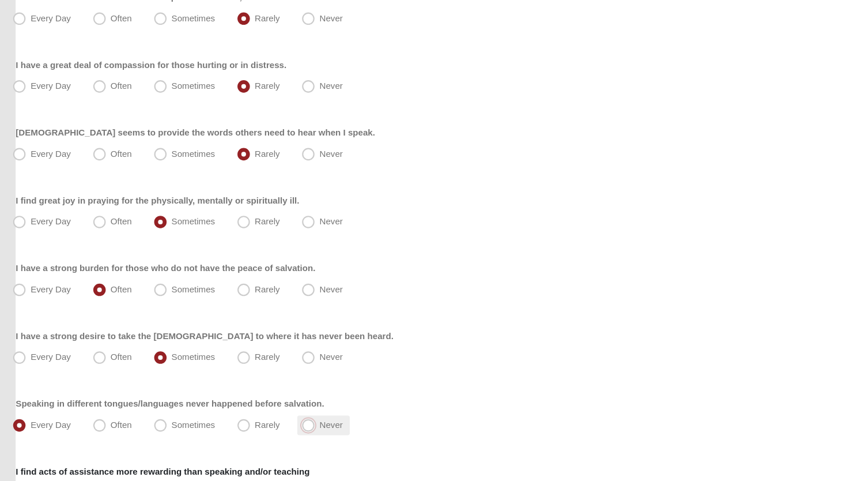
radio input "true"
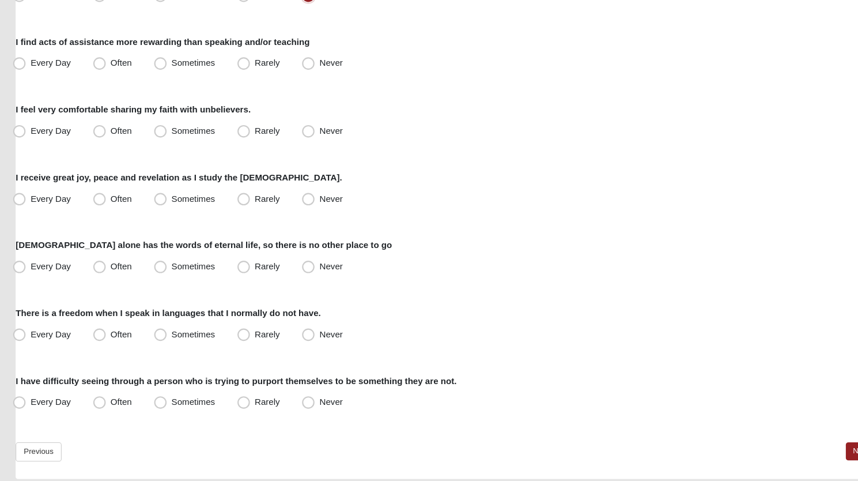
scroll to position [803, 0]
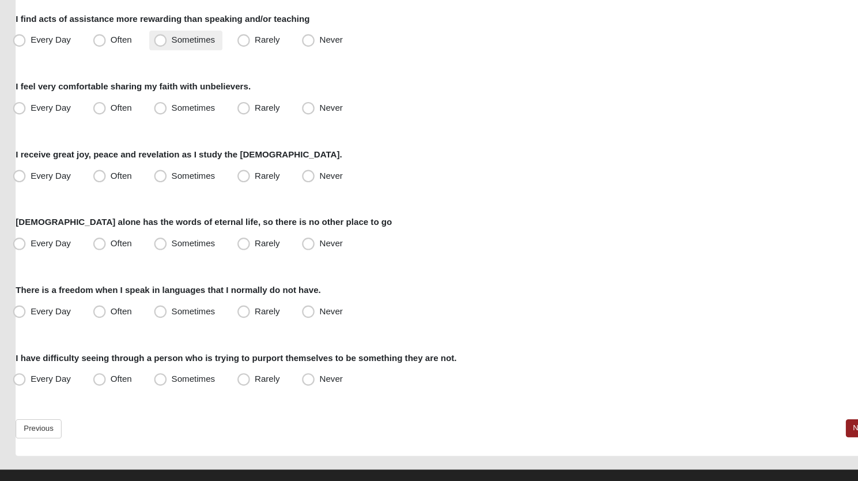
click at [175, 69] on span "Sometimes" at bounding box center [195, 71] width 40 height 9
click at [169, 69] on input "Sometimes" at bounding box center [166, 71] width 7 height 7
radio input "true"
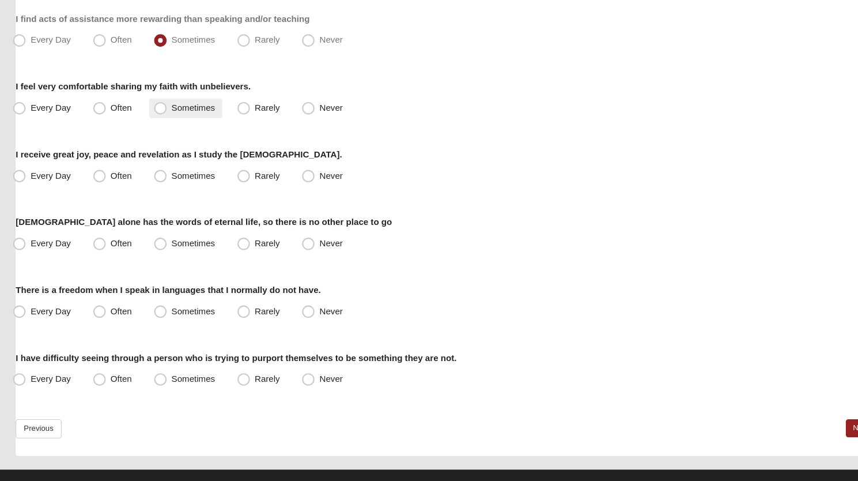
click at [175, 135] on span "Sometimes" at bounding box center [195, 134] width 40 height 9
click at [168, 135] on input "Sometimes" at bounding box center [166, 134] width 7 height 7
radio input "true"
click at [118, 196] on span "Often" at bounding box center [128, 196] width 20 height 9
click at [111, 196] on input "Often" at bounding box center [110, 197] width 7 height 7
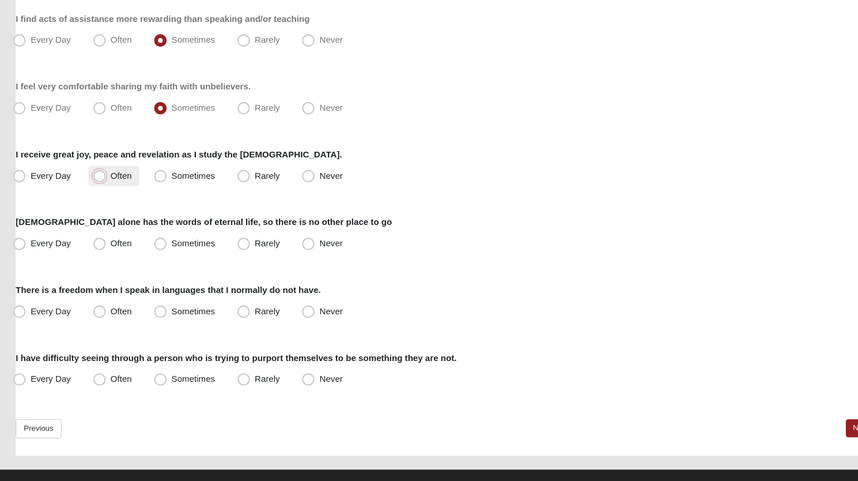
radio input "true"
drag, startPoint x: 99, startPoint y: 260, endPoint x: 133, endPoint y: 260, distance: 34.0
drag, startPoint x: 133, startPoint y: 260, endPoint x: 172, endPoint y: 277, distance: 42.6
drag, startPoint x: 172, startPoint y: 277, endPoint x: 428, endPoint y: 233, distance: 259.0
drag, startPoint x: 428, startPoint y: 233, endPoint x: 92, endPoint y: 333, distance: 349.9
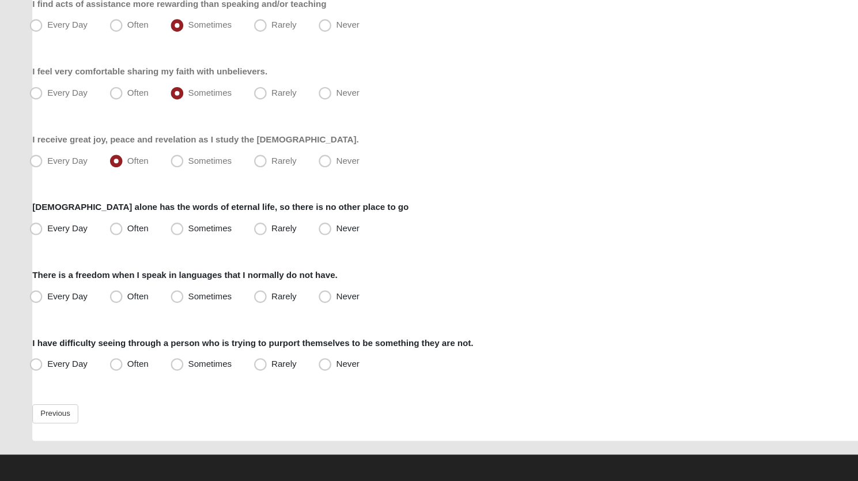
scroll to position [819, 0]
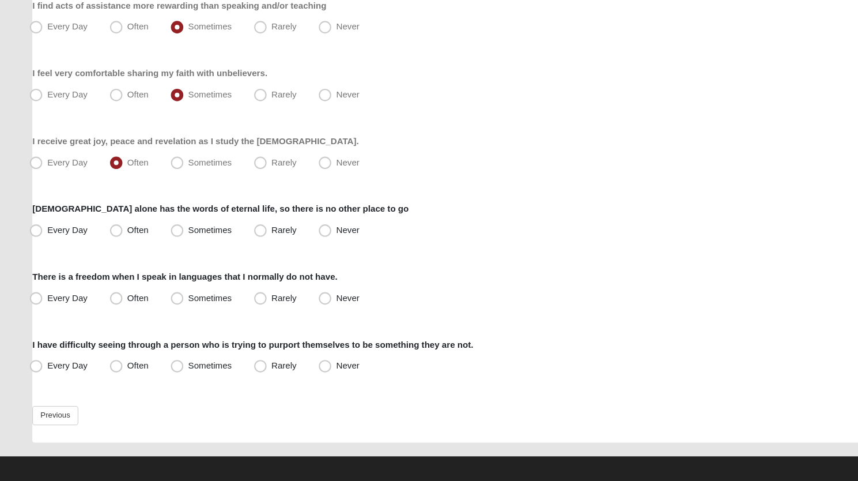
drag, startPoint x: 301, startPoint y: 305, endPoint x: 316, endPoint y: 322, distance: 22.1
drag, startPoint x: 316, startPoint y: 322, endPoint x: 104, endPoint y: 370, distance: 217.4
drag, startPoint x: 104, startPoint y: 370, endPoint x: 352, endPoint y: 363, distance: 248.5
click at [352, 363] on div "Every Day Often Sometimes Rarely Never" at bounding box center [429, 370] width 798 height 18
click at [116, 362] on label "Often" at bounding box center [120, 370] width 47 height 18
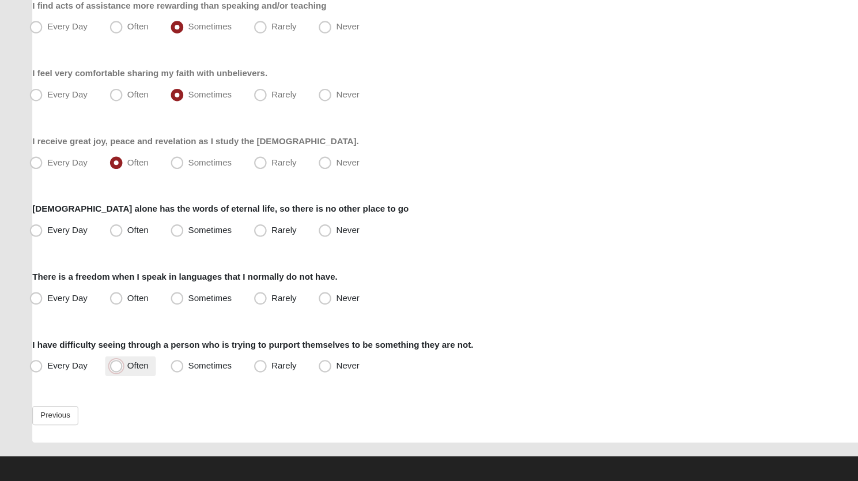
click at [114, 367] on input "Often" at bounding box center [110, 370] width 7 height 7
radio input "true"
click at [116, 362] on label "Often" at bounding box center [120, 370] width 47 height 18
click at [114, 367] on input "Often" at bounding box center [110, 370] width 7 height 7
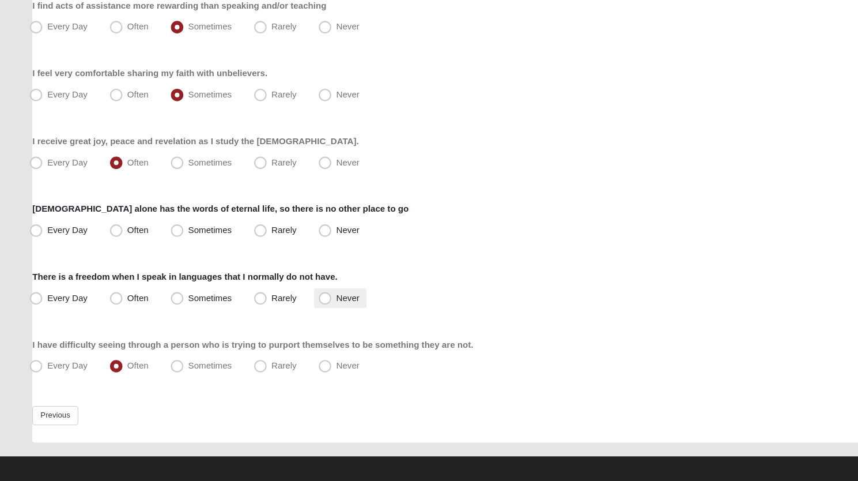
click at [312, 307] on span "Never" at bounding box center [322, 307] width 21 height 9
click at [301, 307] on input "Never" at bounding box center [303, 307] width 7 height 7
radio input "true"
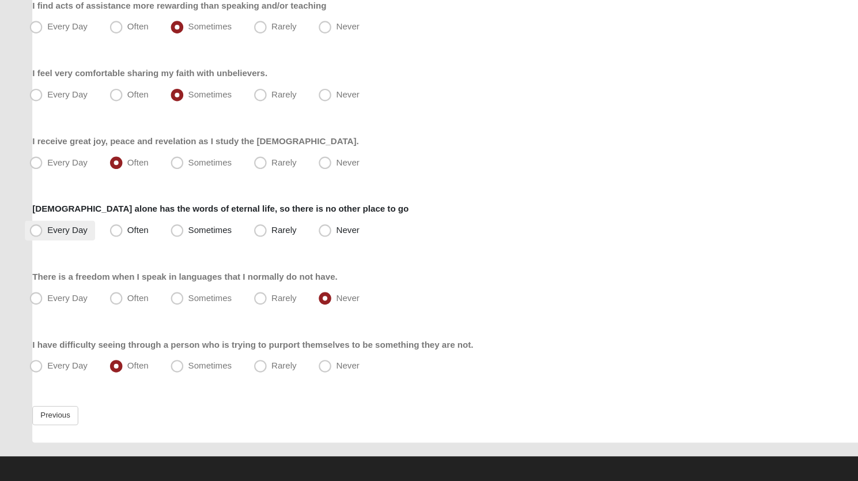
click at [40, 248] on label "Every Day" at bounding box center [55, 245] width 65 height 18
click at [40, 248] on input "Every Day" at bounding box center [35, 244] width 7 height 7
radio input "true"
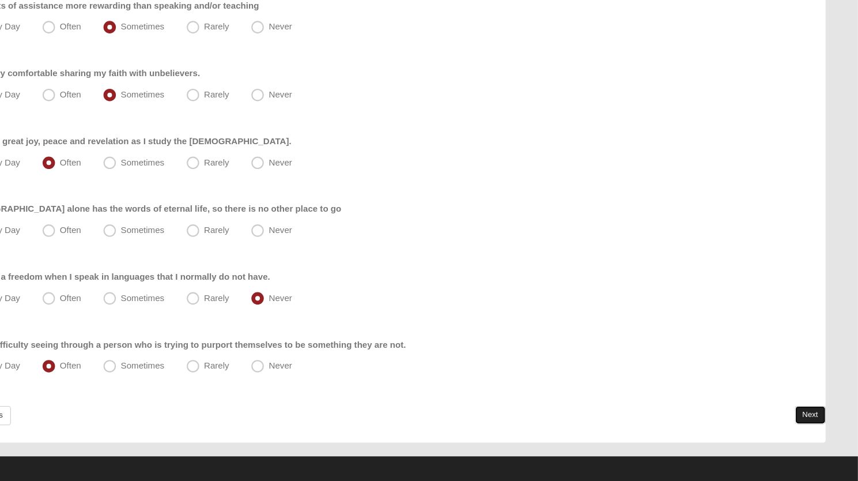
click at [810, 416] on link "Next" at bounding box center [814, 415] width 28 height 17
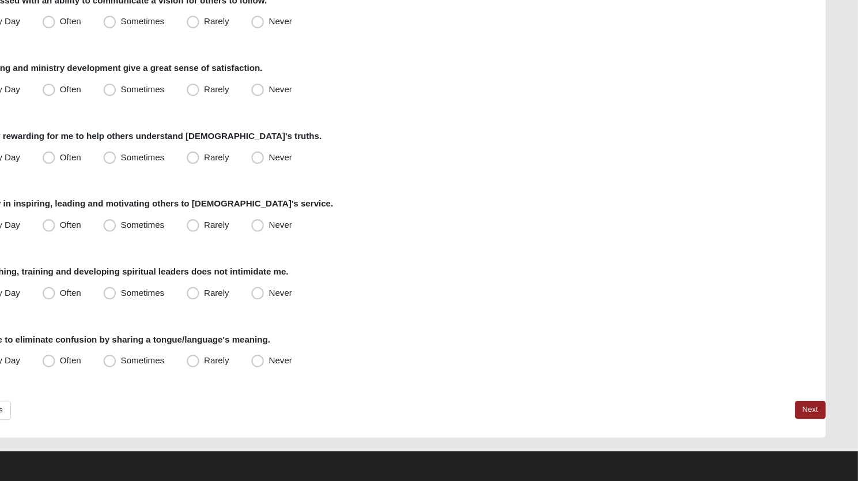
drag, startPoint x: 740, startPoint y: 470, endPoint x: 536, endPoint y: 505, distance: 207.0
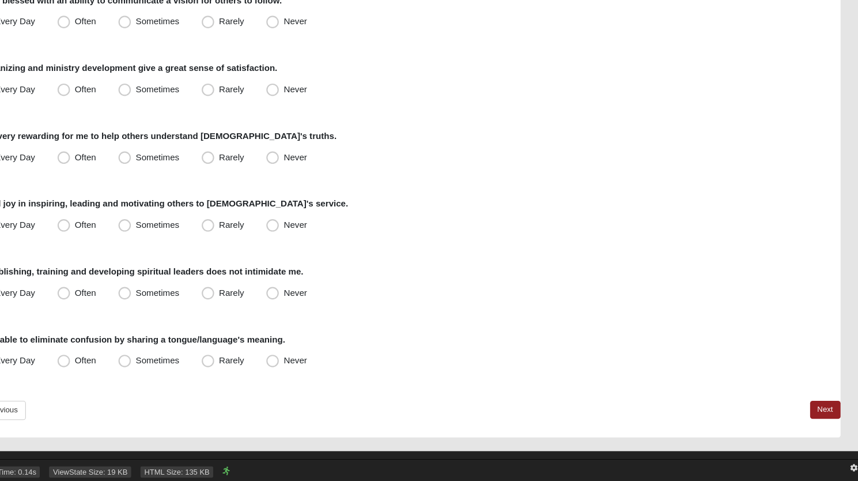
scroll to position [821, 0]
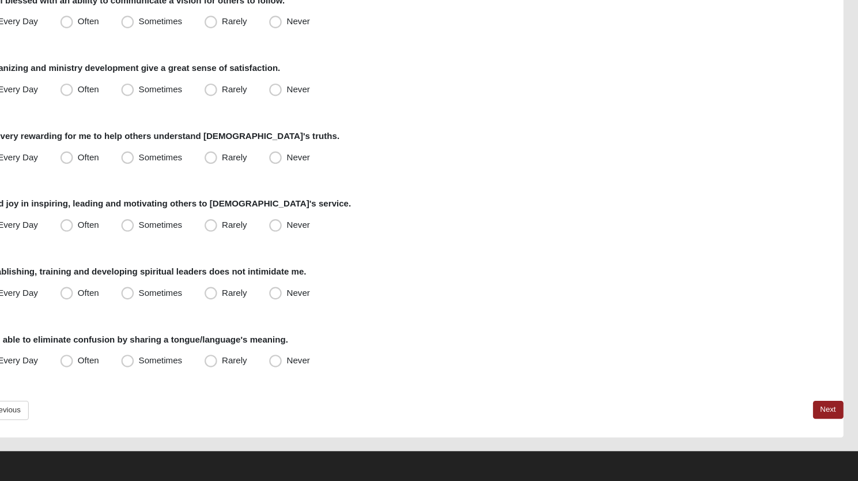
click at [527, 418] on div "Previous Next" at bounding box center [429, 423] width 798 height 34
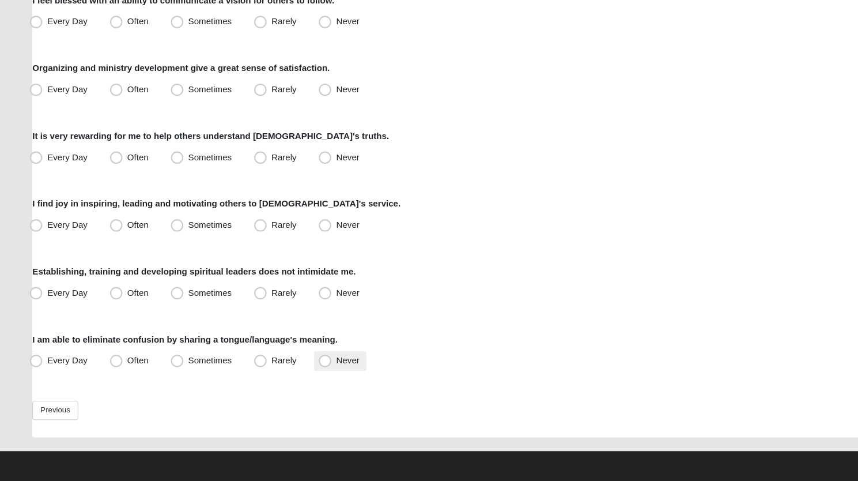
click at [312, 365] on span "Never" at bounding box center [322, 368] width 21 height 9
click at [301, 365] on input "Never" at bounding box center [303, 368] width 7 height 7
radio input "true"
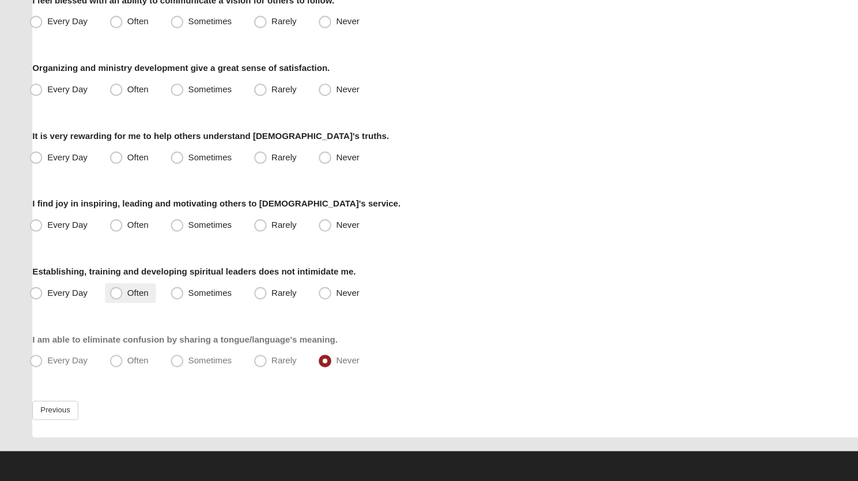
click at [118, 306] on span "Often" at bounding box center [128, 305] width 20 height 9
click at [109, 306] on input "Often" at bounding box center [110, 305] width 7 height 7
radio input "true"
click at [118, 241] on span "Often" at bounding box center [128, 242] width 20 height 9
click at [107, 241] on input "Often" at bounding box center [110, 242] width 7 height 7
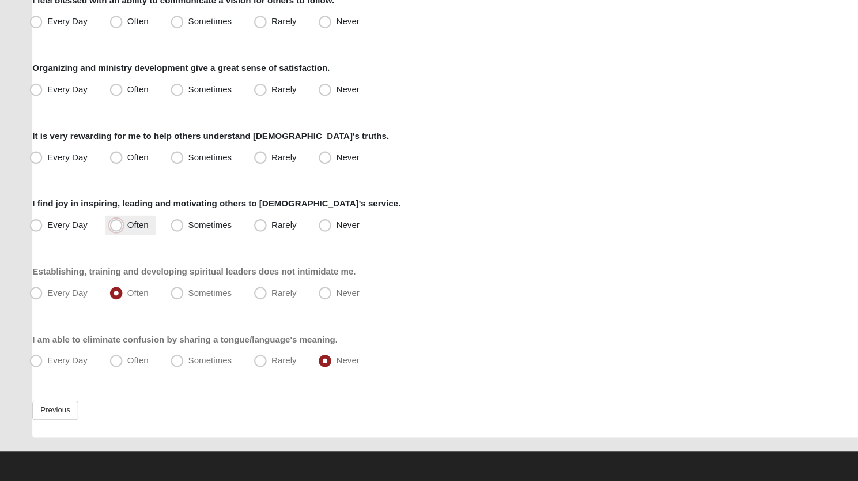
radio input "true"
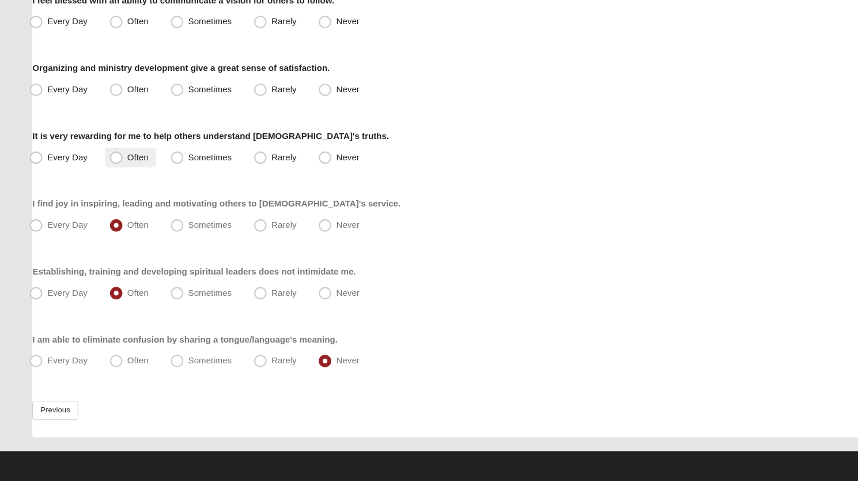
click at [118, 179] on span "Often" at bounding box center [128, 179] width 20 height 9
click at [109, 179] on input "Often" at bounding box center [110, 179] width 7 height 7
radio input "true"
click at [44, 178] on span "Every Day" at bounding box center [62, 179] width 37 height 9
click at [33, 178] on input "Every Day" at bounding box center [35, 179] width 7 height 7
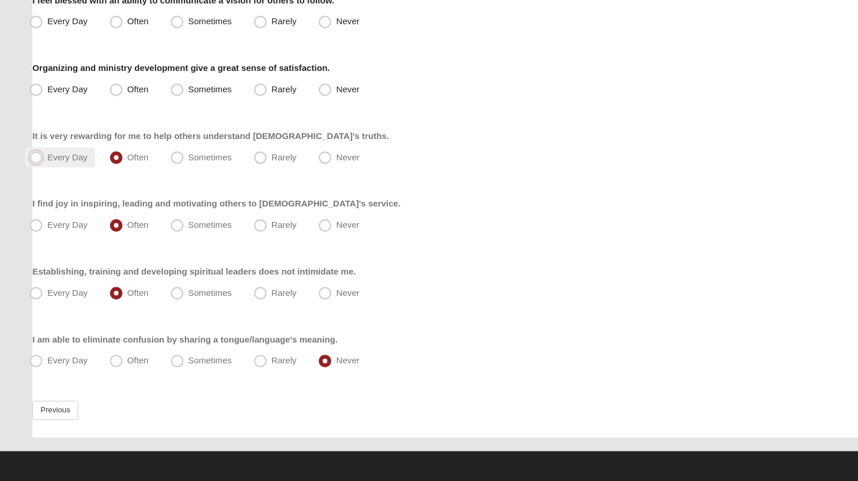
radio input "true"
click at [118, 117] on span "Often" at bounding box center [128, 116] width 20 height 9
click at [107, 117] on input "Often" at bounding box center [110, 117] width 7 height 7
radio input "true"
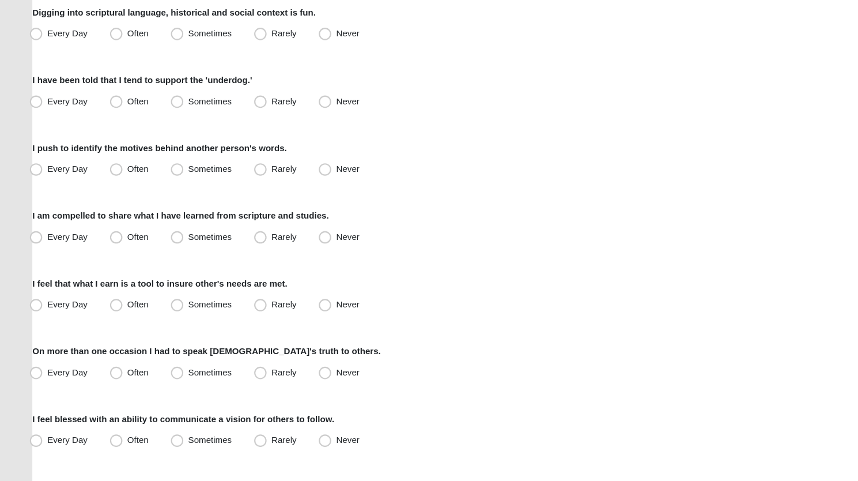
scroll to position [465, 0]
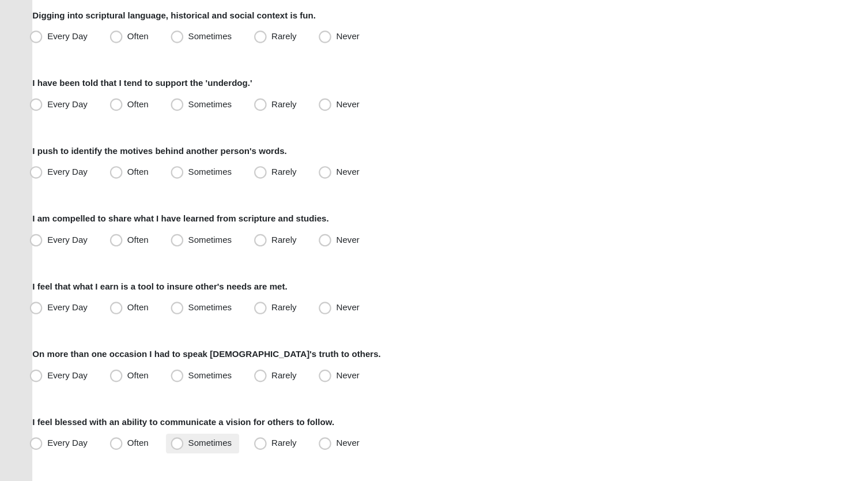
click at [175, 406] on span "Sometimes" at bounding box center [195, 410] width 40 height 9
click at [163, 407] on input "Sometimes" at bounding box center [166, 410] width 7 height 7
radio input "true"
click at [240, 341] on label "Rarely" at bounding box center [256, 348] width 51 height 18
click at [240, 344] on input "Rarely" at bounding box center [243, 347] width 7 height 7
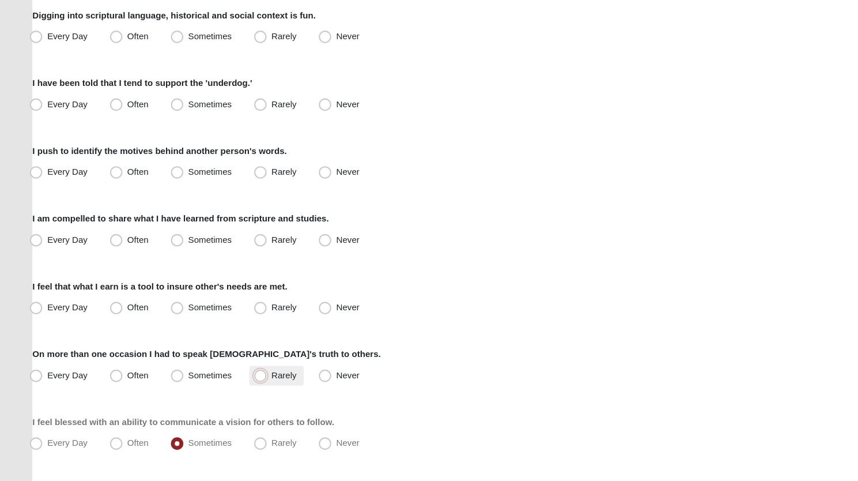
radio input "true"
click at [118, 285] on span "Often" at bounding box center [128, 284] width 20 height 9
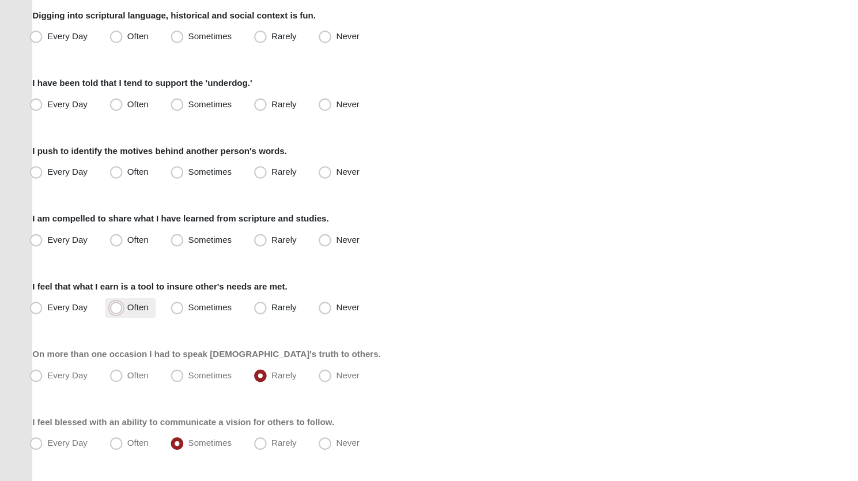
click at [107, 285] on input "Often" at bounding box center [110, 284] width 7 height 7
radio input "true"
click at [118, 222] on span "Often" at bounding box center [128, 221] width 20 height 9
click at [109, 222] on input "Often" at bounding box center [110, 221] width 7 height 7
radio input "true"
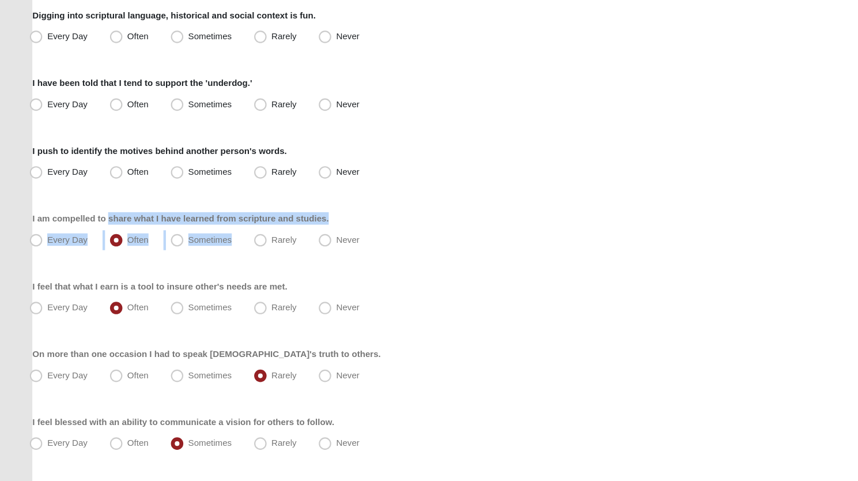
drag, startPoint x: 165, startPoint y: 221, endPoint x: 62, endPoint y: 183, distance: 109.4
click at [70, 187] on div "Respond to these items quickly and don’t overthink them. Usually your first res…" at bounding box center [429, 212] width 798 height 1167
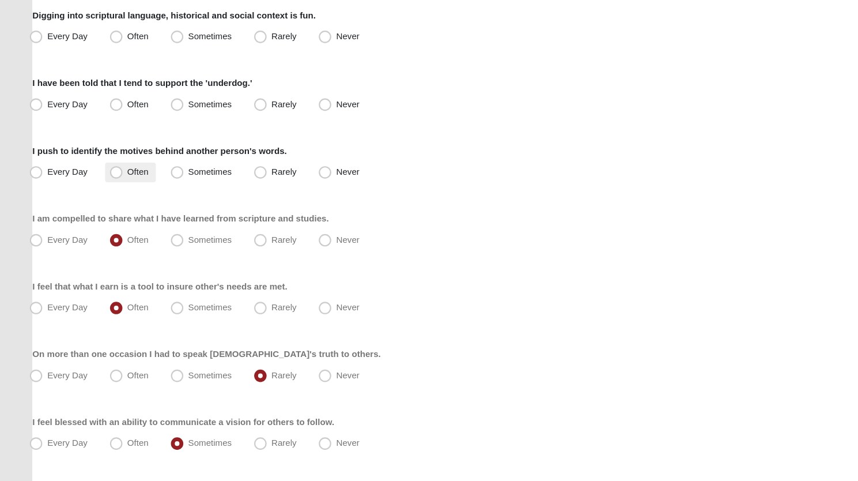
click at [118, 157] on span "Often" at bounding box center [128, 158] width 20 height 9
click at [108, 157] on input "Often" at bounding box center [110, 159] width 7 height 7
radio input "true"
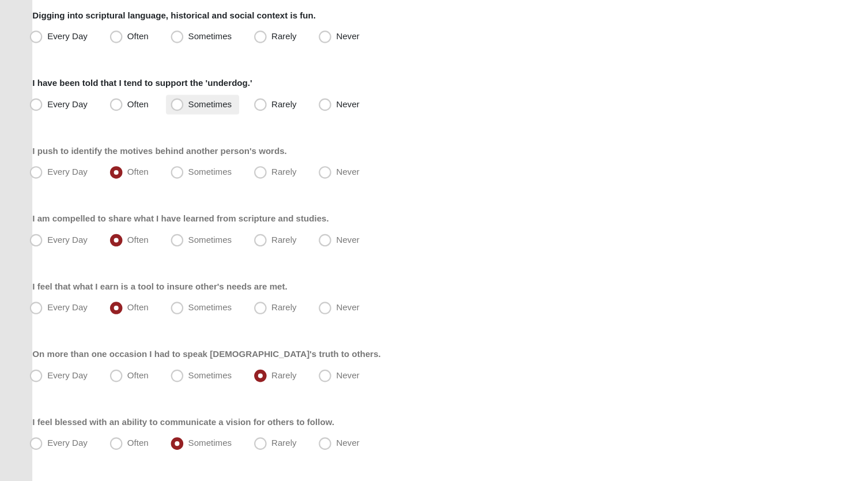
click at [175, 95] on span "Sometimes" at bounding box center [195, 96] width 40 height 9
click at [167, 95] on input "Sometimes" at bounding box center [166, 96] width 7 height 7
radio input "true"
click at [175, 35] on span "Sometimes" at bounding box center [195, 33] width 40 height 9
click at [165, 35] on input "Sometimes" at bounding box center [166, 33] width 7 height 7
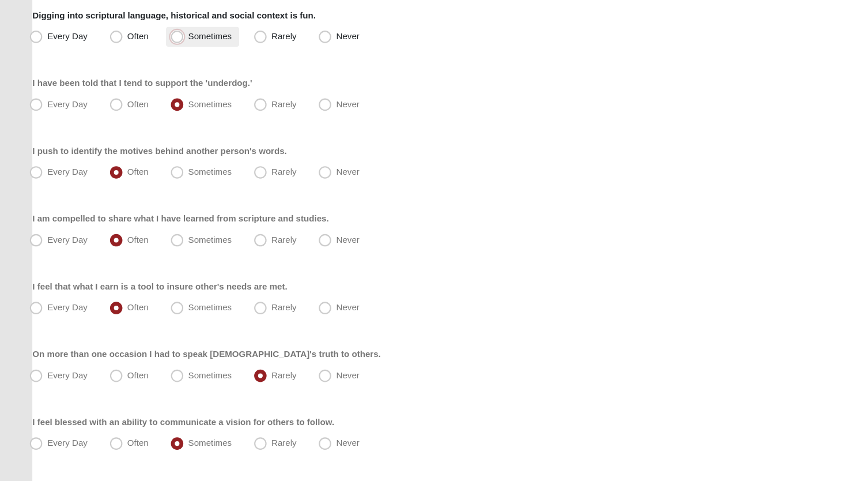
radio input "true"
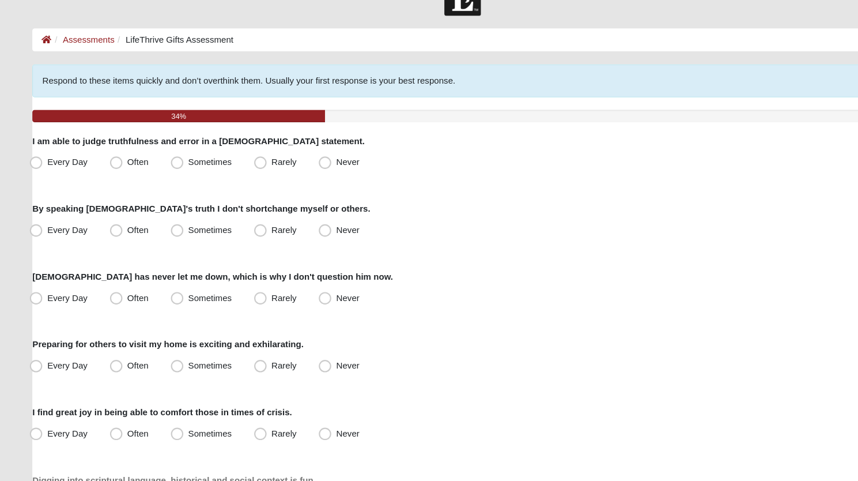
scroll to position [0, 0]
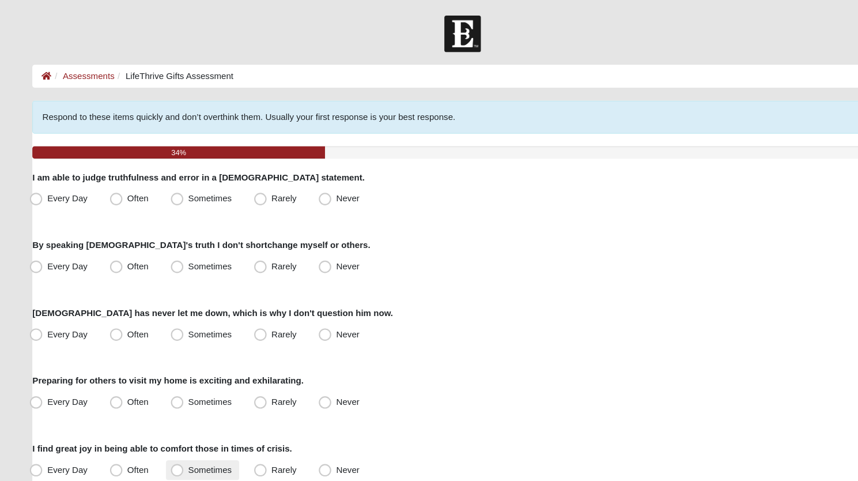
click at [175, 431] on span "Sometimes" at bounding box center [195, 435] width 40 height 9
click at [163, 432] on input "Sometimes" at bounding box center [166, 435] width 7 height 7
radio input "true"
click at [118, 375] on span "Often" at bounding box center [128, 372] width 20 height 9
click at [112, 375] on input "Often" at bounding box center [110, 372] width 7 height 7
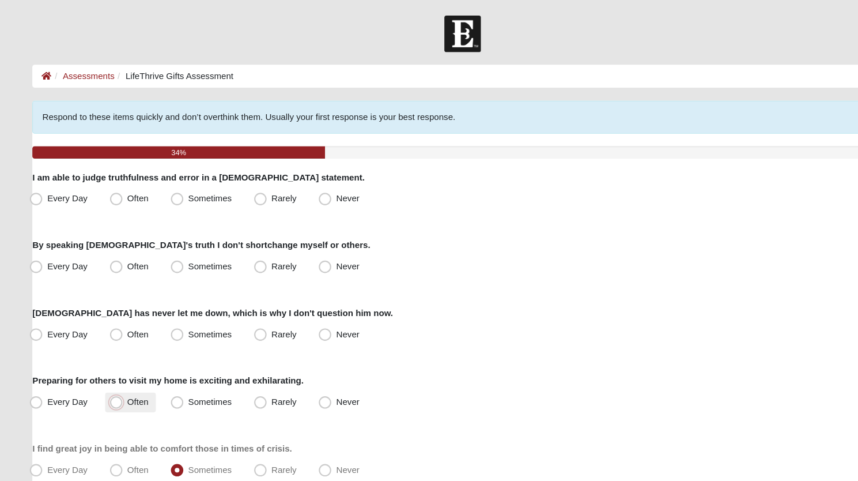
radio input "true"
click at [252, 313] on span "Rarely" at bounding box center [263, 309] width 23 height 9
click at [243, 313] on input "Rarely" at bounding box center [243, 309] width 7 height 7
radio input "true"
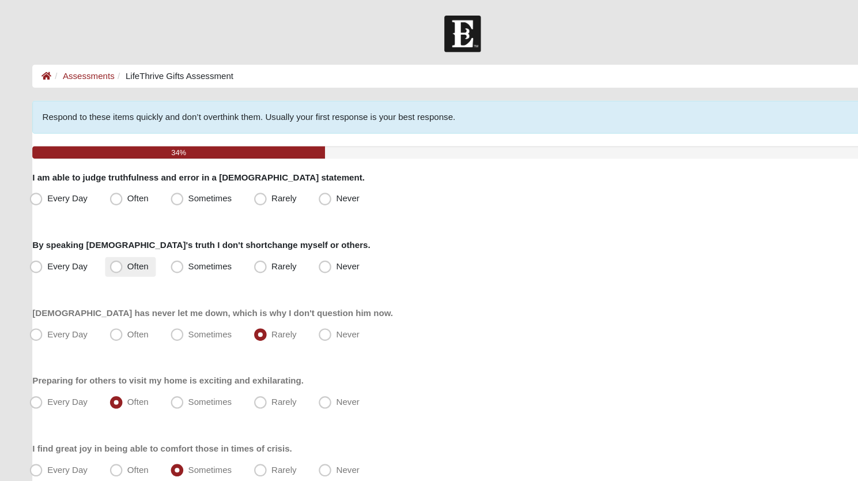
click at [107, 239] on label "Often" at bounding box center [120, 247] width 47 height 18
click at [118, 184] on span "Often" at bounding box center [128, 183] width 20 height 9
click at [107, 184] on input "Often" at bounding box center [110, 183] width 7 height 7
radio input "true"
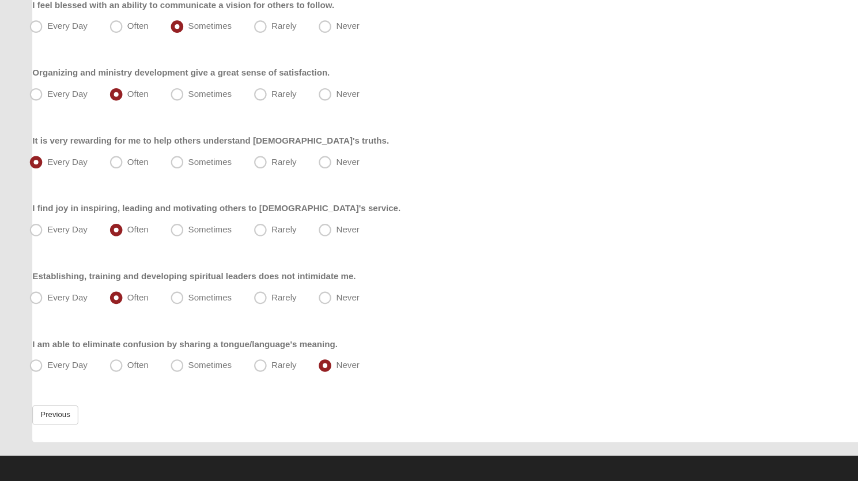
scroll to position [821, 0]
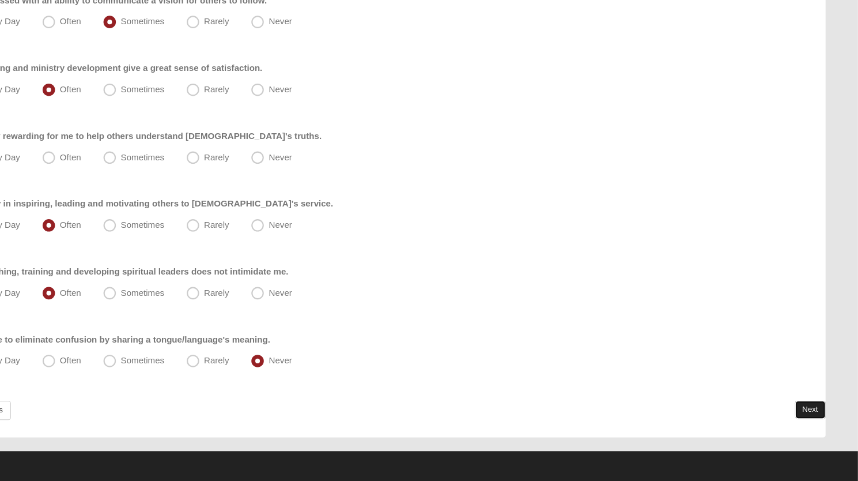
click at [812, 408] on link "Next" at bounding box center [814, 414] width 28 height 17
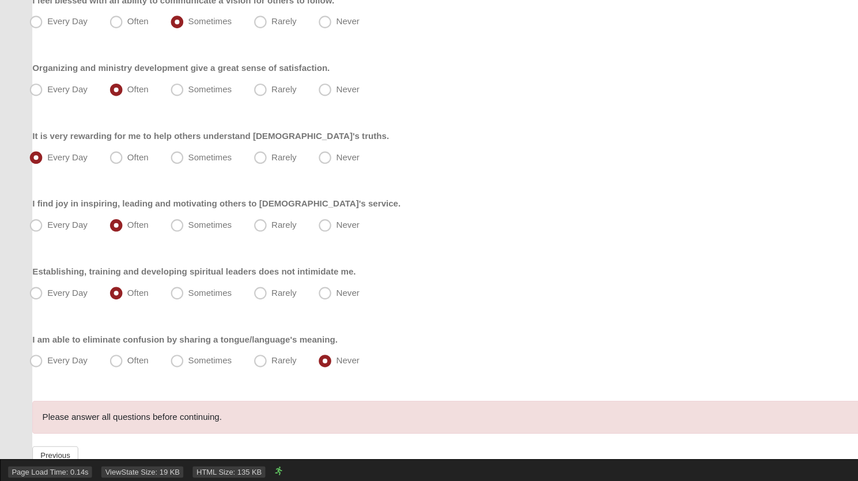
click at [651, 462] on div "Page Load Time: 0.14s ViewState Size: 19 KB HTML Size: 135 KB" at bounding box center [429, 470] width 858 height 21
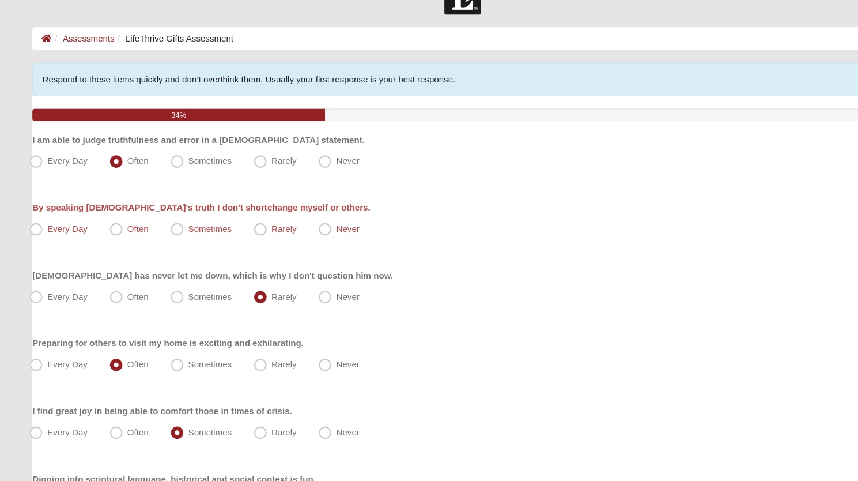
scroll to position [24, 0]
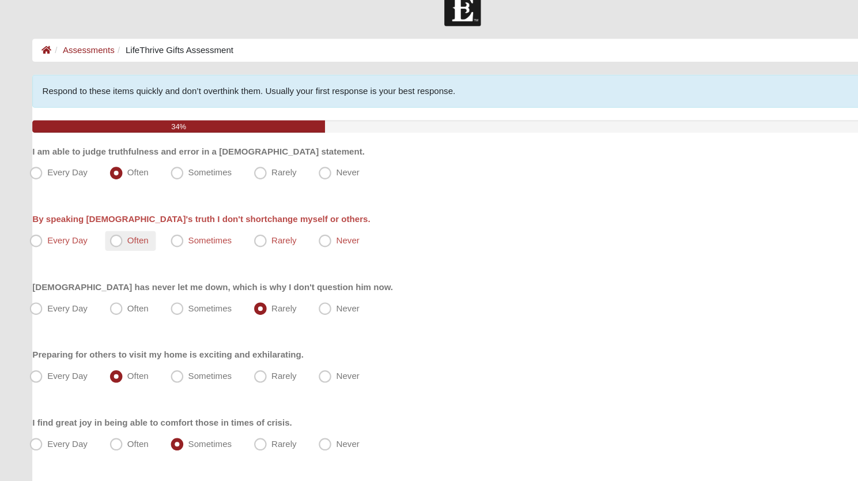
click at [118, 220] on span "Often" at bounding box center [128, 222] width 20 height 9
click at [108, 220] on input "Often" at bounding box center [110, 222] width 7 height 7
radio input "true"
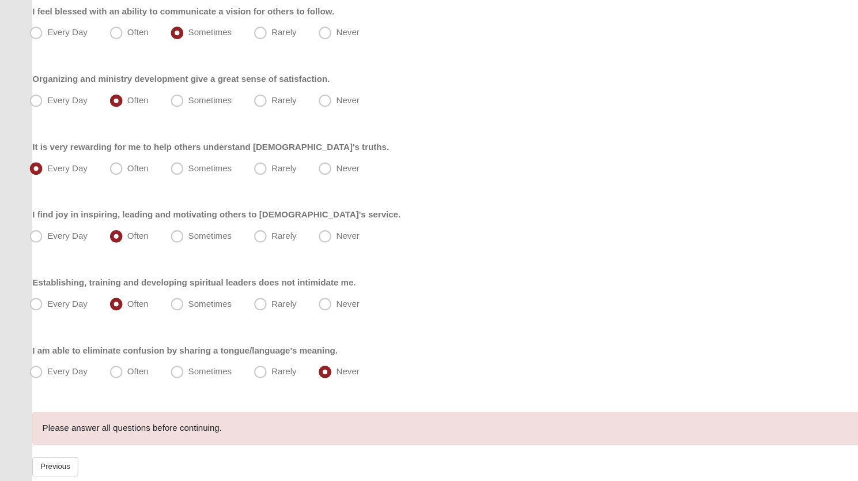
scroll to position [862, 0]
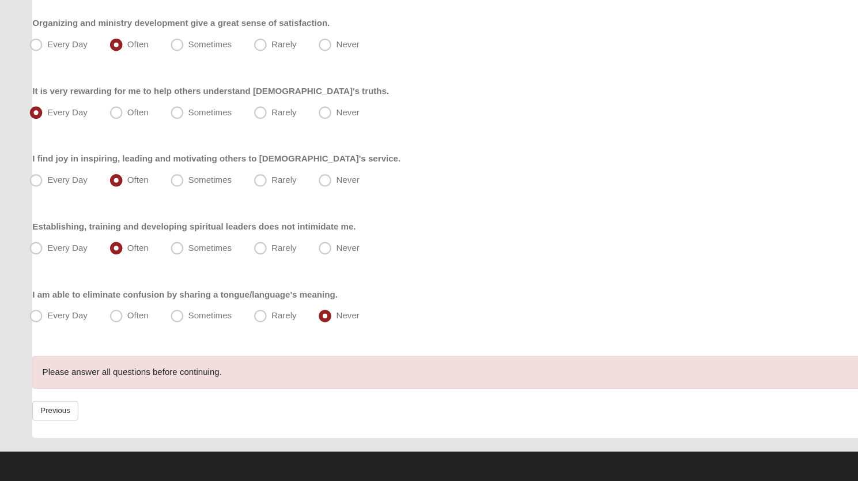
click at [636, 417] on div "Previous Next" at bounding box center [429, 423] width 798 height 34
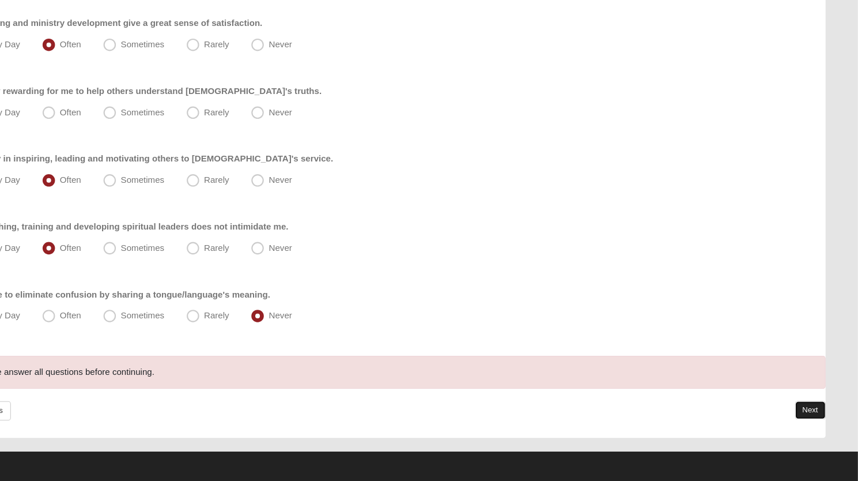
click at [804, 413] on link "Next" at bounding box center [814, 414] width 28 height 17
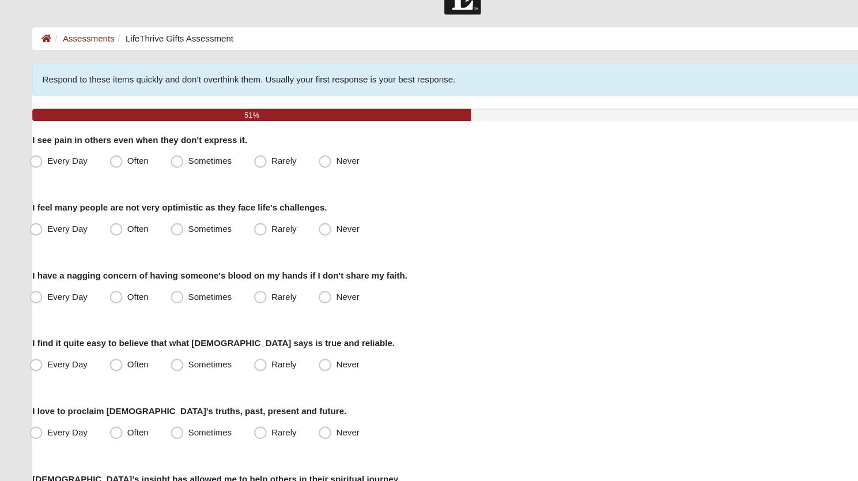
scroll to position [0, 0]
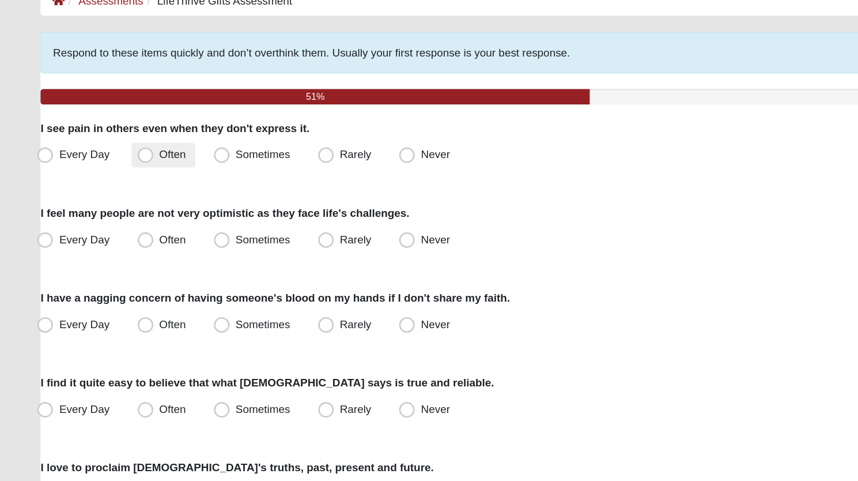
click at [118, 188] on span "Often" at bounding box center [128, 183] width 20 height 9
click at [107, 188] on input "Often" at bounding box center [110, 183] width 7 height 7
radio input "true"
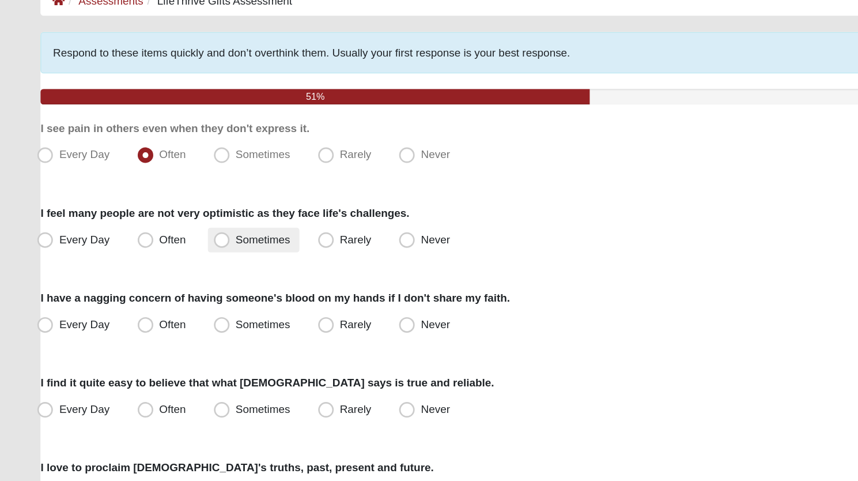
click at [175, 243] on span "Sometimes" at bounding box center [195, 246] width 40 height 9
click at [163, 243] on input "Sometimes" at bounding box center [166, 246] width 7 height 7
radio input "true"
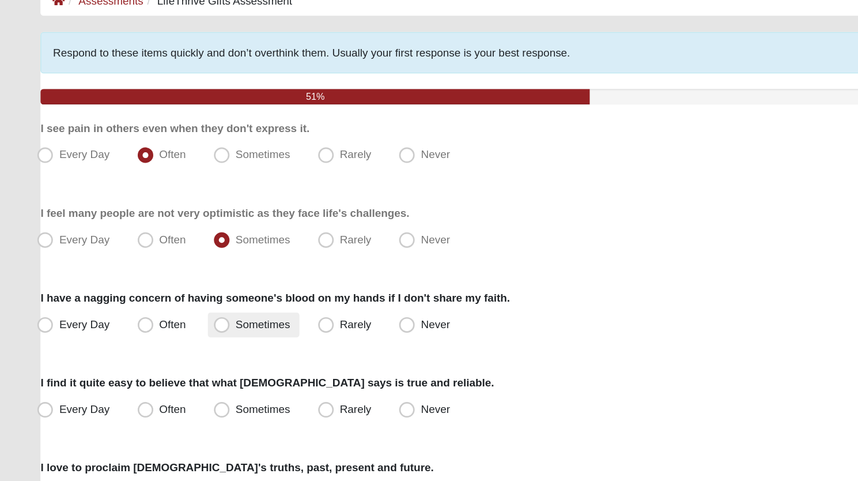
click at [175, 312] on span "Sometimes" at bounding box center [195, 309] width 40 height 9
click at [163, 312] on input "Sometimes" at bounding box center [166, 309] width 7 height 7
radio input "true"
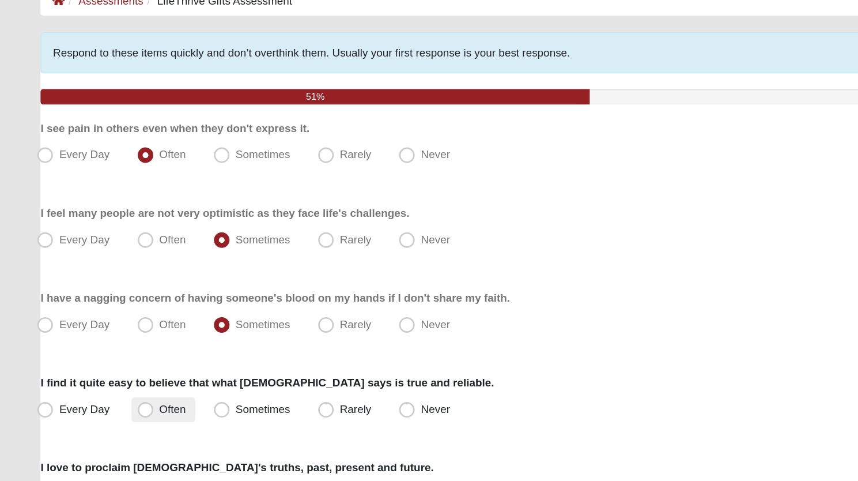
click at [118, 371] on span "Often" at bounding box center [128, 372] width 20 height 9
click at [107, 371] on input "Often" at bounding box center [110, 372] width 7 height 7
radio input "true"
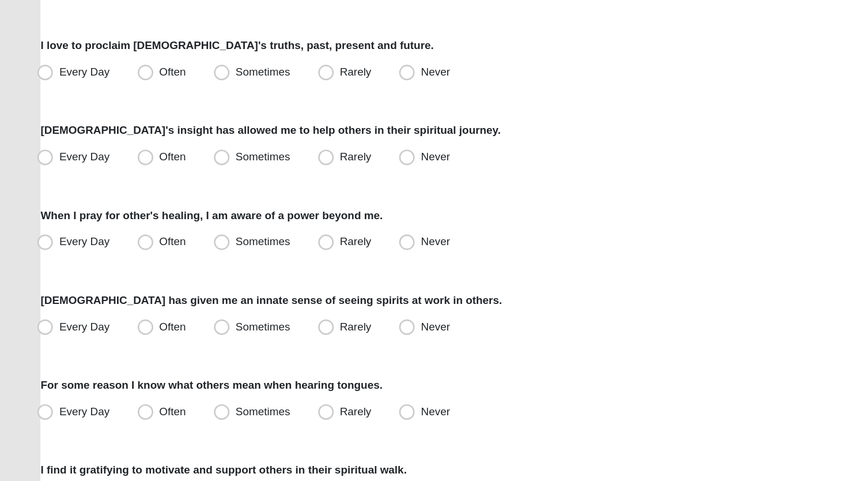
scroll to position [259, 0]
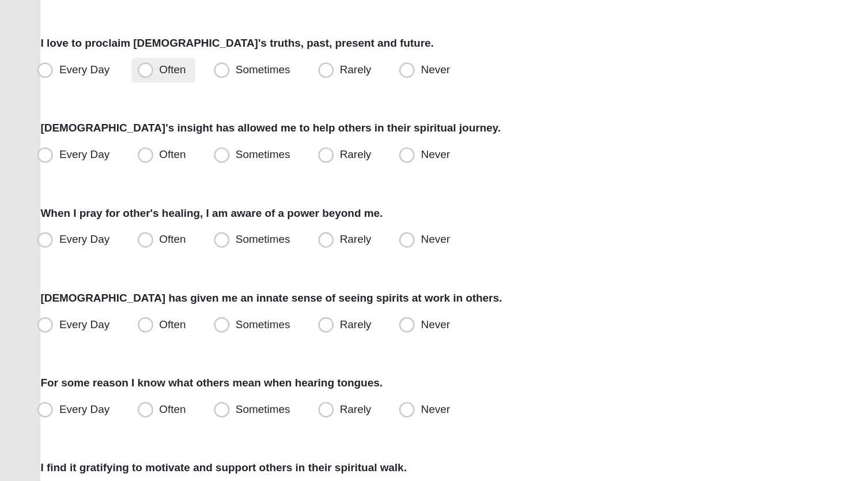
click at [118, 175] on span "Often" at bounding box center [128, 175] width 20 height 9
click at [110, 175] on input "Often" at bounding box center [110, 175] width 7 height 7
radio input "true"
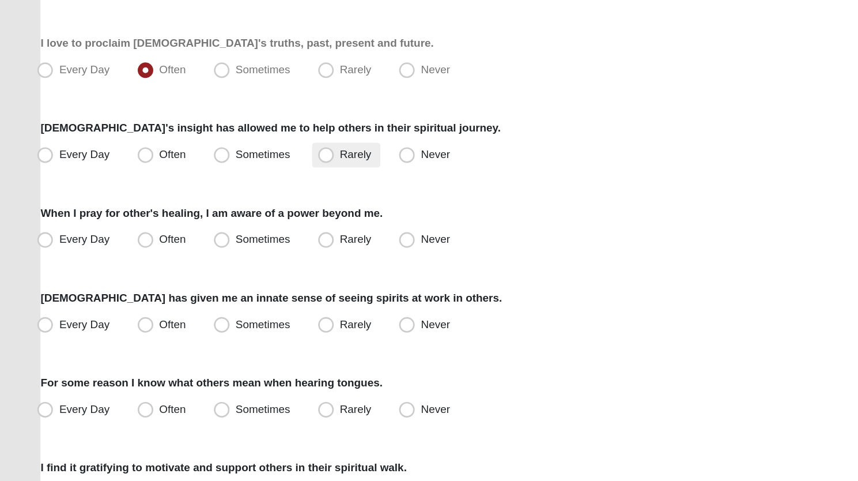
click at [252, 239] on span "Rarely" at bounding box center [263, 238] width 23 height 9
click at [240, 239] on input "Rarely" at bounding box center [243, 238] width 7 height 7
radio input "true"
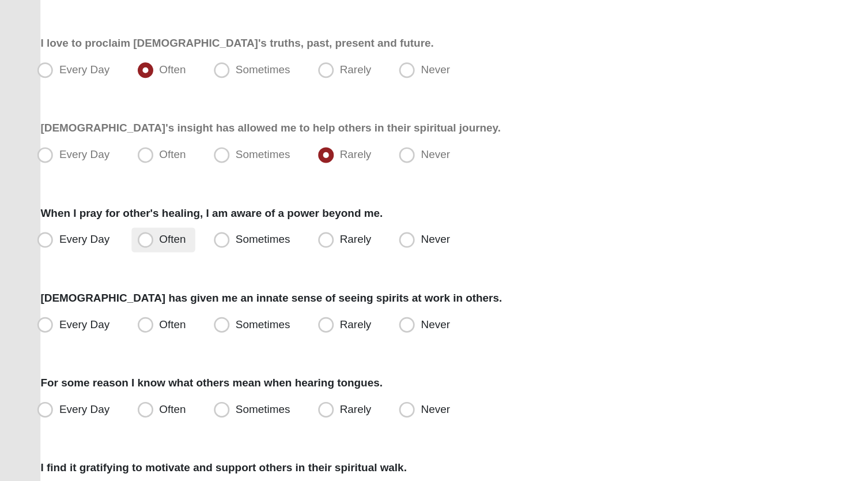
click at [118, 299] on span "Often" at bounding box center [128, 301] width 20 height 9
click at [107, 299] on input "Often" at bounding box center [110, 301] width 7 height 7
radio input "true"
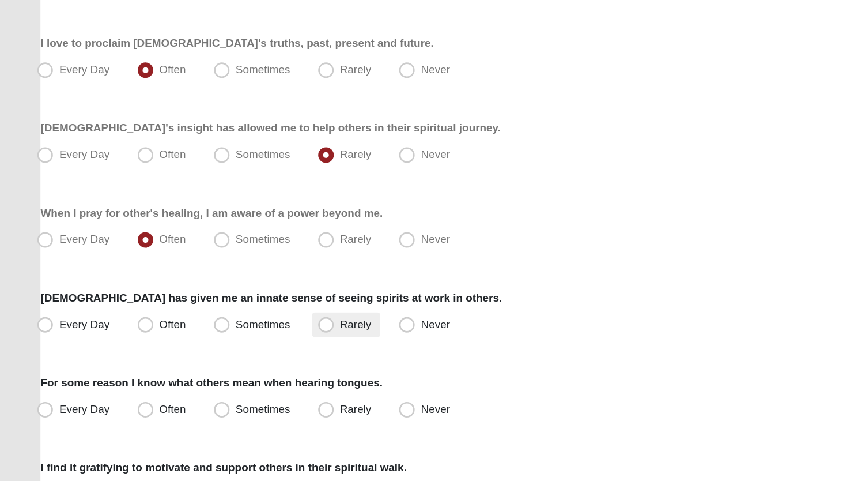
click at [252, 360] on span "Rarely" at bounding box center [263, 364] width 23 height 9
click at [245, 361] on input "Rarely" at bounding box center [243, 364] width 7 height 7
radio input "true"
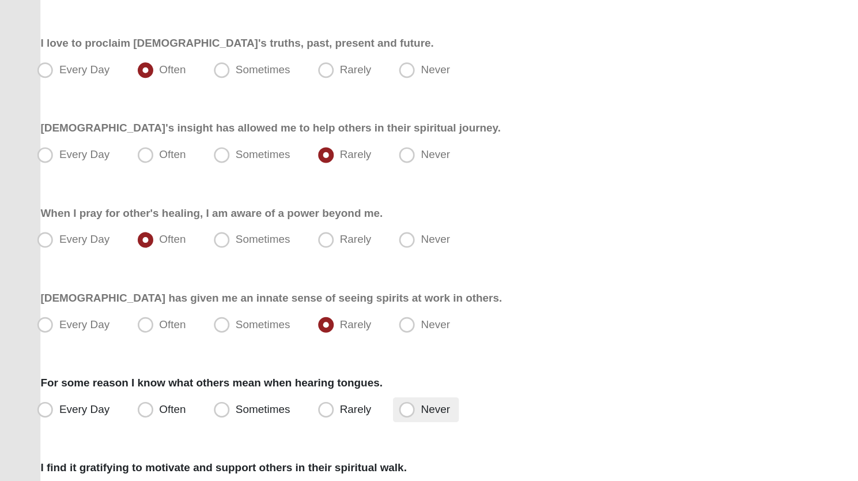
click at [312, 422] on span "Never" at bounding box center [322, 426] width 21 height 9
click at [304, 424] on input "Never" at bounding box center [303, 427] width 7 height 7
radio input "true"
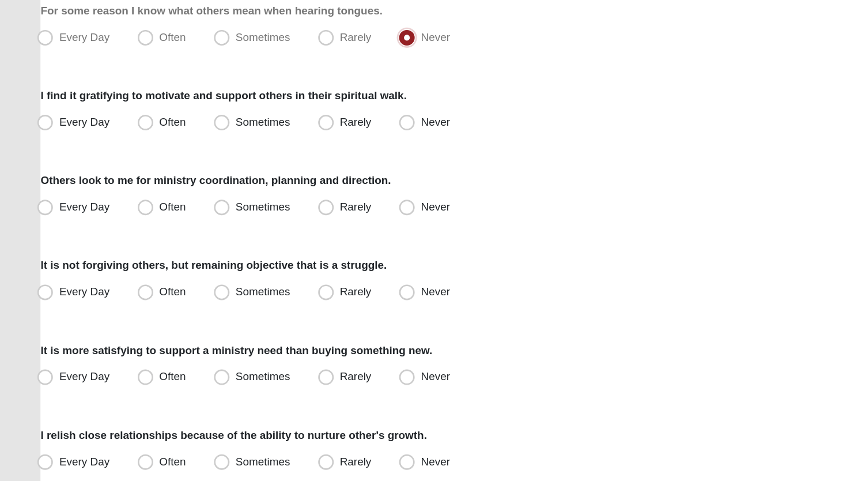
scroll to position [537, 0]
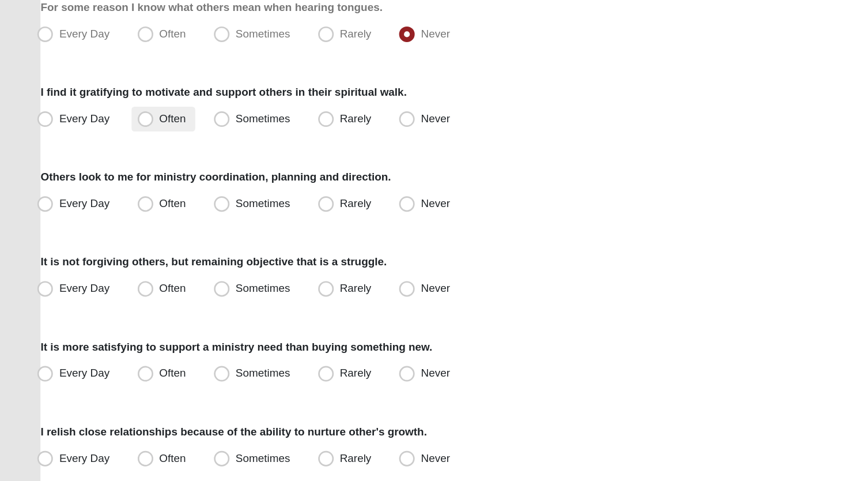
click at [118, 207] on span "Often" at bounding box center [128, 211] width 20 height 9
click at [107, 209] on input "Often" at bounding box center [110, 212] width 7 height 7
radio input "true"
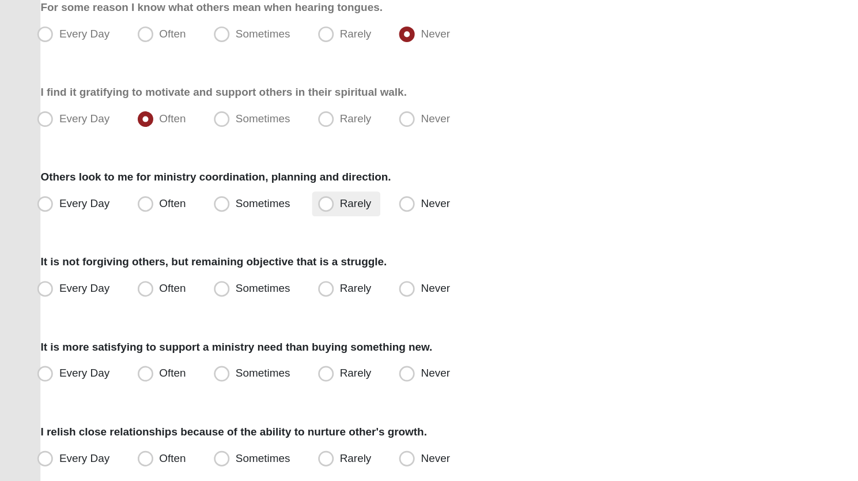
click at [252, 273] on span "Rarely" at bounding box center [263, 274] width 23 height 9
click at [246, 273] on input "Rarely" at bounding box center [243, 274] width 7 height 7
radio input "true"
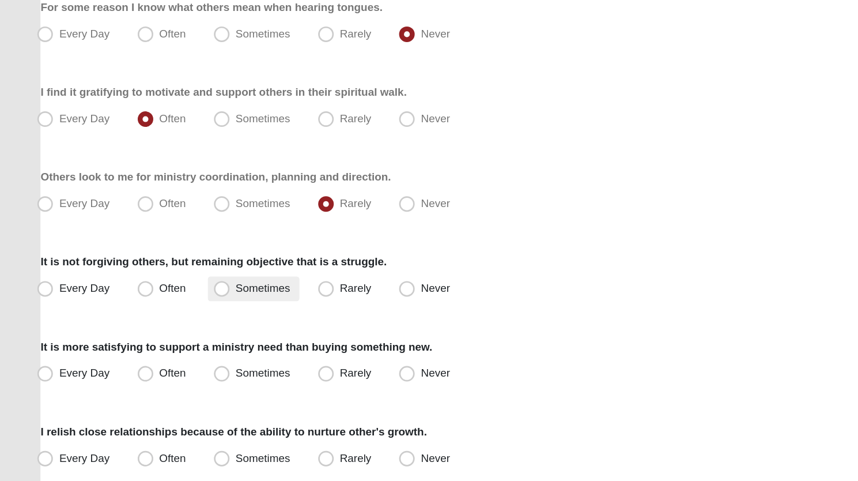
click at [175, 338] on span "Sometimes" at bounding box center [195, 337] width 40 height 9
click at [165, 338] on input "Sometimes" at bounding box center [166, 337] width 7 height 7
radio input "true"
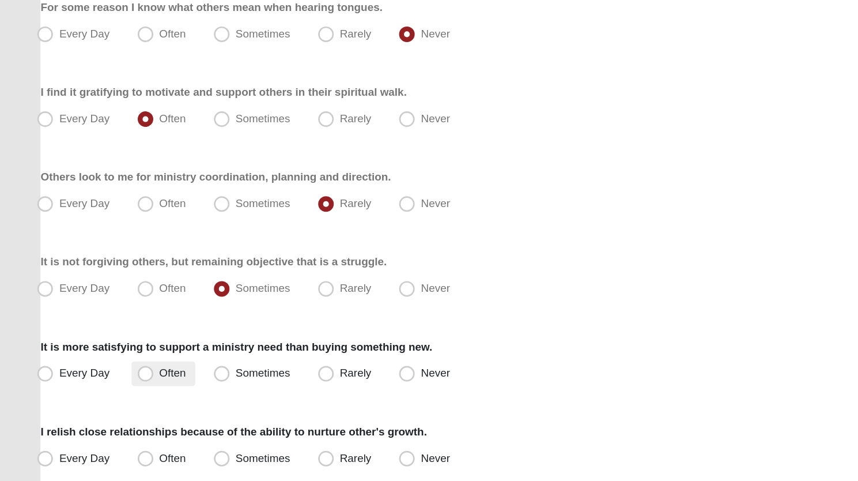
click at [118, 399] on span "Often" at bounding box center [128, 400] width 20 height 9
click at [107, 399] on input "Often" at bounding box center [110, 400] width 7 height 7
radio input "true"
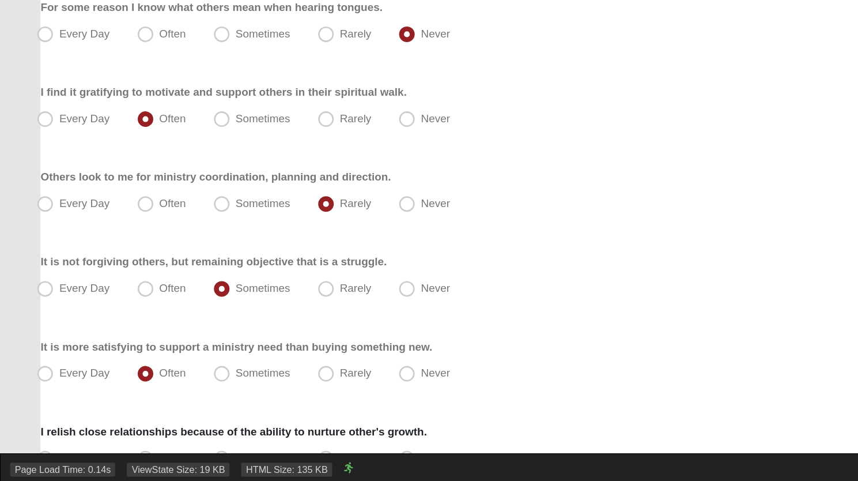
click at [108, 460] on div "Page Load Time: 0.14s ViewState Size: 19 KB HTML Size: 135 KB" at bounding box center [429, 470] width 858 height 21
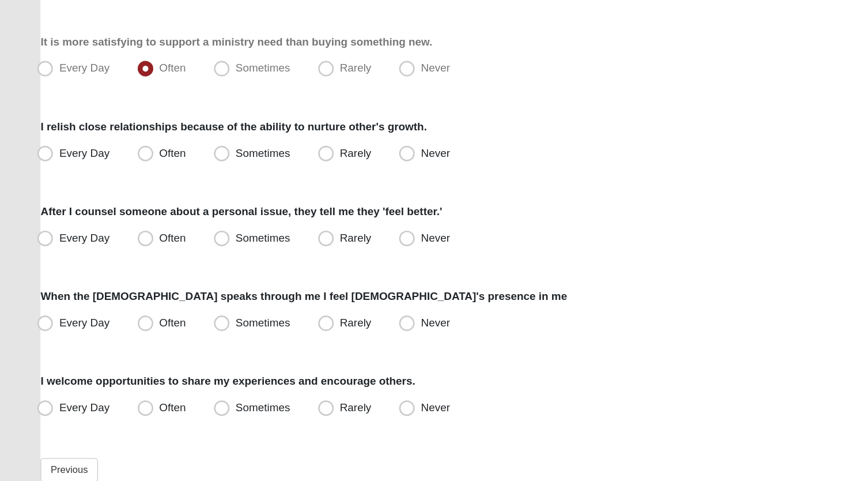
scroll to position [769, 0]
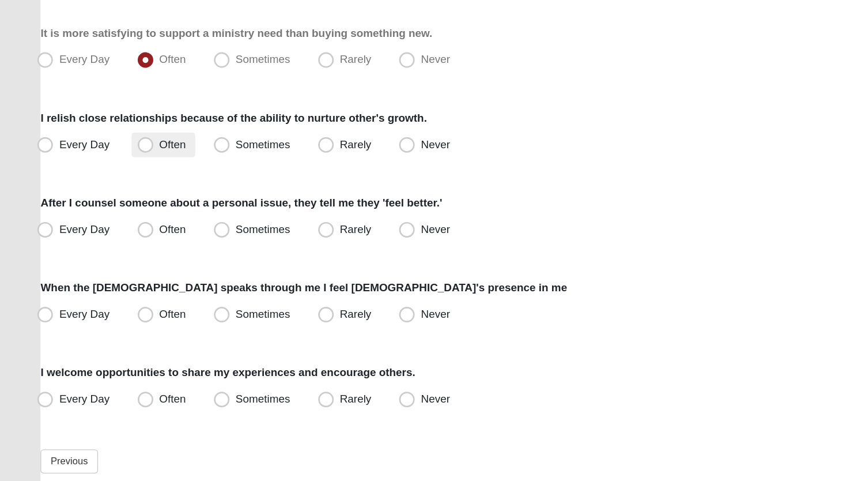
click at [118, 233] on span "Often" at bounding box center [128, 230] width 20 height 9
click at [113, 233] on input "Often" at bounding box center [110, 231] width 7 height 7
radio input "true"
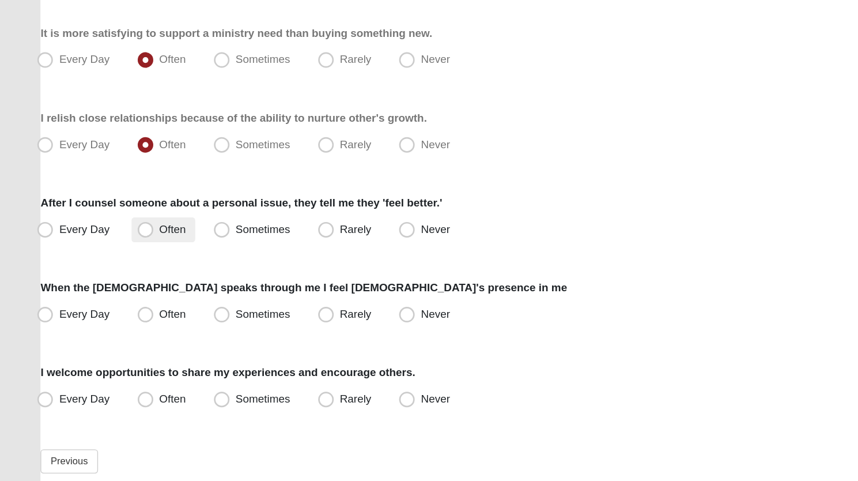
click at [118, 292] on span "Often" at bounding box center [128, 293] width 20 height 9
click at [109, 292] on input "Often" at bounding box center [110, 293] width 7 height 7
radio input "true"
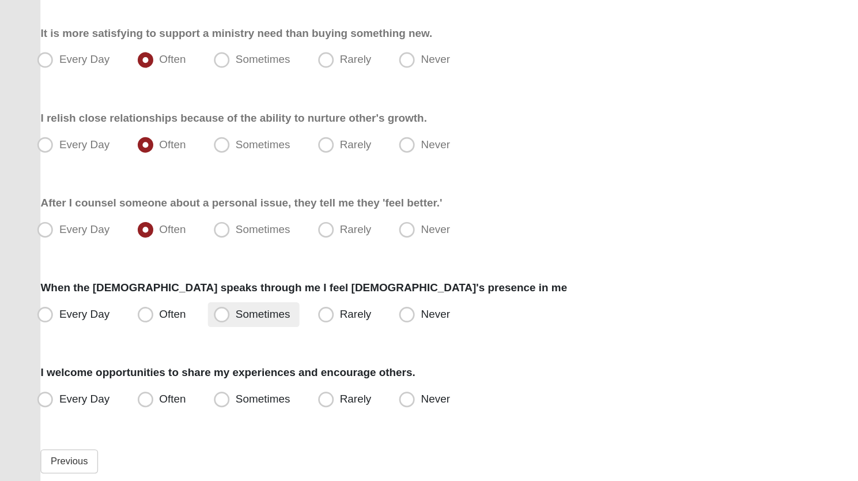
click at [175, 357] on span "Sometimes" at bounding box center [195, 356] width 40 height 9
click at [163, 357] on input "Sometimes" at bounding box center [166, 356] width 7 height 7
radio input "true"
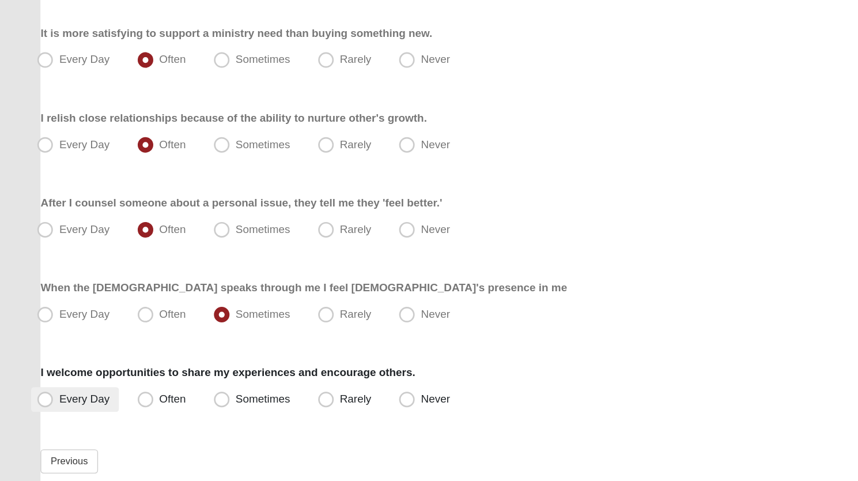
click at [44, 417] on span "Every Day" at bounding box center [62, 419] width 37 height 9
click at [37, 417] on input "Every Day" at bounding box center [35, 419] width 7 height 7
radio input "true"
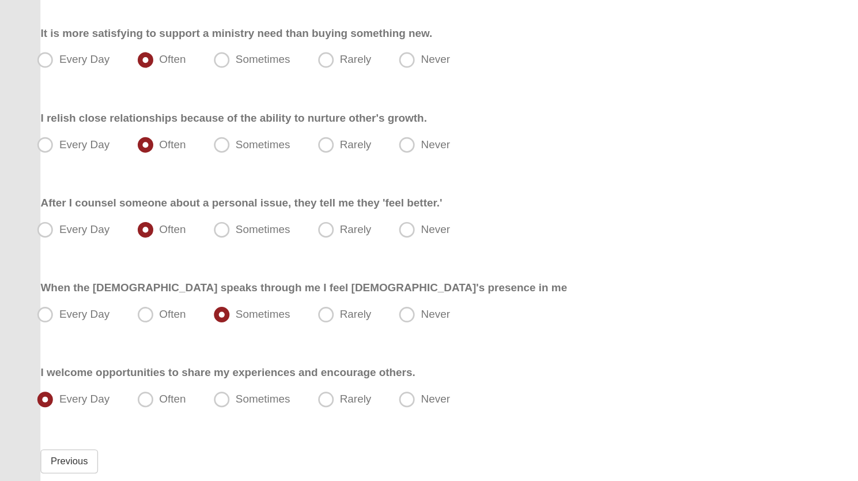
click at [367, 365] on div "Every Day Often Sometimes Rarely Never" at bounding box center [429, 357] width 798 height 18
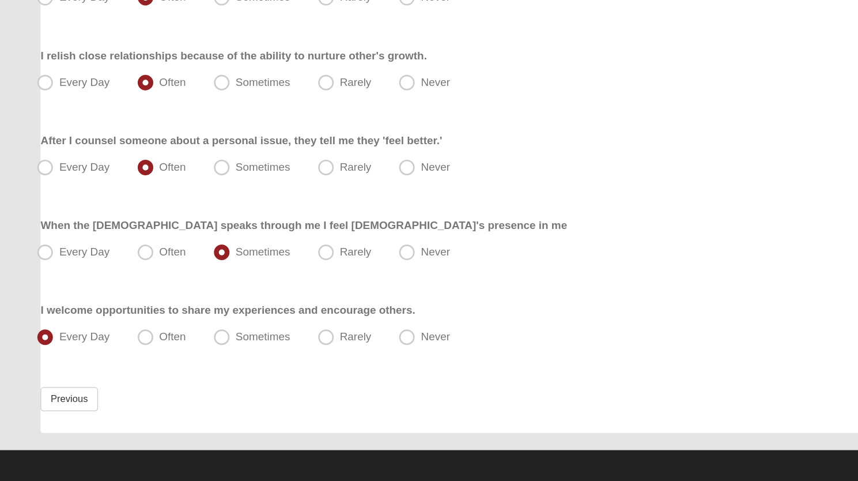
scroll to position [821, 0]
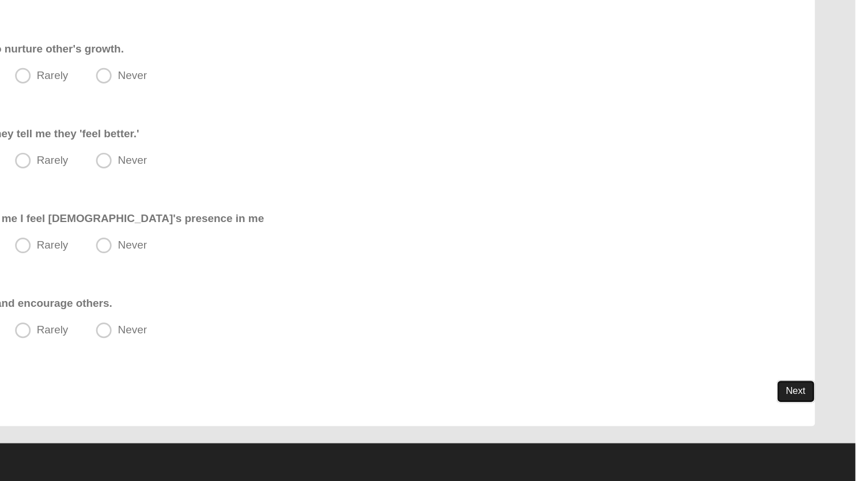
click at [808, 412] on link "Next" at bounding box center [814, 414] width 28 height 17
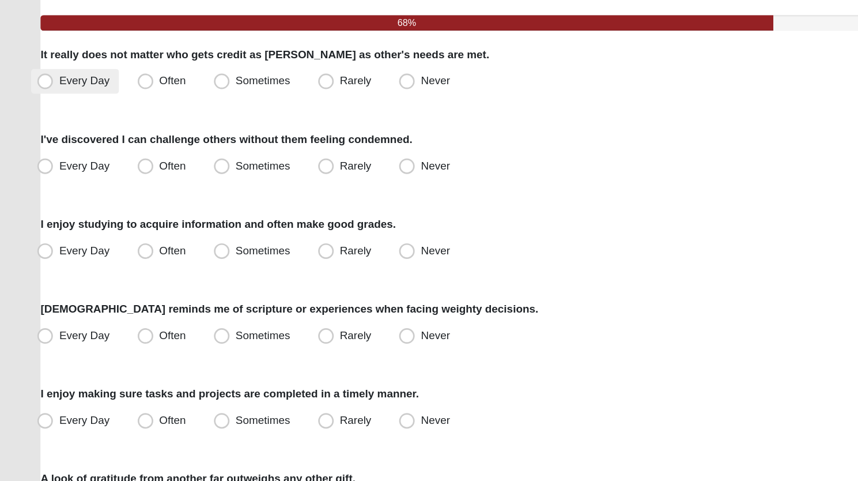
click at [44, 183] on span "Every Day" at bounding box center [62, 183] width 37 height 9
click at [34, 183] on input "Every Day" at bounding box center [35, 183] width 7 height 7
radio input "true"
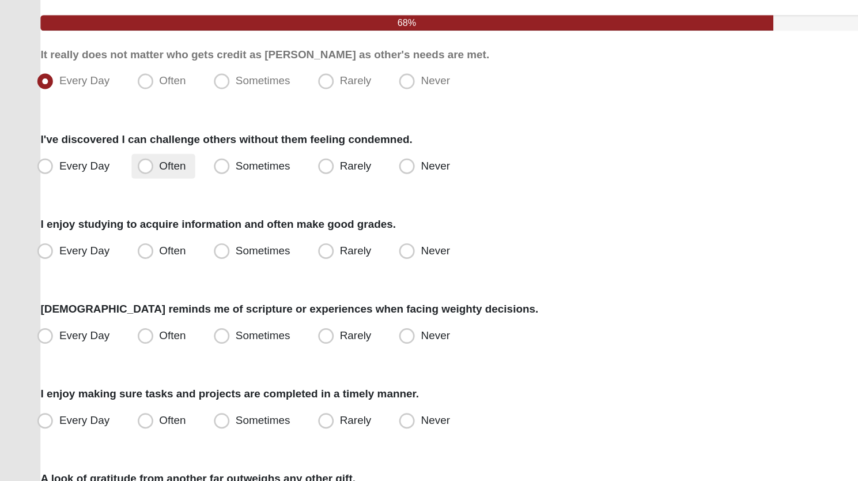
click at [118, 247] on span "Often" at bounding box center [128, 246] width 20 height 9
click at [108, 247] on input "Often" at bounding box center [110, 246] width 7 height 7
radio input "true"
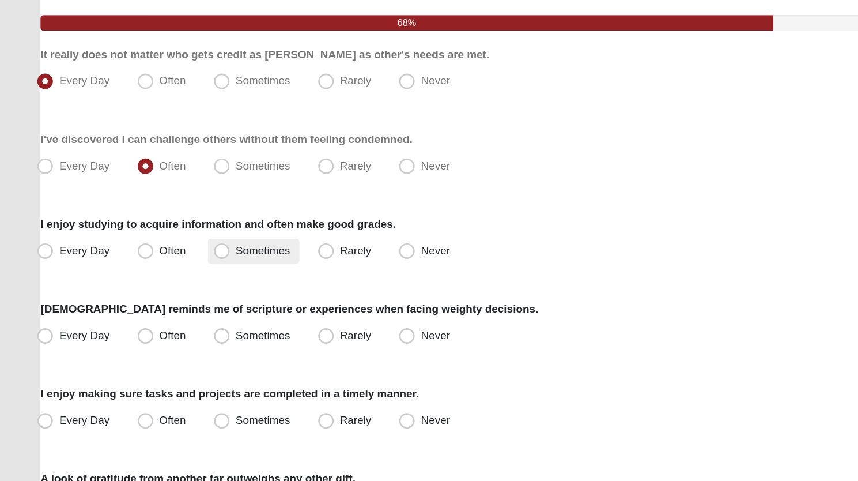
click at [175, 305] on span "Sometimes" at bounding box center [195, 309] width 40 height 9
click at [167, 306] on input "Sometimes" at bounding box center [166, 309] width 7 height 7
radio input "true"
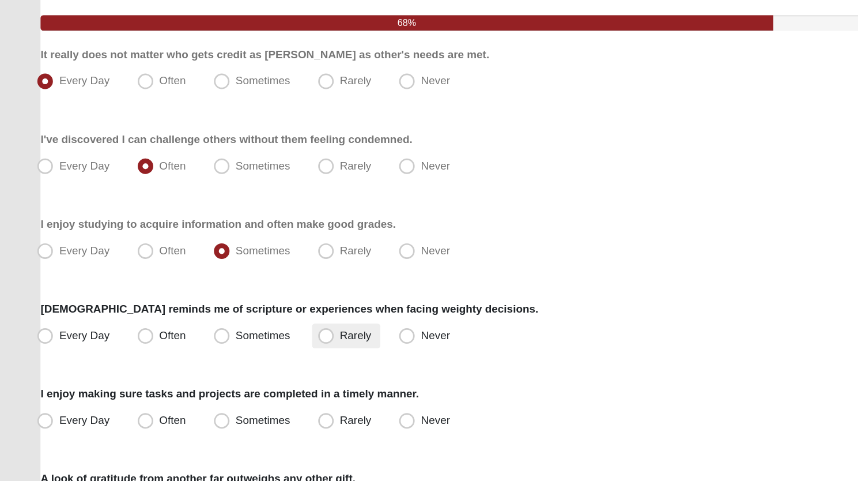
click at [252, 372] on span "Rarely" at bounding box center [263, 372] width 23 height 9
click at [240, 372] on input "Rarely" at bounding box center [243, 372] width 7 height 7
radio input "true"
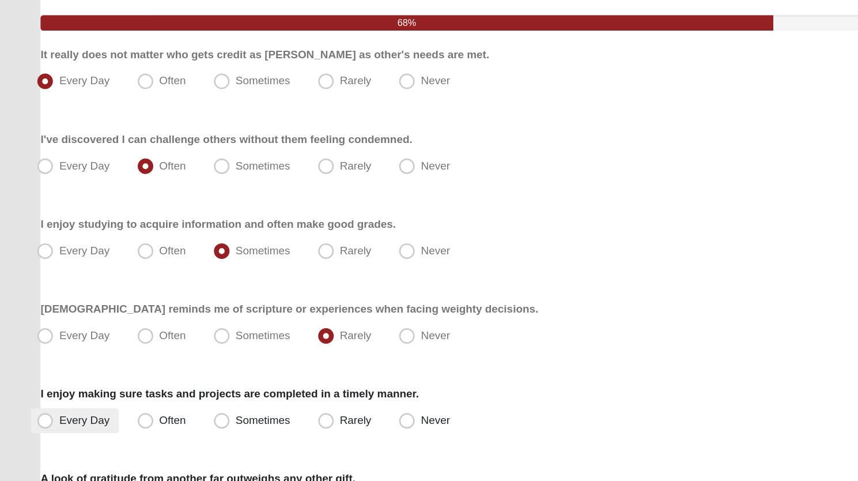
click at [44, 435] on span "Every Day" at bounding box center [62, 435] width 37 height 9
click at [33, 435] on input "Every Day" at bounding box center [35, 435] width 7 height 7
radio input "true"
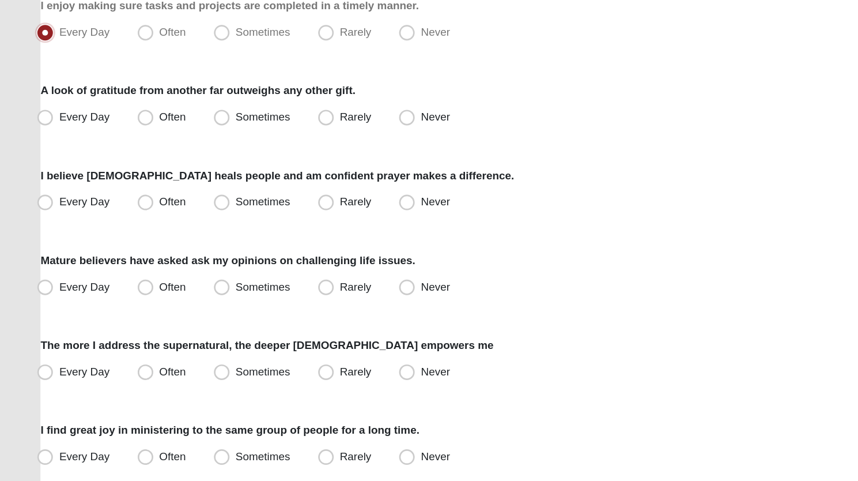
scroll to position [291, 0]
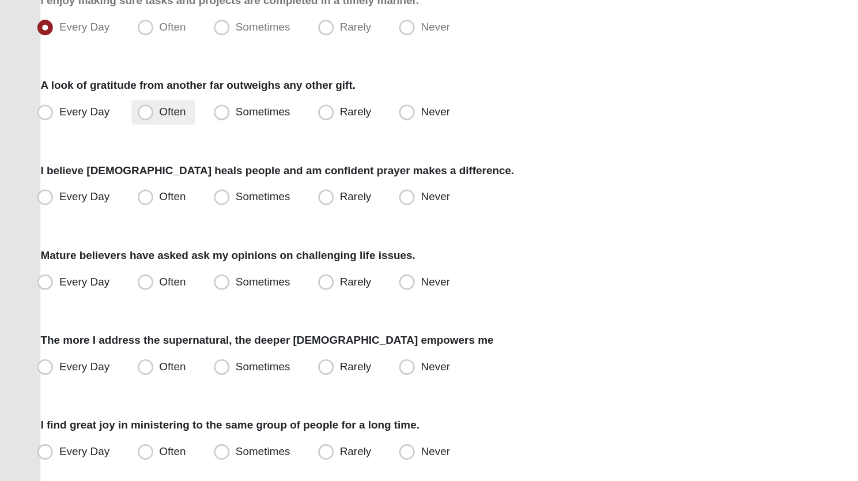
click at [118, 207] on span "Often" at bounding box center [128, 206] width 20 height 9
click at [107, 207] on input "Often" at bounding box center [110, 206] width 7 height 7
radio input "true"
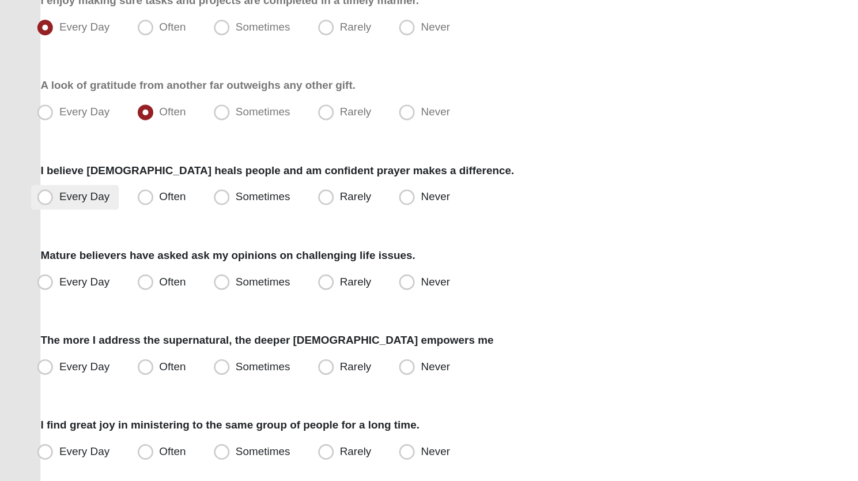
click at [44, 271] on span "Every Day" at bounding box center [62, 269] width 37 height 9
click at [34, 271] on input "Every Day" at bounding box center [35, 269] width 7 height 7
radio input "true"
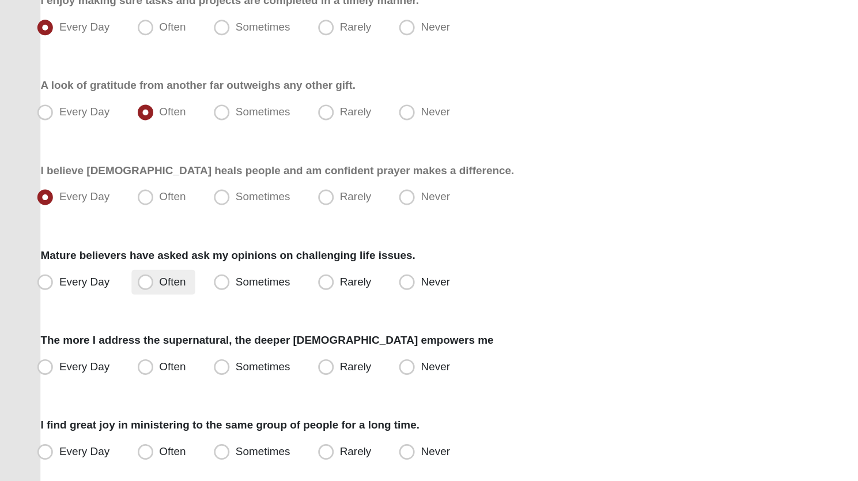
click at [114, 332] on label "Often" at bounding box center [120, 333] width 47 height 18
click at [114, 332] on input "Often" at bounding box center [110, 332] width 7 height 7
radio input "true"
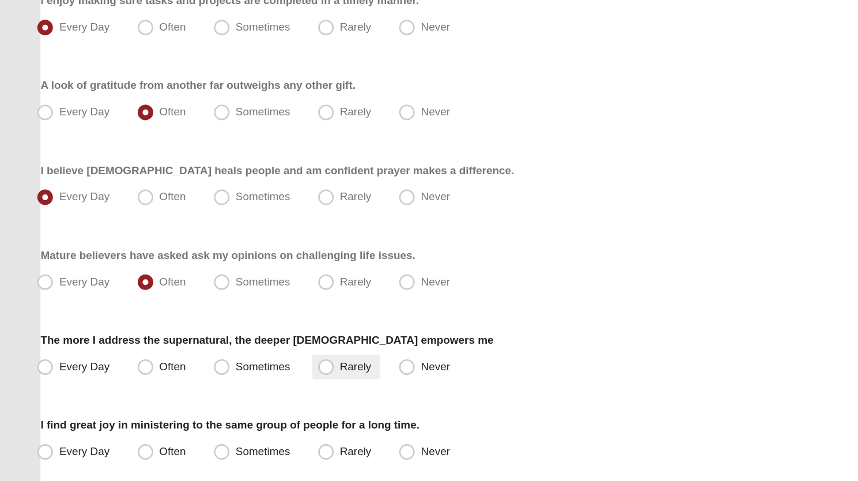
click at [252, 391] on span "Rarely" at bounding box center [263, 395] width 23 height 9
click at [240, 392] on input "Rarely" at bounding box center [243, 395] width 7 height 7
radio input "true"
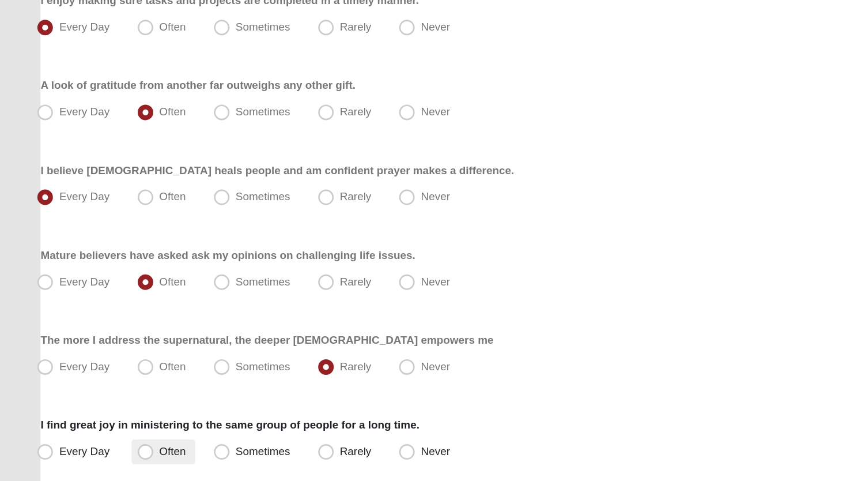
click at [118, 455] on span "Often" at bounding box center [128, 458] width 20 height 9
click at [107, 455] on input "Often" at bounding box center [110, 458] width 7 height 7
radio input "true"
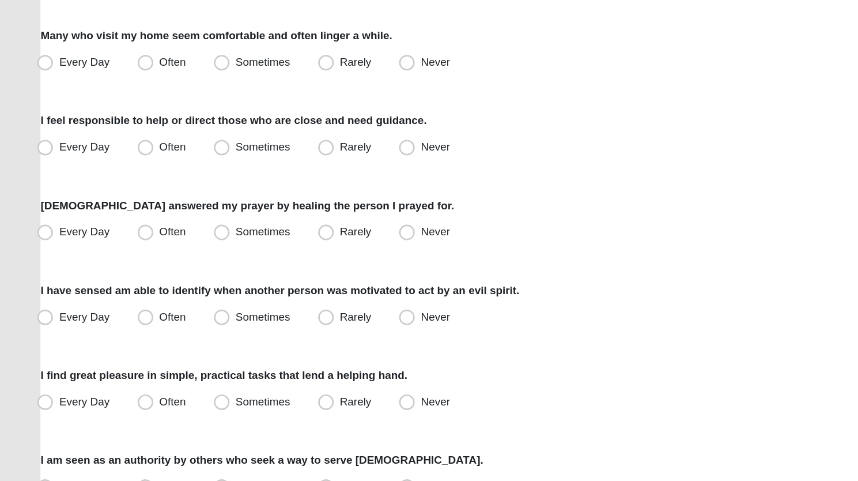
scroll to position [660, 0]
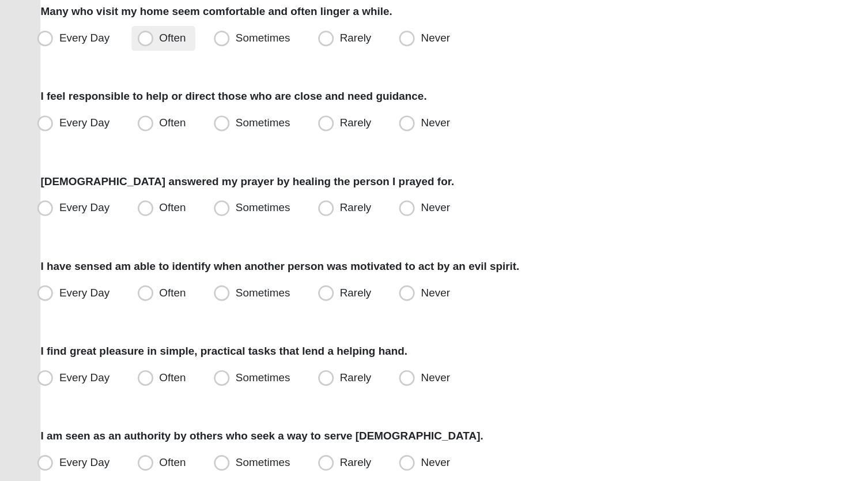
drag, startPoint x: 172, startPoint y: 153, endPoint x: 107, endPoint y: 153, distance: 65.1
click at [118, 153] on span "Often" at bounding box center [128, 152] width 20 height 9
click at [107, 153] on input "Often" at bounding box center [110, 152] width 7 height 7
radio input "true"
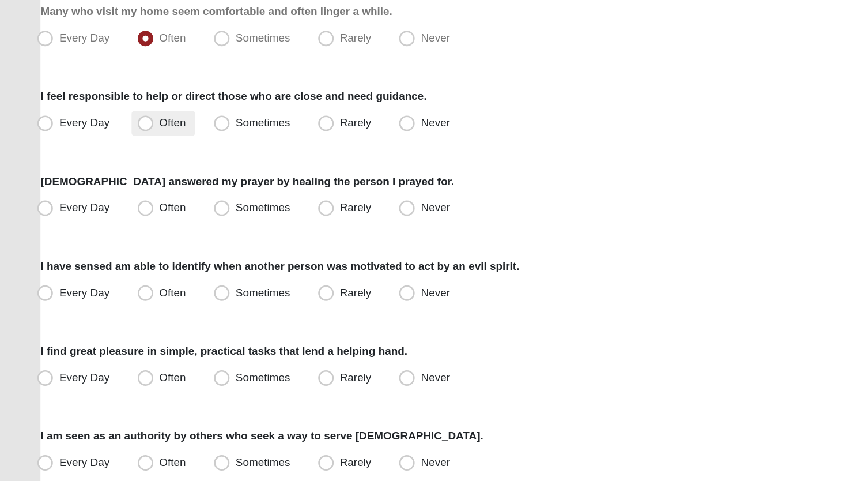
click at [118, 216] on span "Often" at bounding box center [128, 214] width 20 height 9
click at [107, 216] on input "Often" at bounding box center [110, 215] width 7 height 7
radio input "true"
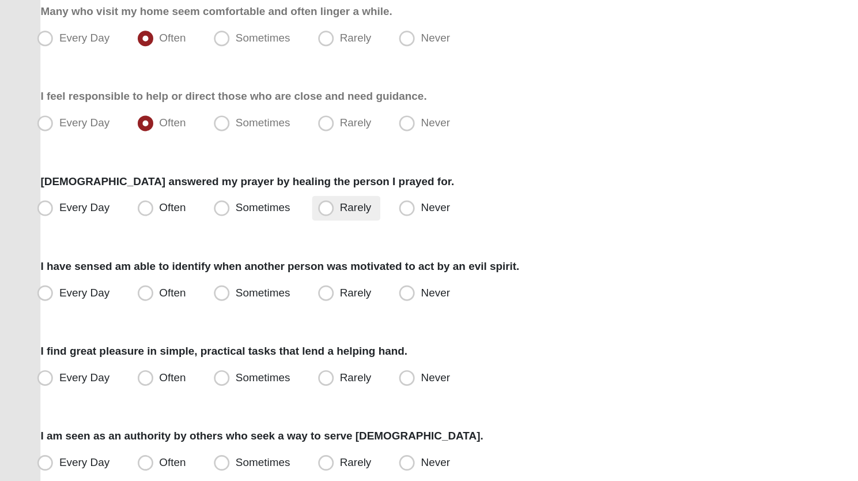
click at [252, 275] on span "Rarely" at bounding box center [263, 277] width 23 height 9
click at [246, 275] on input "Rarely" at bounding box center [243, 277] width 7 height 7
radio input "true"
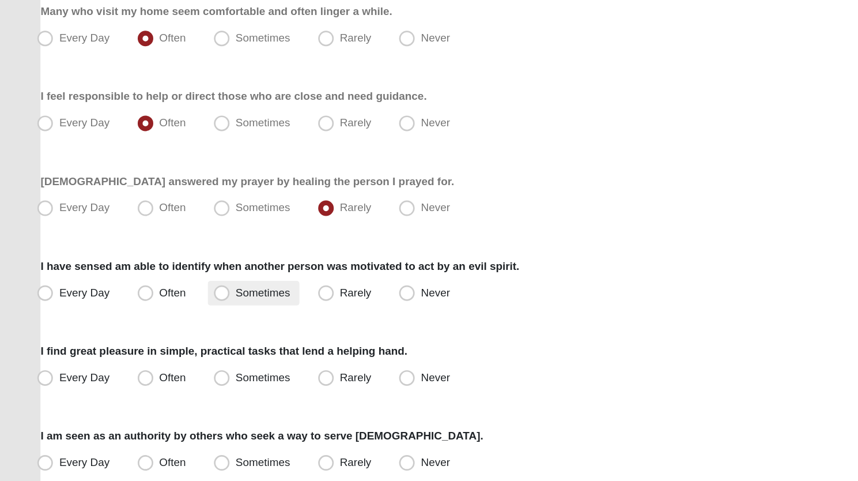
click at [170, 341] on label "Sometimes" at bounding box center [188, 341] width 68 height 18
click at [170, 341] on input "Sometimes" at bounding box center [166, 340] width 7 height 7
radio input "true"
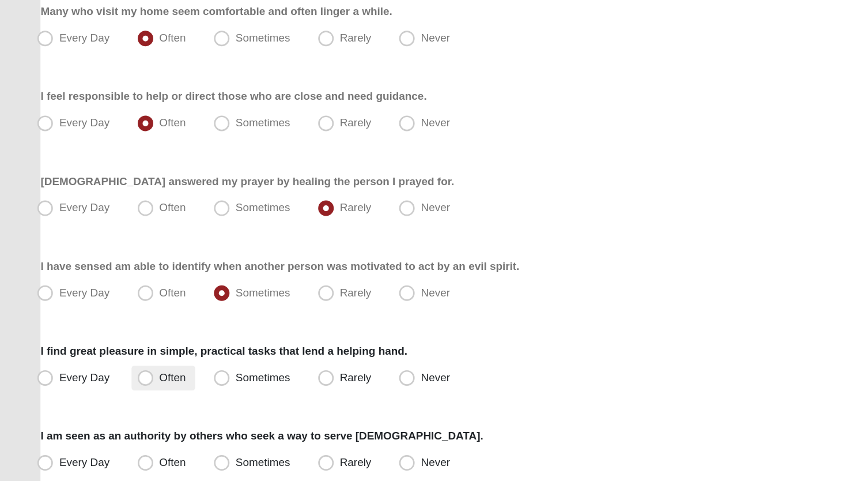
click at [118, 406] on span "Often" at bounding box center [128, 403] width 20 height 9
click at [107, 406] on input "Often" at bounding box center [110, 403] width 7 height 7
radio input "true"
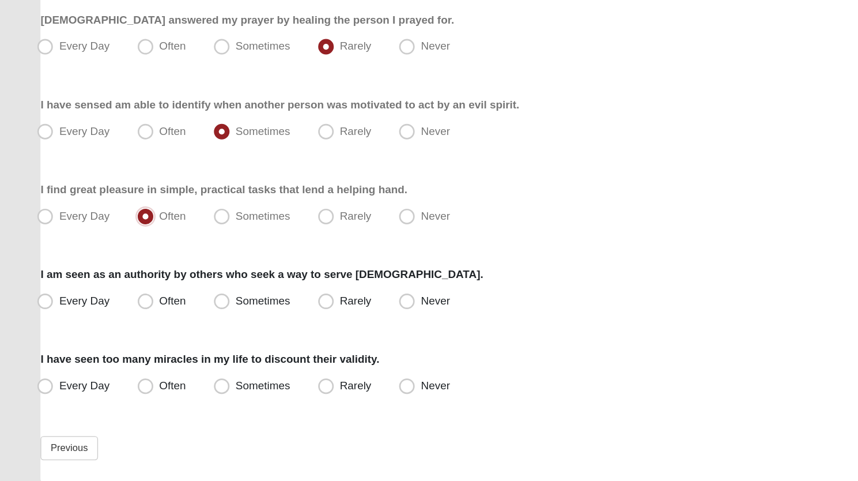
scroll to position [821, 0]
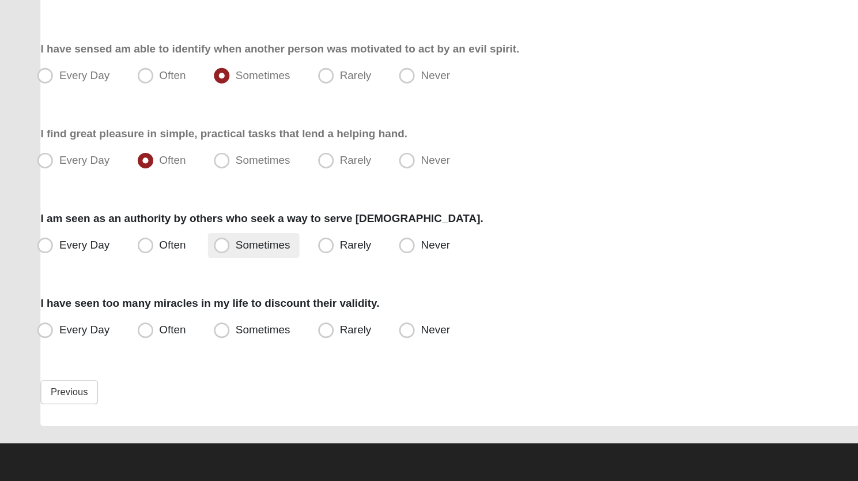
click at [175, 307] on span "Sometimes" at bounding box center [195, 305] width 40 height 9
click at [167, 307] on input "Sometimes" at bounding box center [166, 305] width 7 height 7
radio input "true"
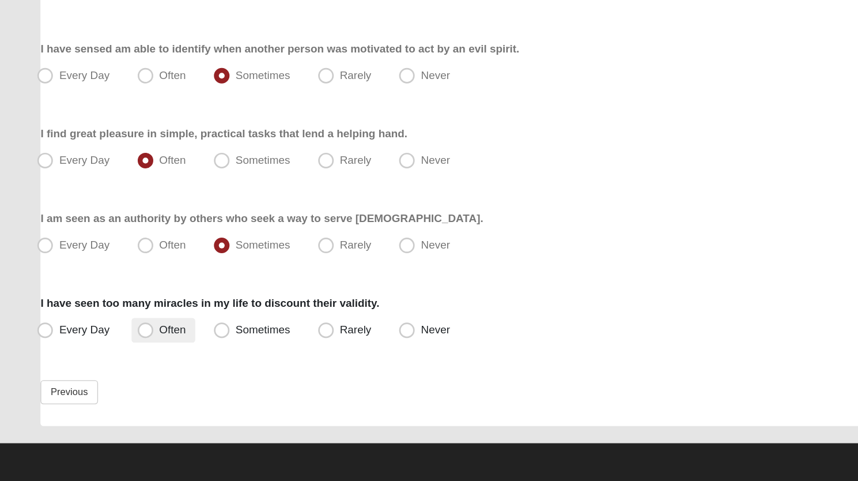
click at [118, 369] on span "Often" at bounding box center [128, 368] width 20 height 9
click at [109, 369] on input "Often" at bounding box center [110, 368] width 7 height 7
radio input "true"
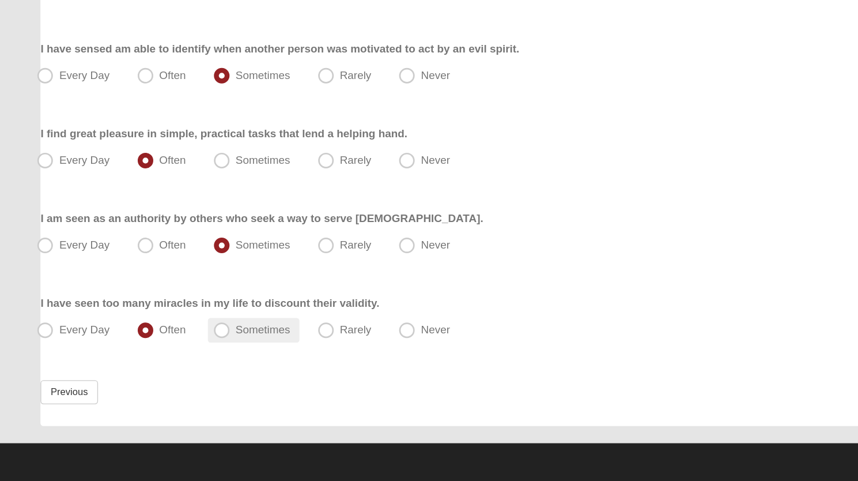
click at [175, 365] on span "Sometimes" at bounding box center [195, 368] width 40 height 9
click at [166, 365] on input "Sometimes" at bounding box center [166, 368] width 7 height 7
radio input "true"
click at [240, 365] on input "Rarely" at bounding box center [243, 368] width 7 height 7
radio input "true"
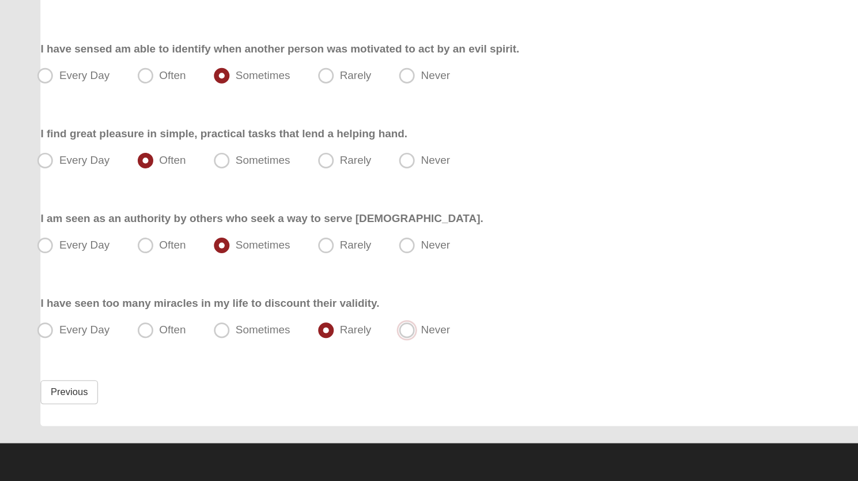
click at [300, 365] on input "Never" at bounding box center [303, 368] width 7 height 7
radio input "true"
click at [32, 365] on input "Every Day" at bounding box center [35, 368] width 7 height 7
radio input "true"
click at [107, 365] on input "Often" at bounding box center [110, 368] width 7 height 7
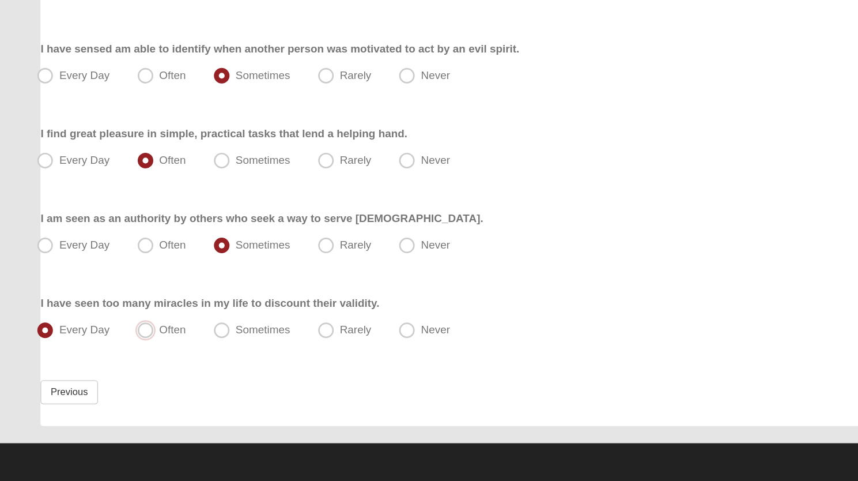
radio input "true"
click at [163, 365] on input "Sometimes" at bounding box center [166, 368] width 7 height 7
radio input "true"
click at [240, 365] on input "Rarely" at bounding box center [243, 368] width 7 height 7
radio input "true"
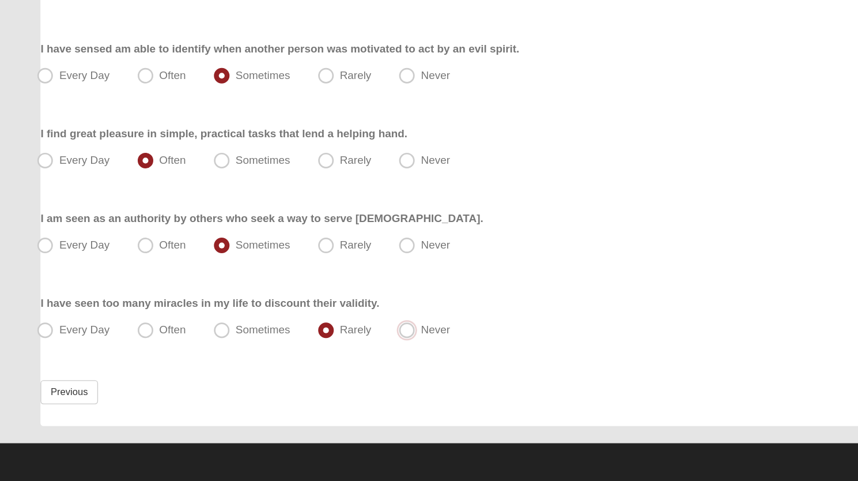
click at [300, 365] on input "Never" at bounding box center [303, 368] width 7 height 7
radio input "true"
click at [32, 365] on input "Every Day" at bounding box center [35, 368] width 7 height 7
radio input "true"
click at [107, 365] on input "Often" at bounding box center [110, 368] width 7 height 7
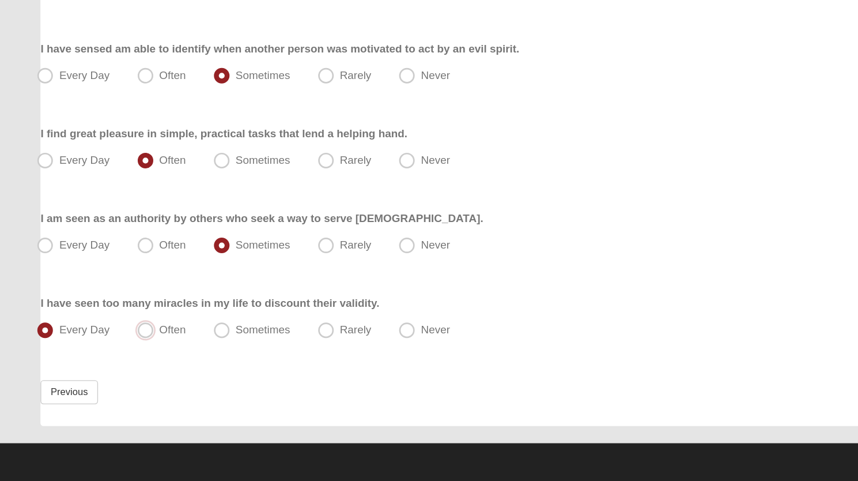
radio input "true"
click at [163, 365] on input "Sometimes" at bounding box center [166, 368] width 7 height 7
radio input "true"
click at [240, 365] on input "Rarely" at bounding box center [243, 368] width 7 height 7
radio input "true"
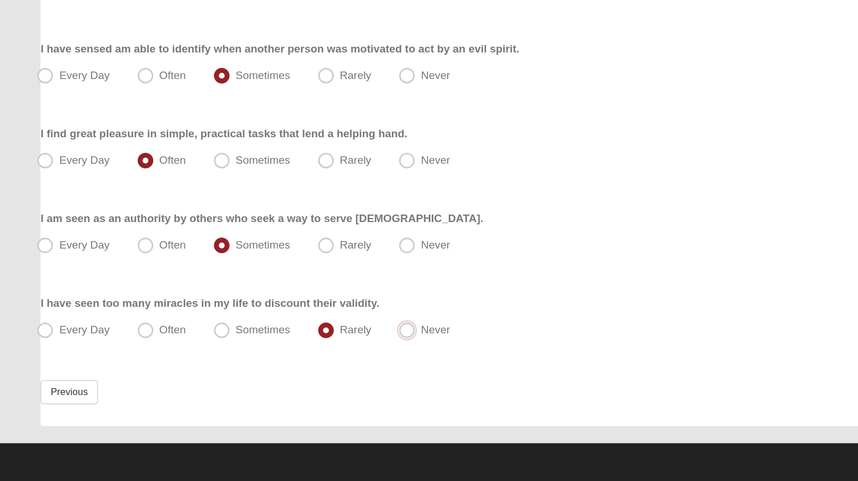
click at [300, 365] on input "Never" at bounding box center [303, 368] width 7 height 7
radio input "true"
click at [32, 365] on input "Every Day" at bounding box center [35, 368] width 7 height 7
radio input "true"
click at [107, 365] on input "Often" at bounding box center [110, 368] width 7 height 7
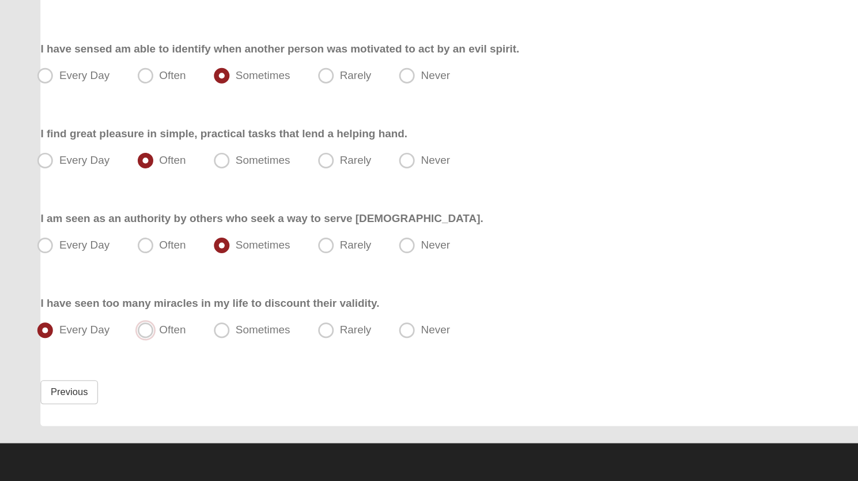
radio input "true"
click at [163, 365] on input "Sometimes" at bounding box center [166, 368] width 7 height 7
radio input "true"
click at [240, 365] on input "Rarely" at bounding box center [243, 368] width 7 height 7
radio input "true"
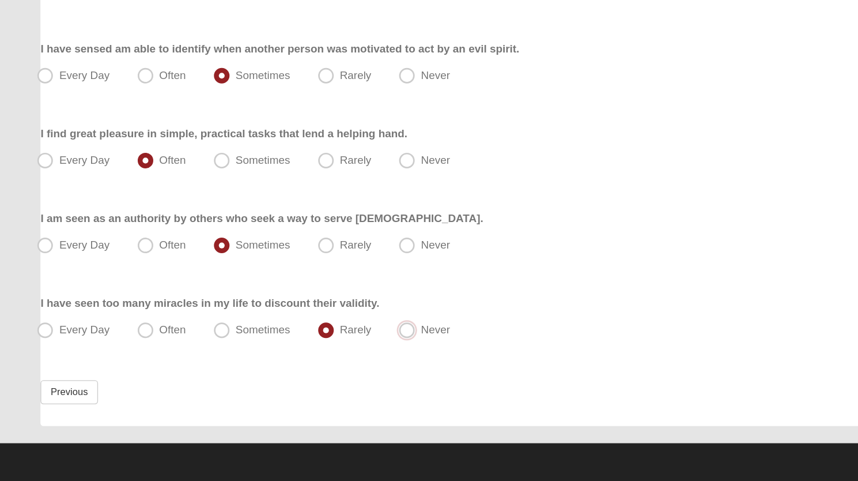
click at [300, 365] on input "Never" at bounding box center [303, 368] width 7 height 7
radio input "true"
click at [32, 365] on input "Every Day" at bounding box center [35, 368] width 7 height 7
radio input "true"
click at [107, 365] on input "Often" at bounding box center [110, 368] width 7 height 7
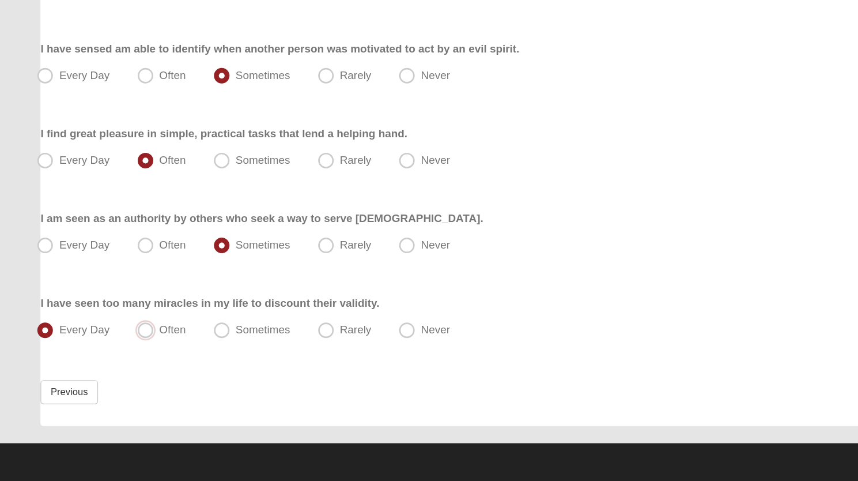
radio input "true"
click at [163, 365] on input "Sometimes" at bounding box center [166, 368] width 7 height 7
radio input "true"
click at [240, 365] on input "Rarely" at bounding box center [243, 368] width 7 height 7
radio input "true"
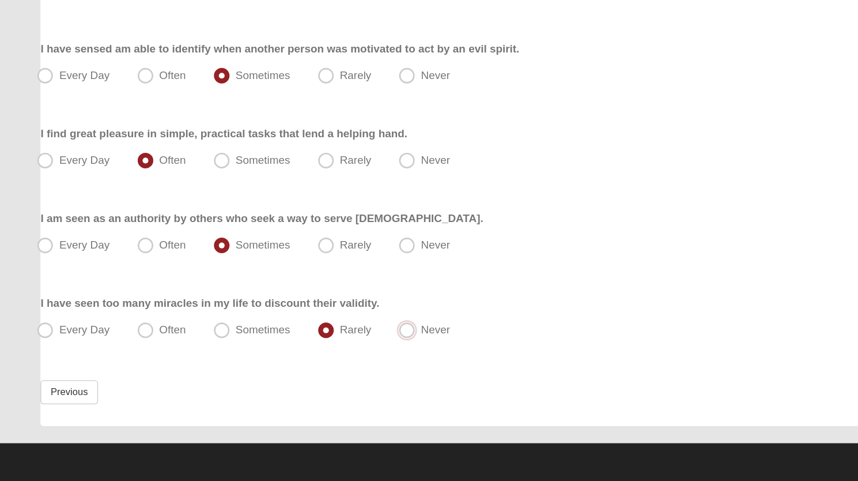
click at [300, 365] on input "Never" at bounding box center [303, 368] width 7 height 7
radio input "true"
click at [32, 365] on input "Every Day" at bounding box center [35, 368] width 7 height 7
radio input "true"
click at [107, 365] on input "Often" at bounding box center [110, 368] width 7 height 7
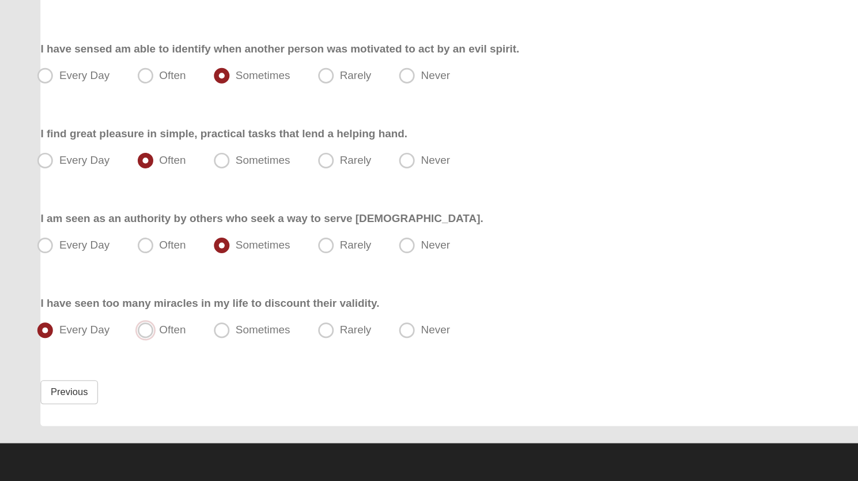
radio input "true"
click at [163, 365] on input "Sometimes" at bounding box center [166, 368] width 7 height 7
radio input "true"
click at [175, 365] on span "Sometimes" at bounding box center [195, 368] width 40 height 9
click at [163, 365] on input "Sometimes" at bounding box center [166, 368] width 7 height 7
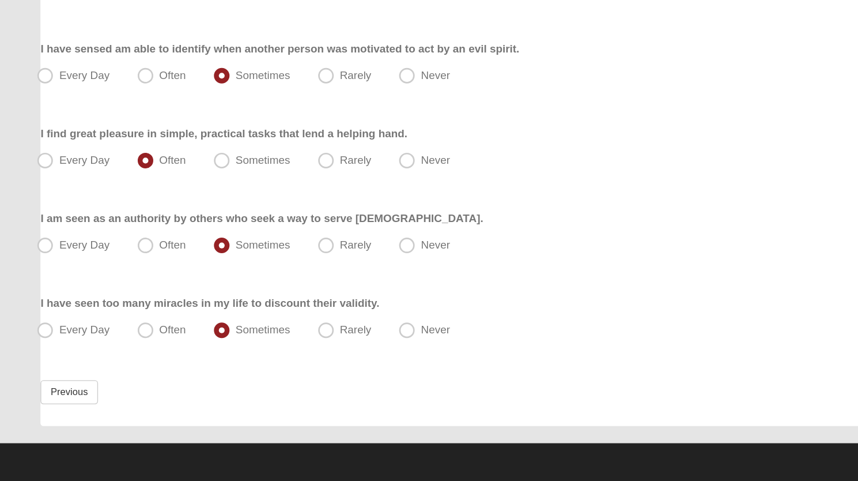
click at [231, 418] on div "Previous Next" at bounding box center [429, 423] width 798 height 34
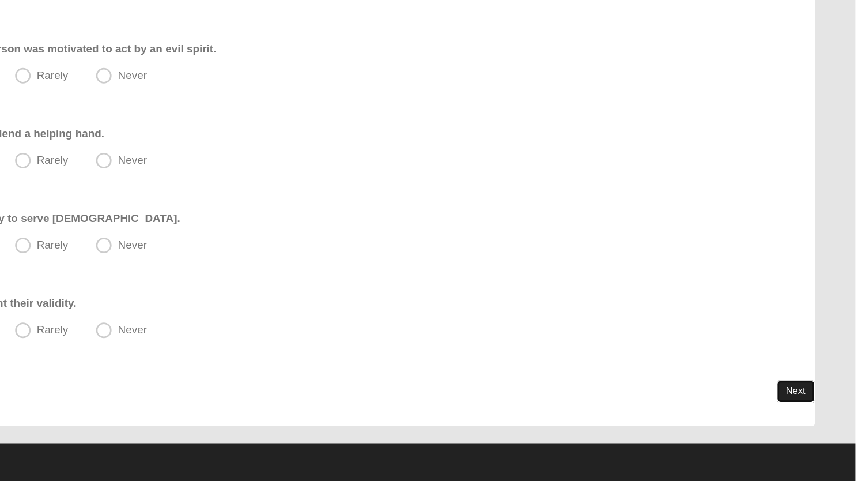
click at [806, 410] on link "Next" at bounding box center [814, 414] width 28 height 17
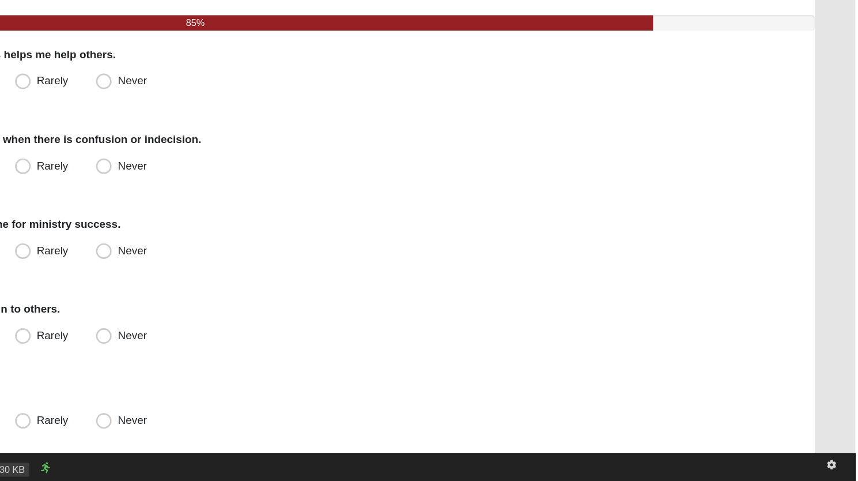
click at [738, 467] on div "Page Load Time: 0.14s ViewState Size: 19 KB HTML Size: 130 KB" at bounding box center [429, 470] width 858 height 21
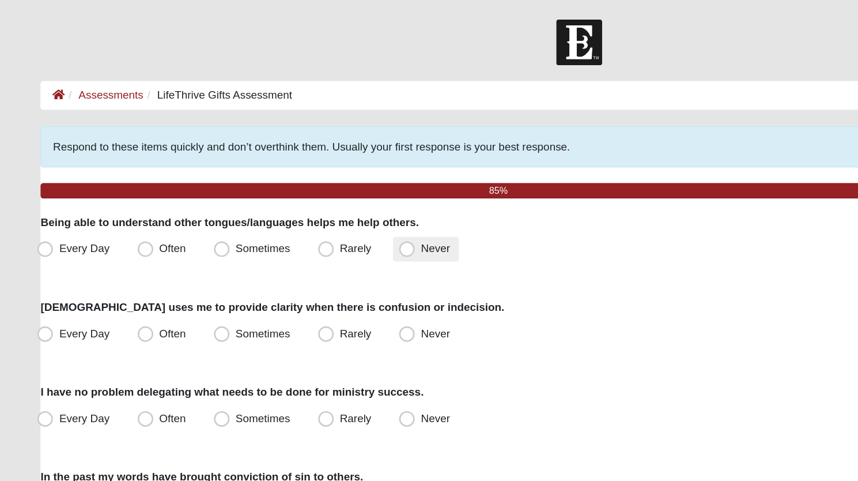
click at [312, 185] on span "Never" at bounding box center [322, 183] width 21 height 9
click at [305, 185] on input "Never" at bounding box center [303, 183] width 7 height 7
radio input "true"
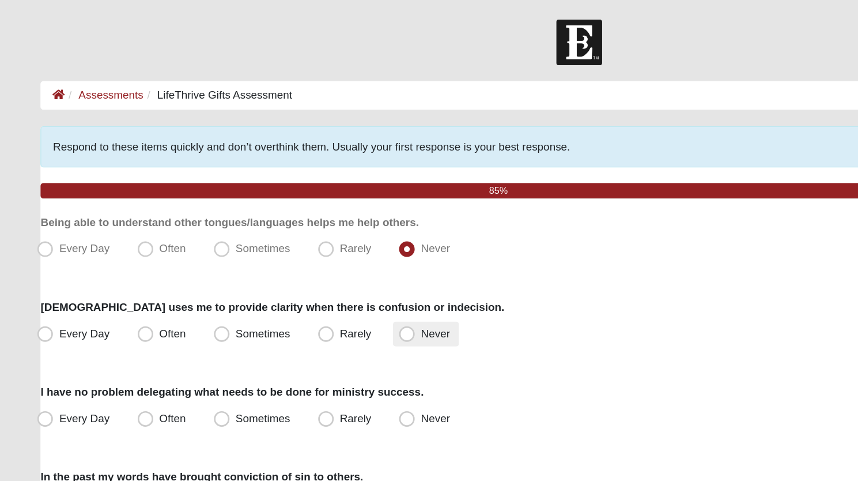
click at [312, 251] on span "Never" at bounding box center [322, 246] width 21 height 9
click at [302, 251] on input "Never" at bounding box center [303, 246] width 7 height 7
radio input "true"
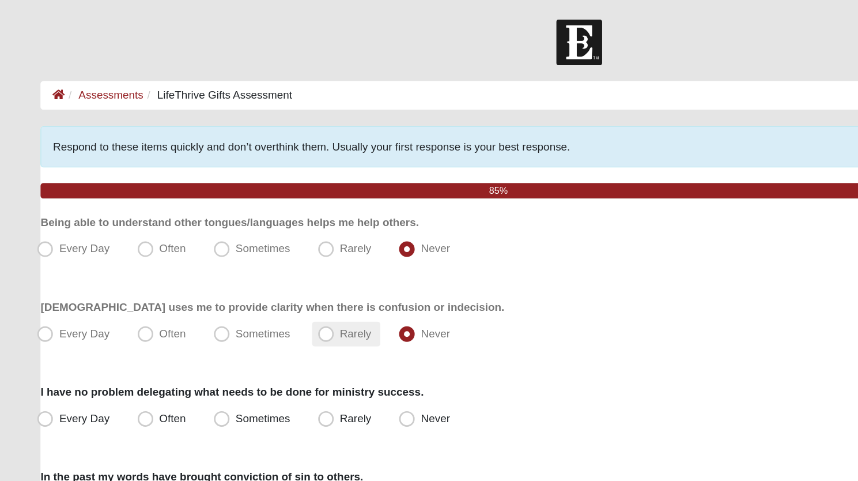
click at [252, 247] on span "Rarely" at bounding box center [263, 246] width 23 height 9
click at [244, 247] on input "Rarely" at bounding box center [243, 246] width 7 height 7
radio input "true"
click at [44, 308] on span "Every Day" at bounding box center [62, 309] width 37 height 9
click at [37, 308] on input "Every Day" at bounding box center [35, 309] width 7 height 7
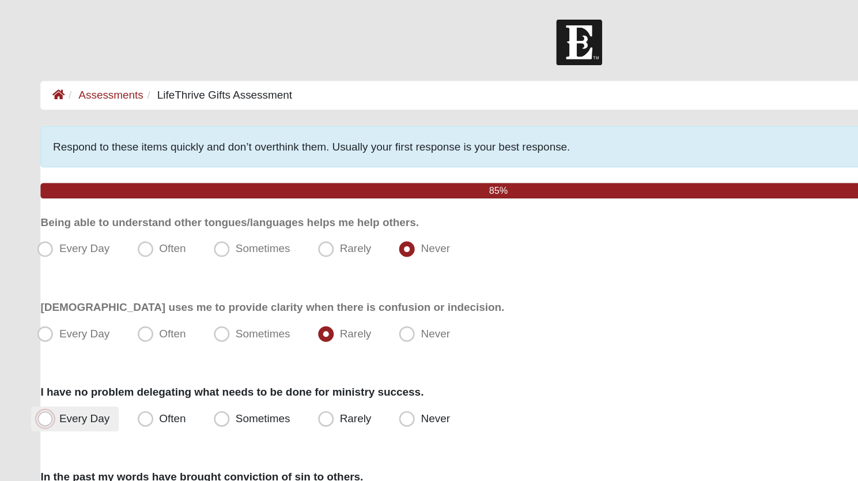
radio input "true"
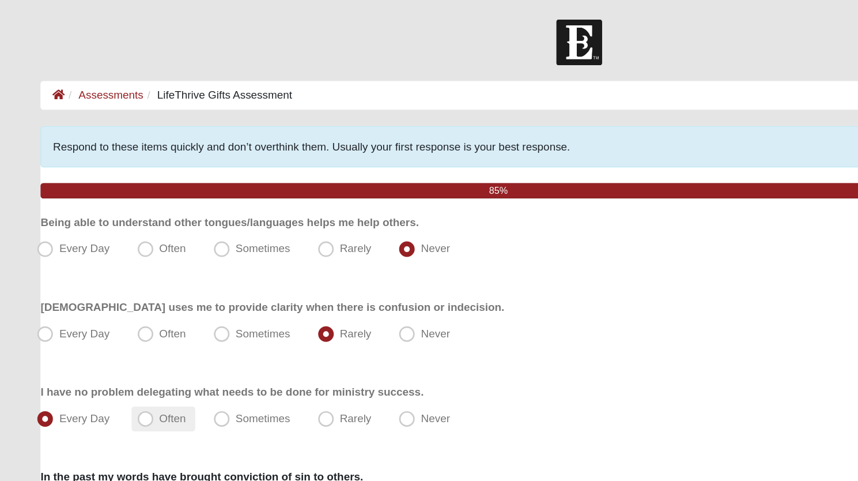
click at [118, 311] on span "Often" at bounding box center [128, 309] width 20 height 9
click at [107, 311] on input "Often" at bounding box center [110, 309] width 7 height 7
radio input "true"
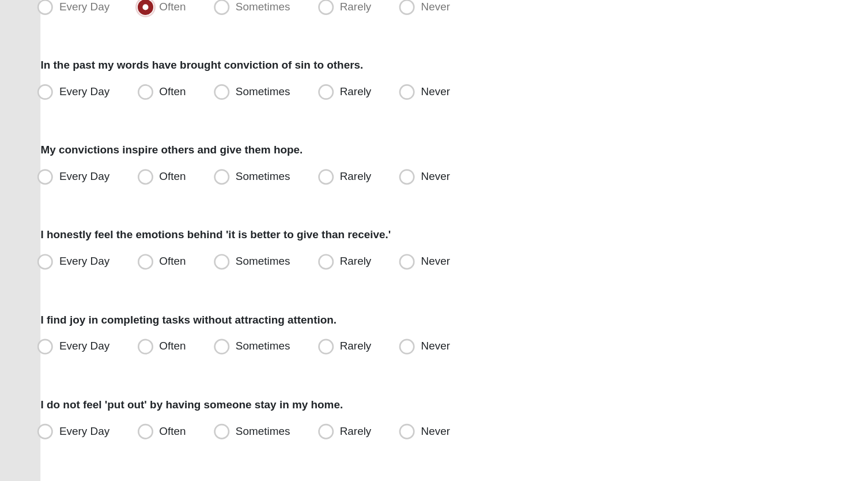
scroll to position [183, 0]
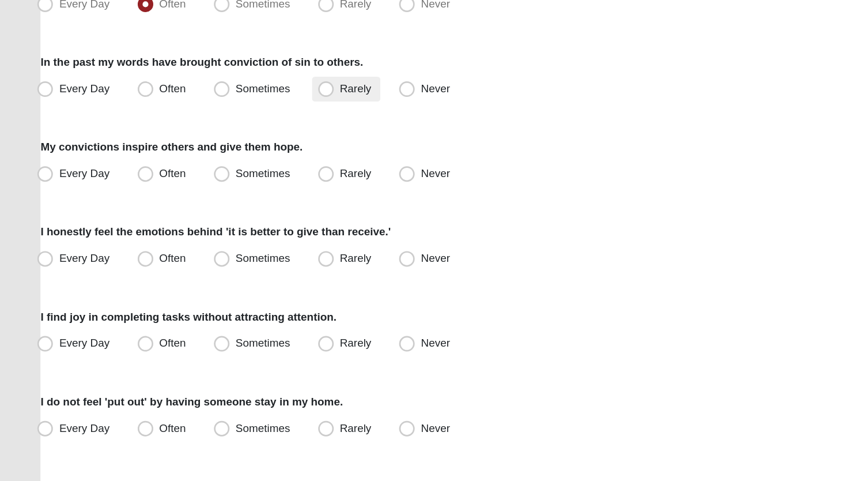
click at [252, 189] on span "Rarely" at bounding box center [263, 189] width 23 height 9
click at [240, 189] on input "Rarely" at bounding box center [243, 189] width 7 height 7
radio input "true"
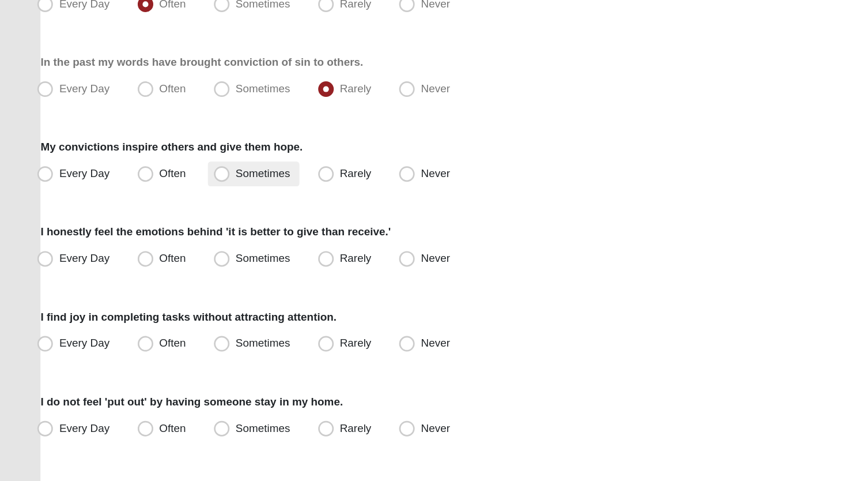
click at [175, 252] on span "Sometimes" at bounding box center [195, 252] width 40 height 9
click at [163, 252] on input "Sometimes" at bounding box center [166, 252] width 7 height 7
radio input "true"
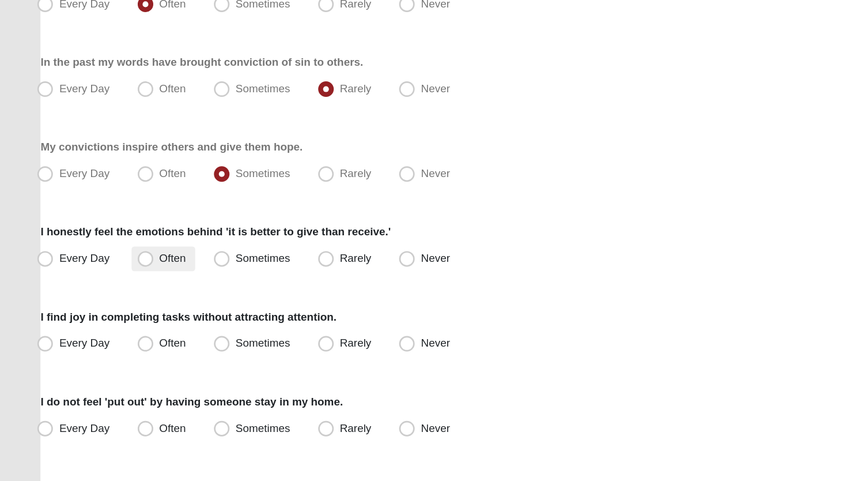
click at [118, 312] on span "Often" at bounding box center [128, 315] width 20 height 9
click at [113, 312] on input "Often" at bounding box center [110, 315] width 7 height 7
radio input "true"
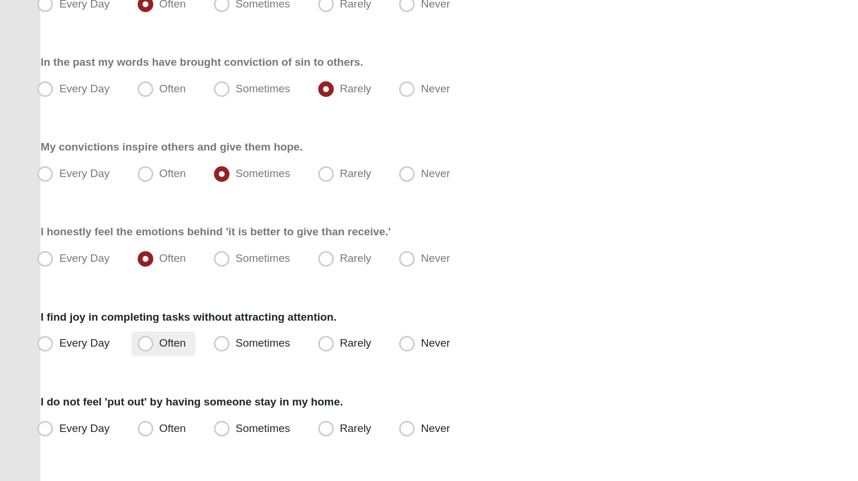
click at [118, 378] on span "Often" at bounding box center [128, 377] width 20 height 9
click at [112, 378] on input "Often" at bounding box center [110, 378] width 7 height 7
radio input "true"
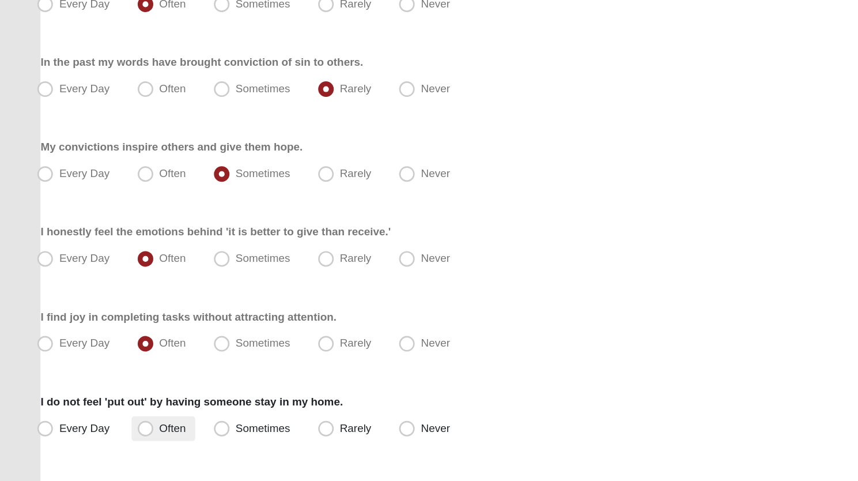
click at [118, 437] on span "Often" at bounding box center [128, 440] width 20 height 9
click at [108, 437] on input "Often" at bounding box center [110, 440] width 7 height 7
radio input "true"
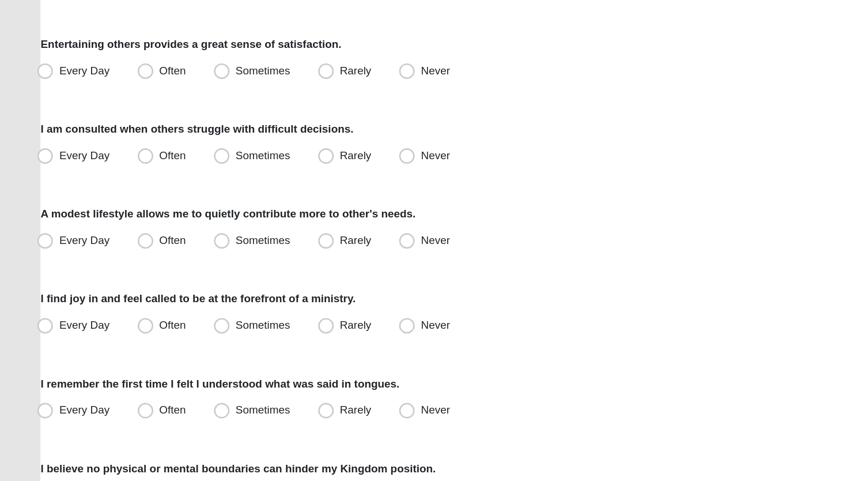
scroll to position [519, 0]
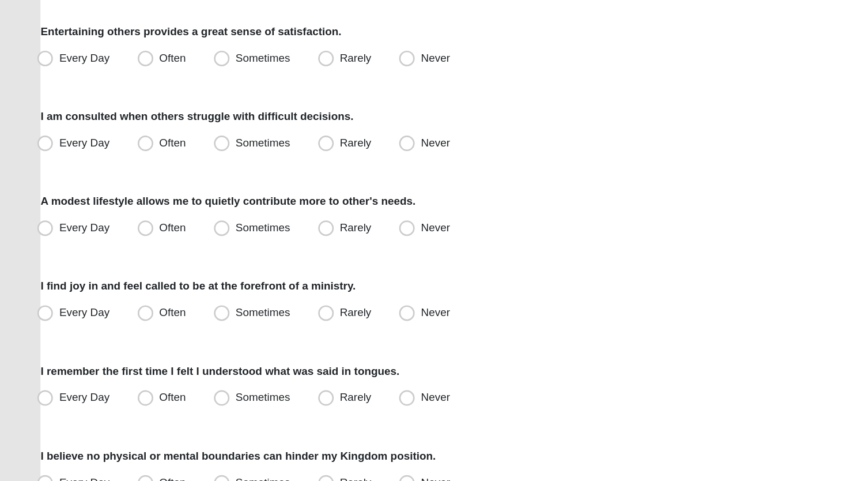
drag, startPoint x: 106, startPoint y: 167, endPoint x: 340, endPoint y: 193, distance: 235.5
drag, startPoint x: 340, startPoint y: 193, endPoint x: 166, endPoint y: 232, distance: 178.3
drag, startPoint x: 166, startPoint y: 232, endPoint x: 437, endPoint y: 285, distance: 276.1
click at [437, 285] on div "Every Day Often Sometimes Rarely Never" at bounding box center [429, 293] width 798 height 18
click at [252, 293] on span "Rarely" at bounding box center [263, 292] width 23 height 9
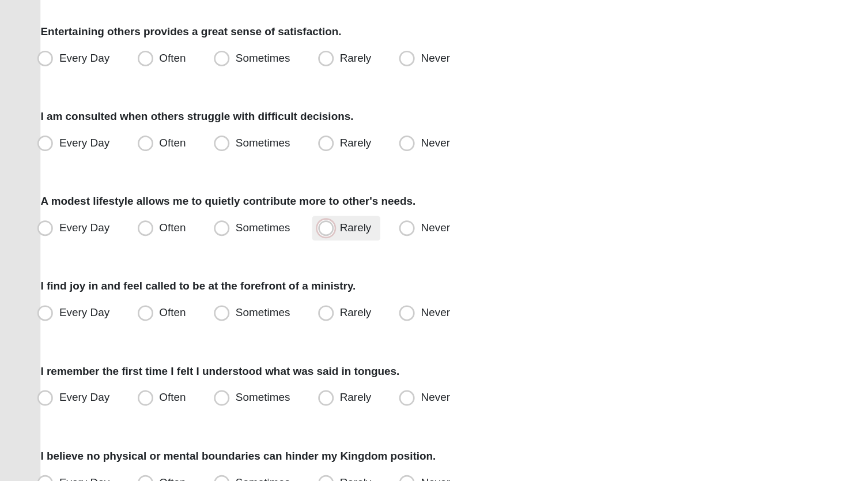
click at [240, 293] on input "Rarely" at bounding box center [243, 292] width 7 height 7
radio input "true"
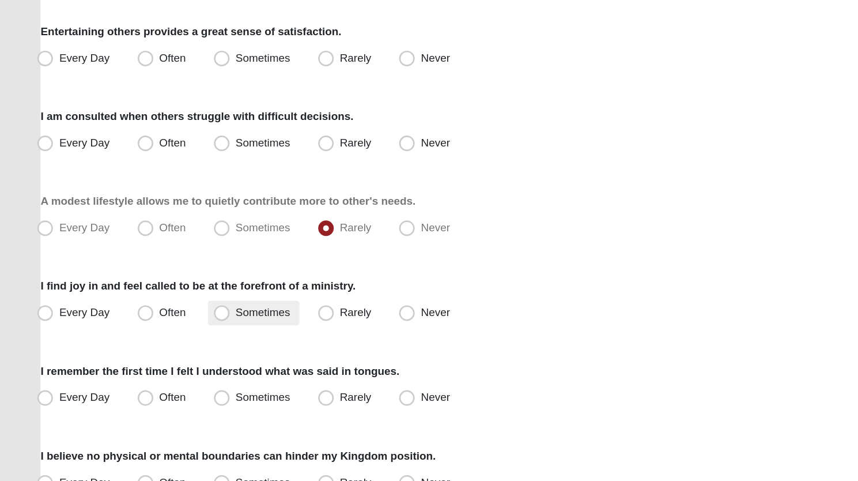
click at [175, 351] on span "Sometimes" at bounding box center [195, 355] width 40 height 9
click at [164, 352] on input "Sometimes" at bounding box center [166, 355] width 7 height 7
radio input "true"
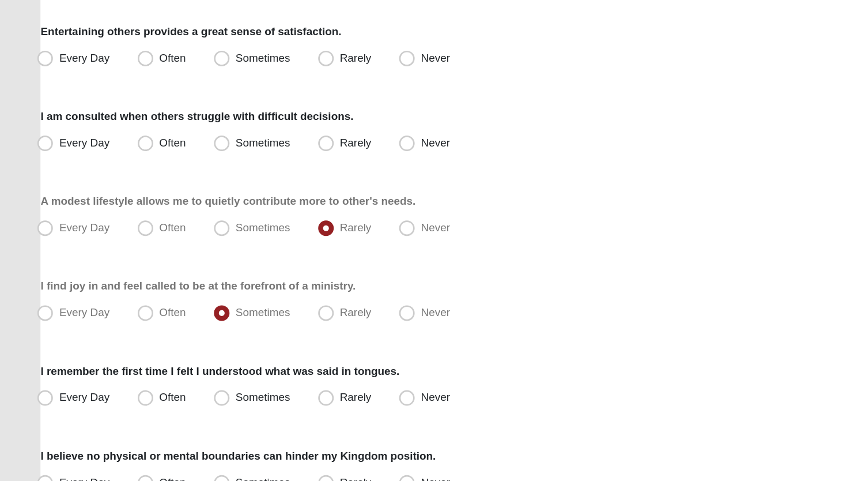
drag, startPoint x: 302, startPoint y: 422, endPoint x: 628, endPoint y: 346, distance: 334.8
click at [575, 368] on div "Respond to these items quickly and don’t overthink them. Usually your first res…" at bounding box center [429, 94] width 798 height 1041
click at [632, 331] on div "I find joy in and feel called to be at the forefront of a ministry. Every Day O…" at bounding box center [429, 347] width 798 height 35
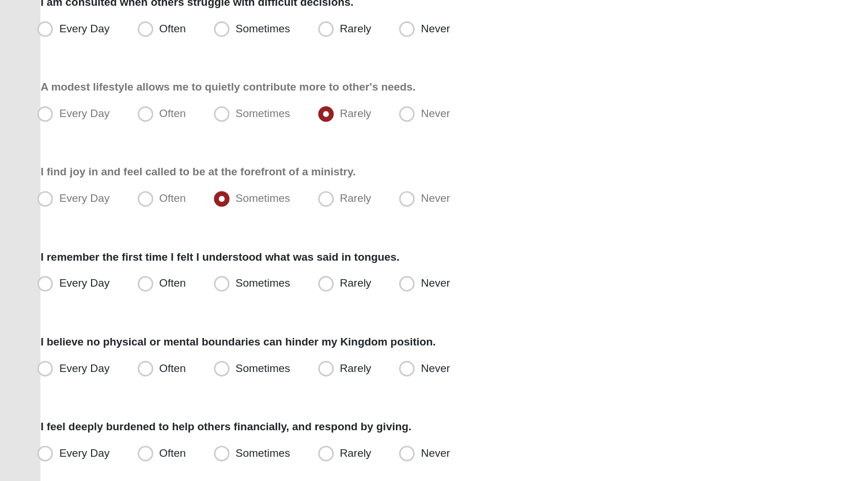
scroll to position [695, 0]
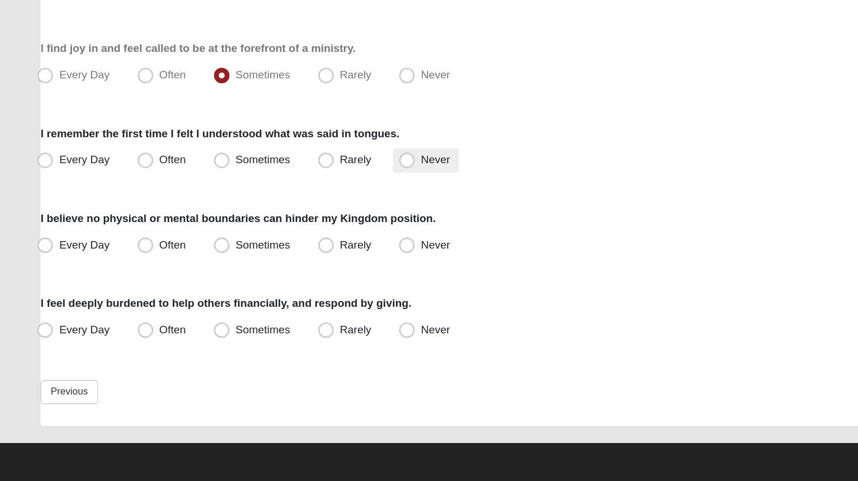
click at [312, 240] on span "Never" at bounding box center [322, 242] width 21 height 9
click at [304, 240] on input "Never" at bounding box center [303, 242] width 7 height 7
radio input "true"
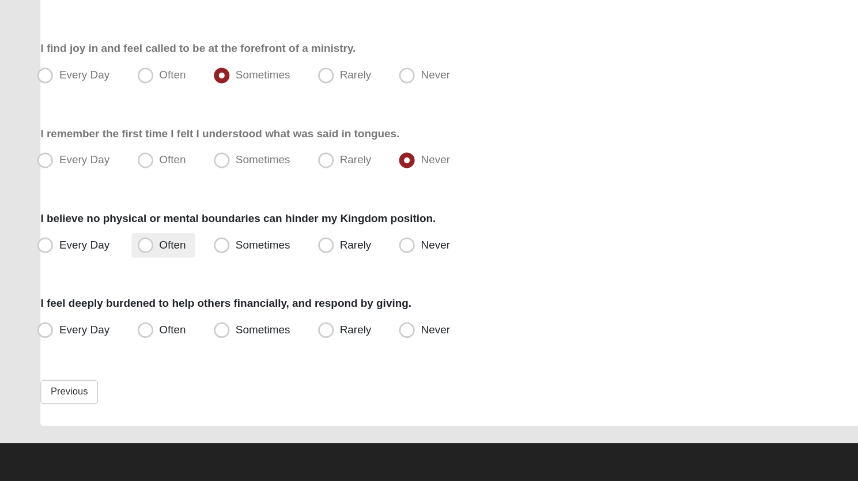
click at [118, 305] on span "Often" at bounding box center [128, 305] width 20 height 9
click at [109, 305] on input "Often" at bounding box center [110, 305] width 7 height 7
radio input "true"
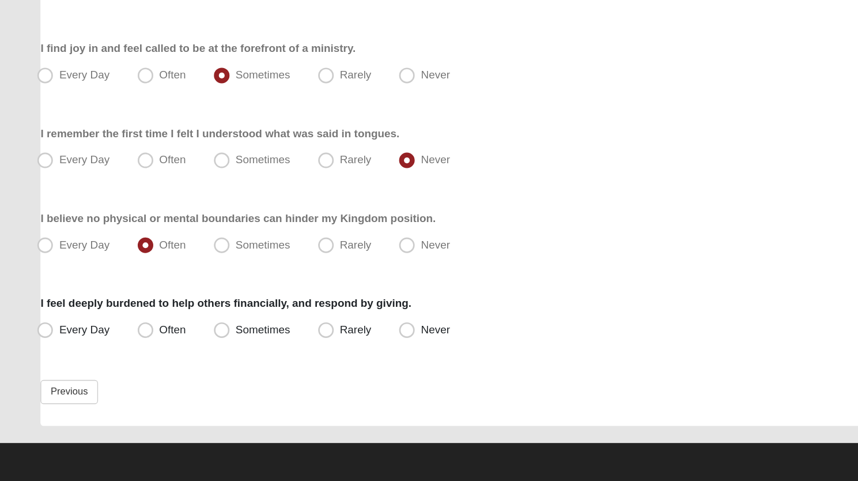
click at [126, 353] on label "I feel deeply burdened to help others financially, and respond by giving." at bounding box center [167, 349] width 275 height 12
drag, startPoint x: 164, startPoint y: 362, endPoint x: 263, endPoint y: 407, distance: 109.4
click at [263, 407] on div "Previous Finish" at bounding box center [429, 423] width 798 height 34
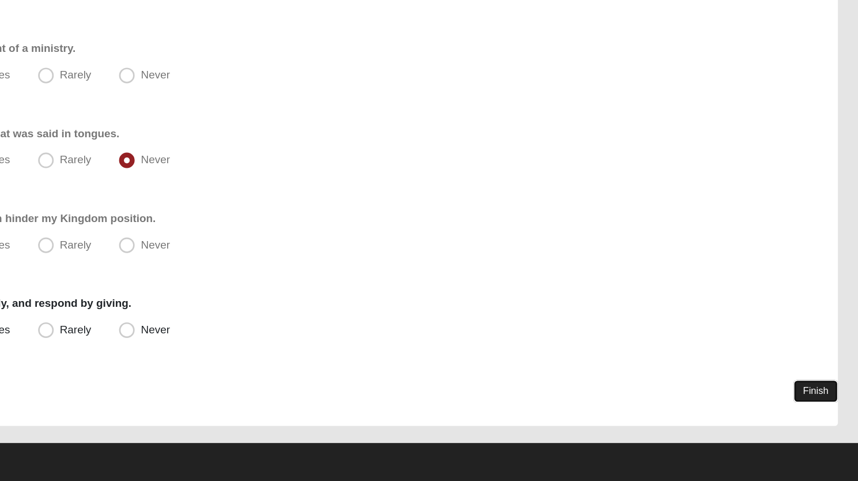
click at [809, 411] on link "Finish" at bounding box center [811, 414] width 33 height 17
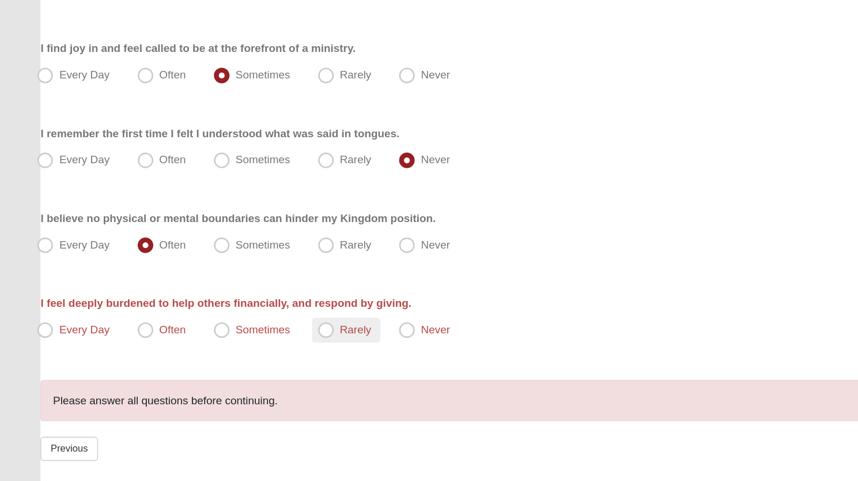
click at [252, 370] on span "Rarely" at bounding box center [263, 368] width 23 height 9
click at [242, 370] on input "Rarely" at bounding box center [243, 368] width 7 height 7
radio input "true"
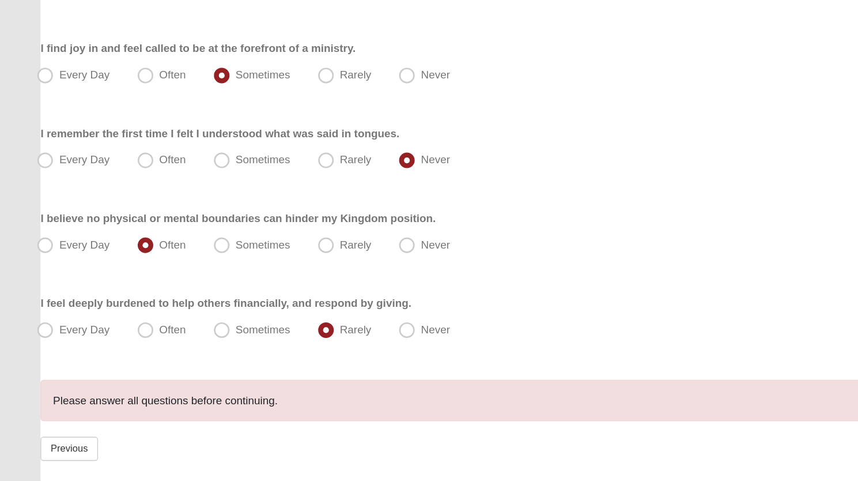
click at [375, 411] on div "Please answer all questions before continuing." at bounding box center [429, 421] width 798 height 31
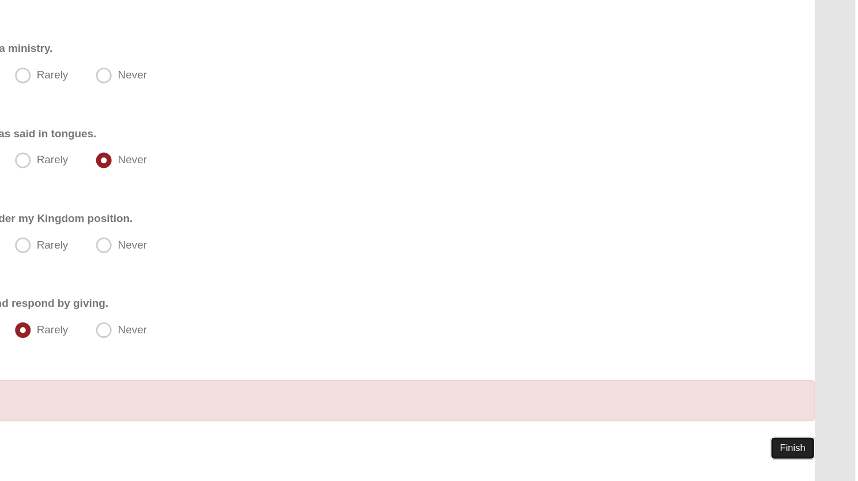
click at [808, 451] on link "Finish" at bounding box center [811, 456] width 33 height 17
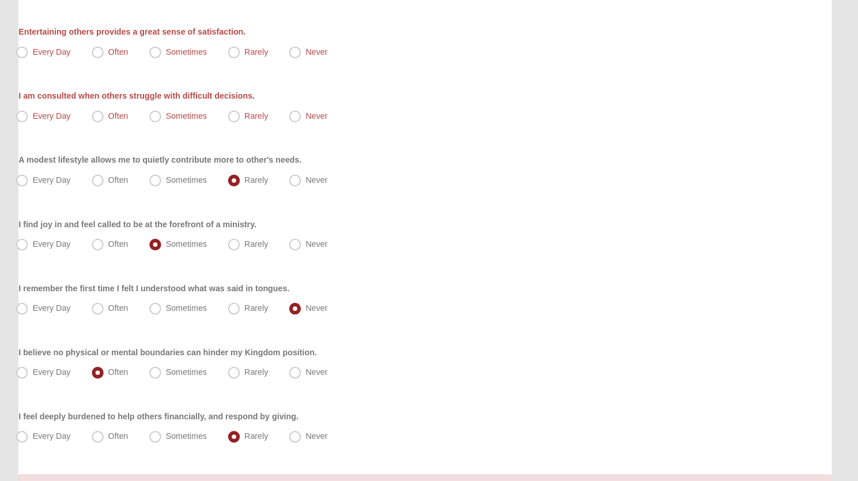
scroll to position [632, 0]
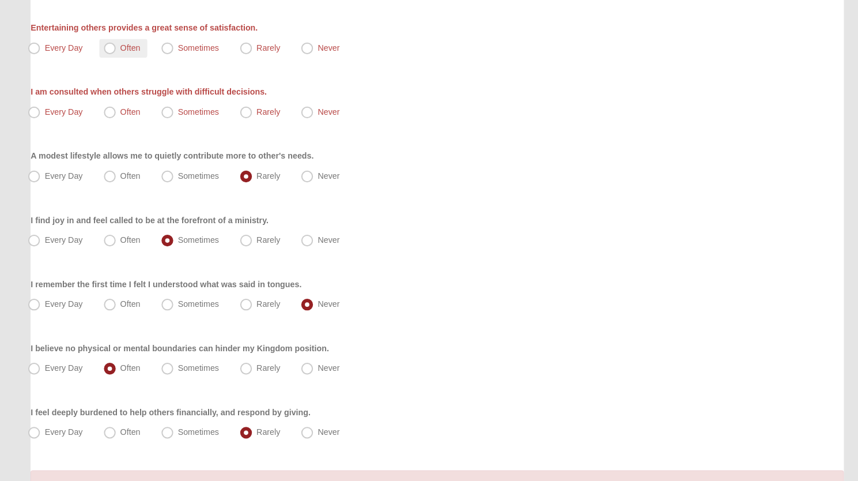
click at [118, 55] on span "Often" at bounding box center [128, 54] width 20 height 9
click at [107, 55] on input "Often" at bounding box center [110, 54] width 7 height 7
radio input "true"
click at [175, 116] on span "Sometimes" at bounding box center [195, 117] width 40 height 9
click at [167, 116] on input "Sometimes" at bounding box center [166, 117] width 7 height 7
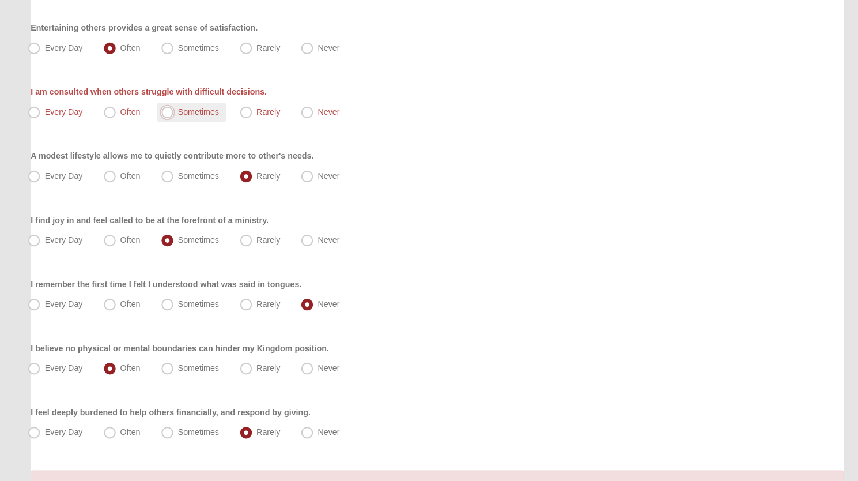
radio input "true"
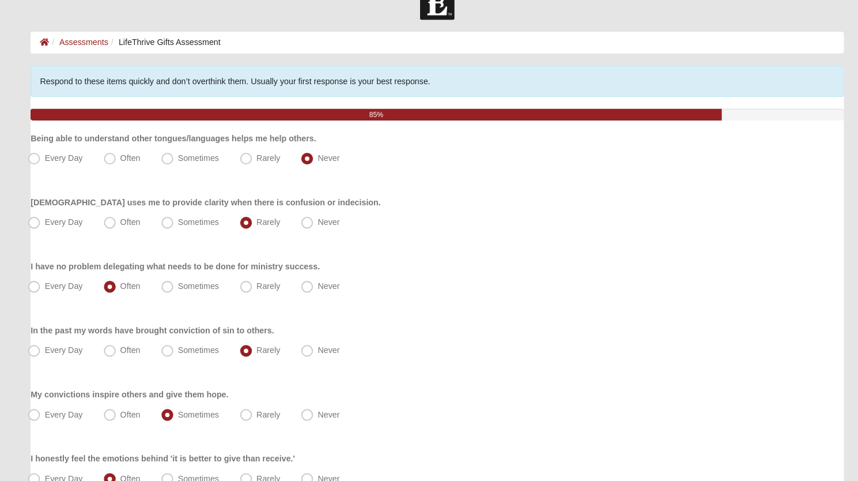
scroll to position [737, 0]
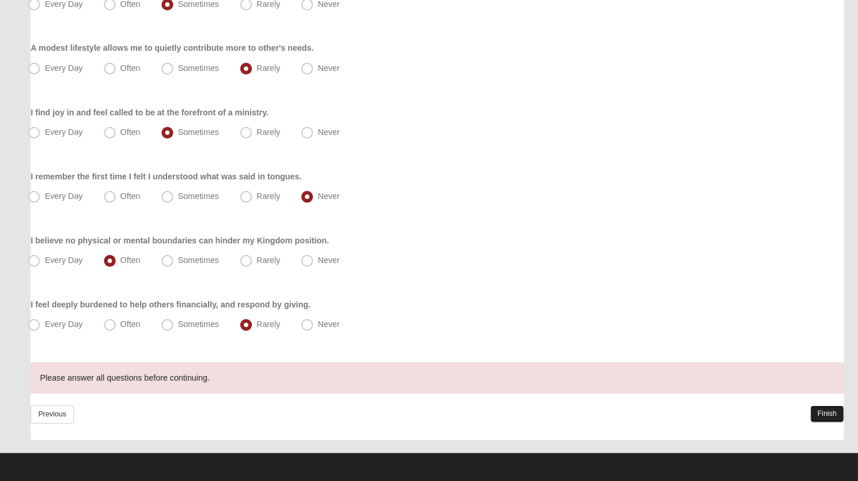
click at [812, 411] on link "Finish" at bounding box center [811, 414] width 33 height 17
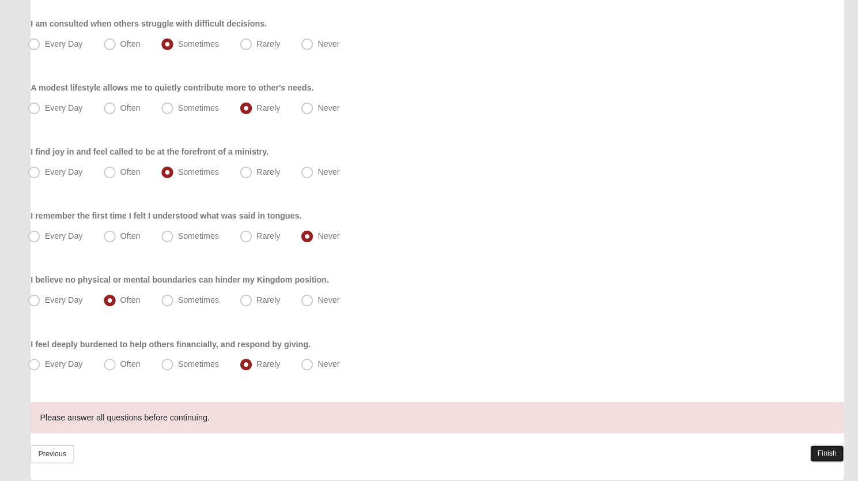
scroll to position [791, 0]
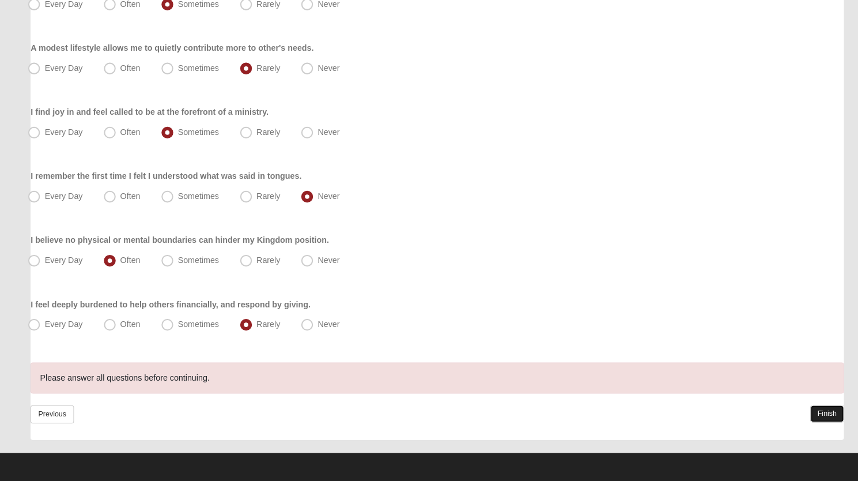
click at [821, 413] on link "Finish" at bounding box center [811, 414] width 33 height 17
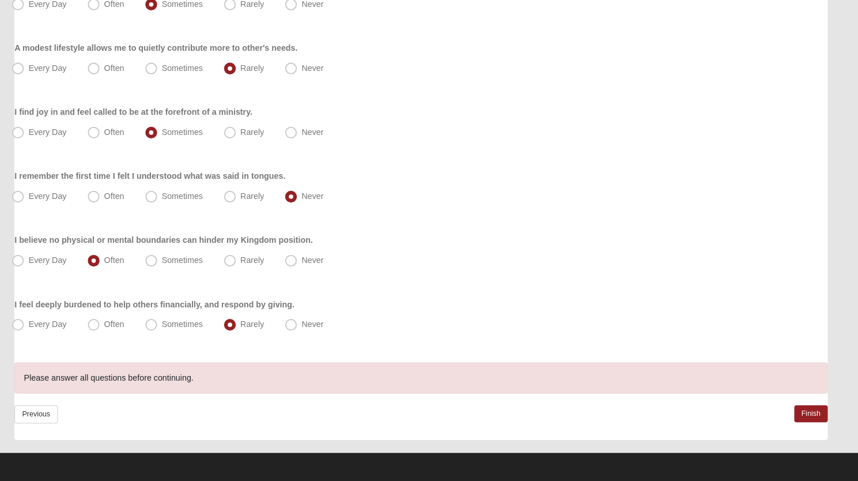
click at [557, 380] on div "Please answer all questions before continuing." at bounding box center [429, 379] width 798 height 31
click at [816, 412] on link "Finish" at bounding box center [811, 414] width 33 height 17
click at [807, 410] on link "Finish" at bounding box center [811, 414] width 33 height 17
